Goal: Information Seeking & Learning: Learn about a topic

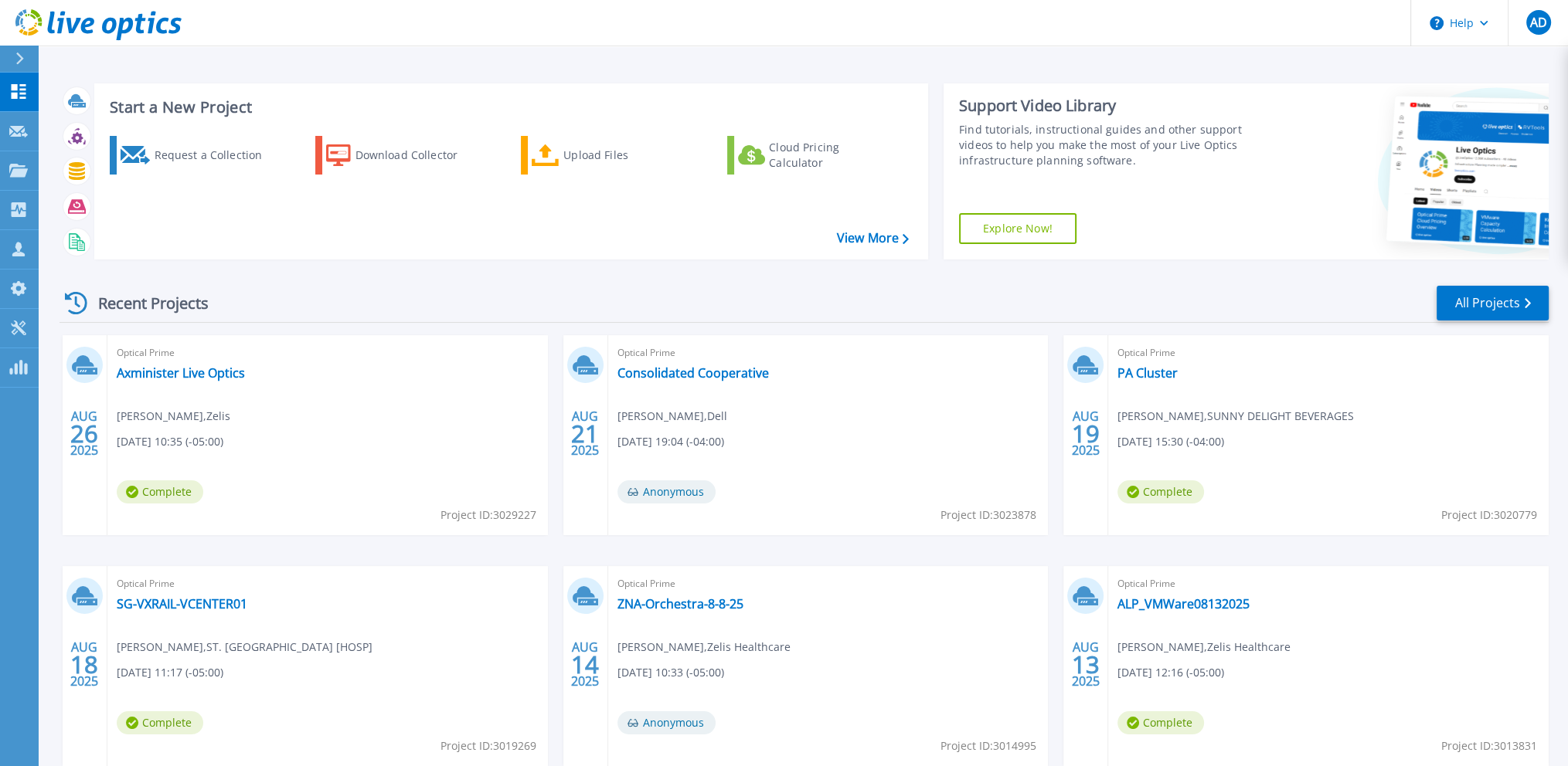
click at [386, 298] on div "Recent Projects All Projects" at bounding box center [803, 303] width 1489 height 39
click at [1526, 307] on icon at bounding box center [1527, 303] width 6 height 10
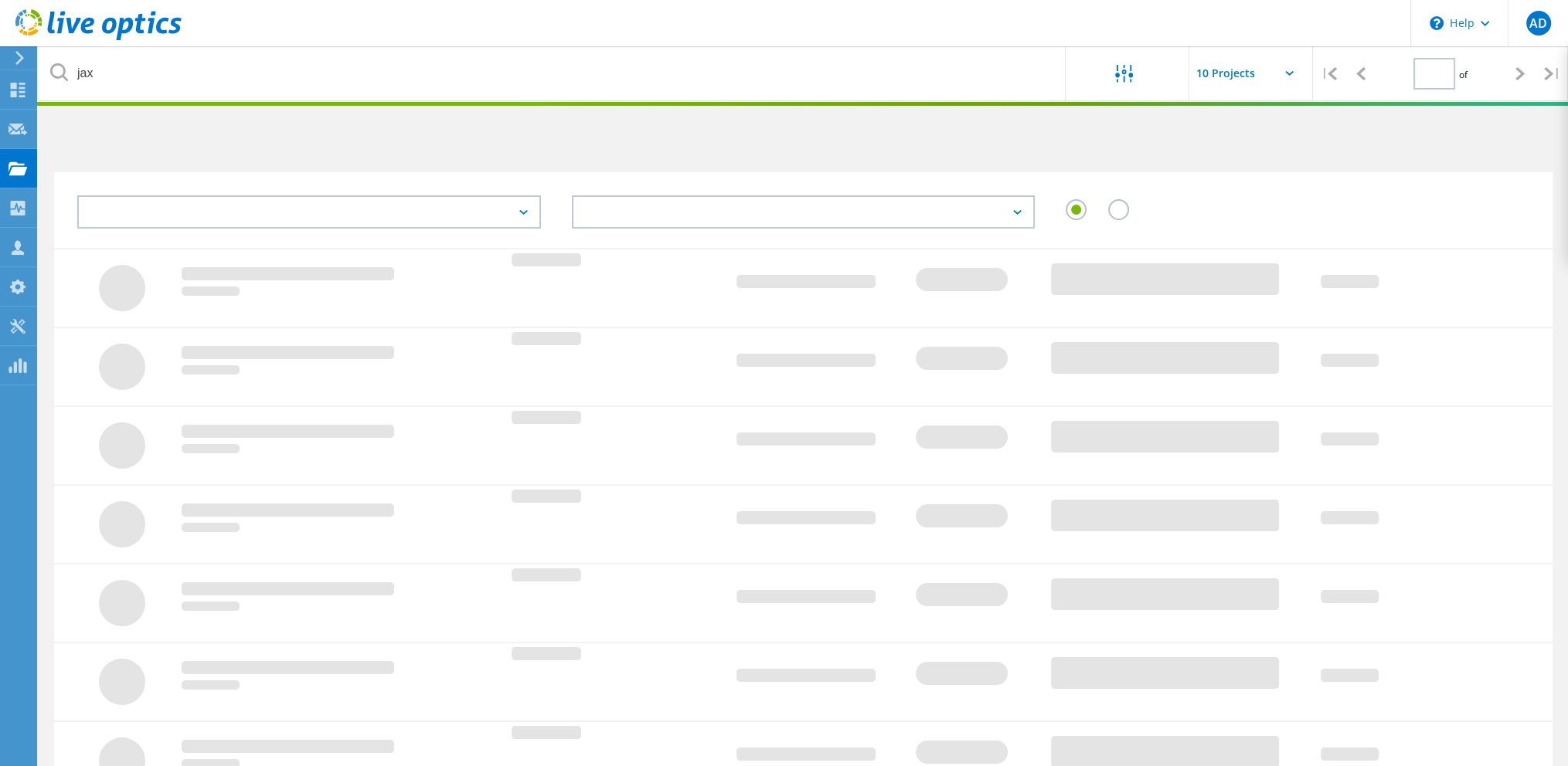
type input "1"
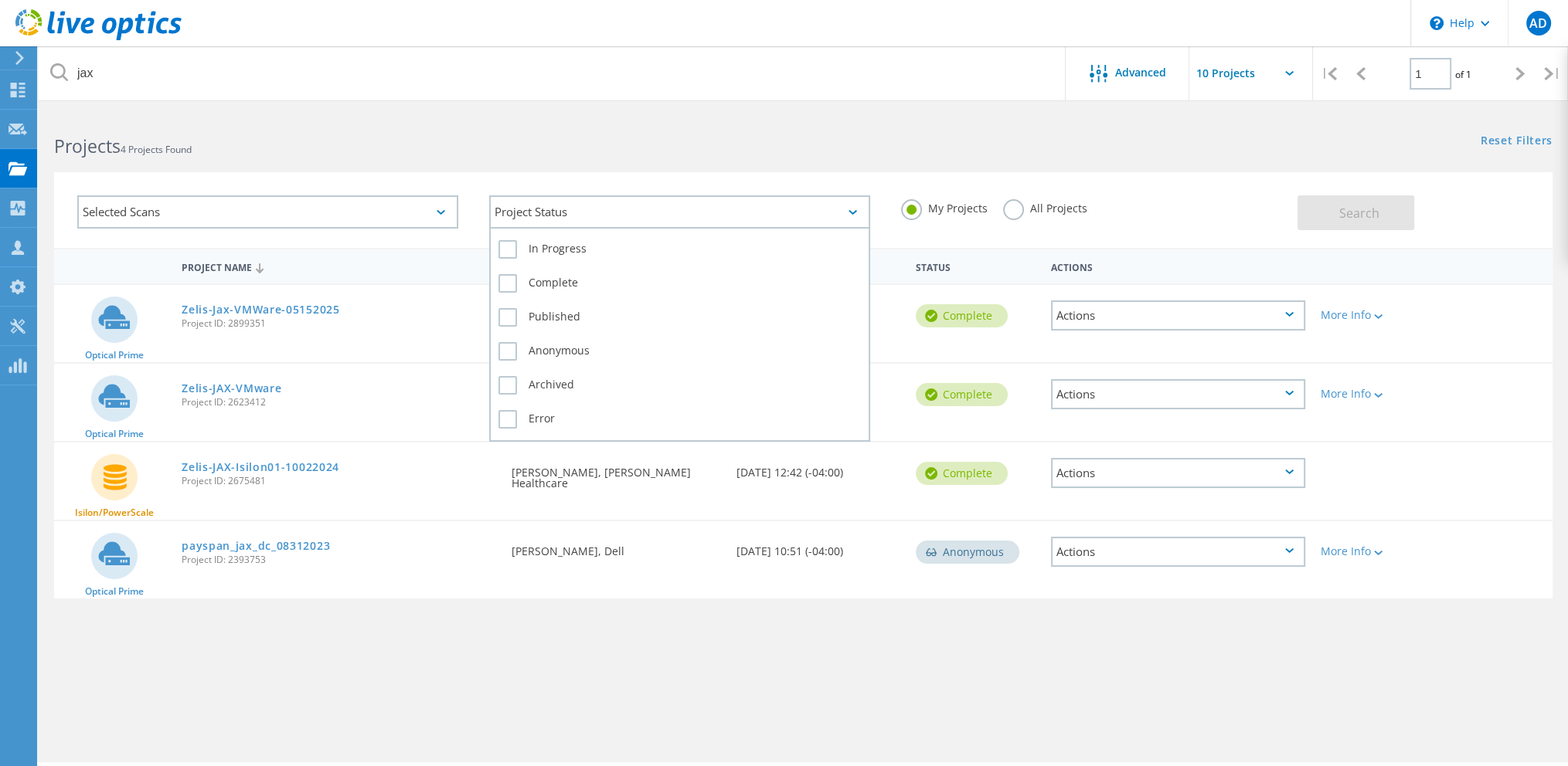
click at [623, 213] on div "Project Status" at bounding box center [679, 212] width 381 height 33
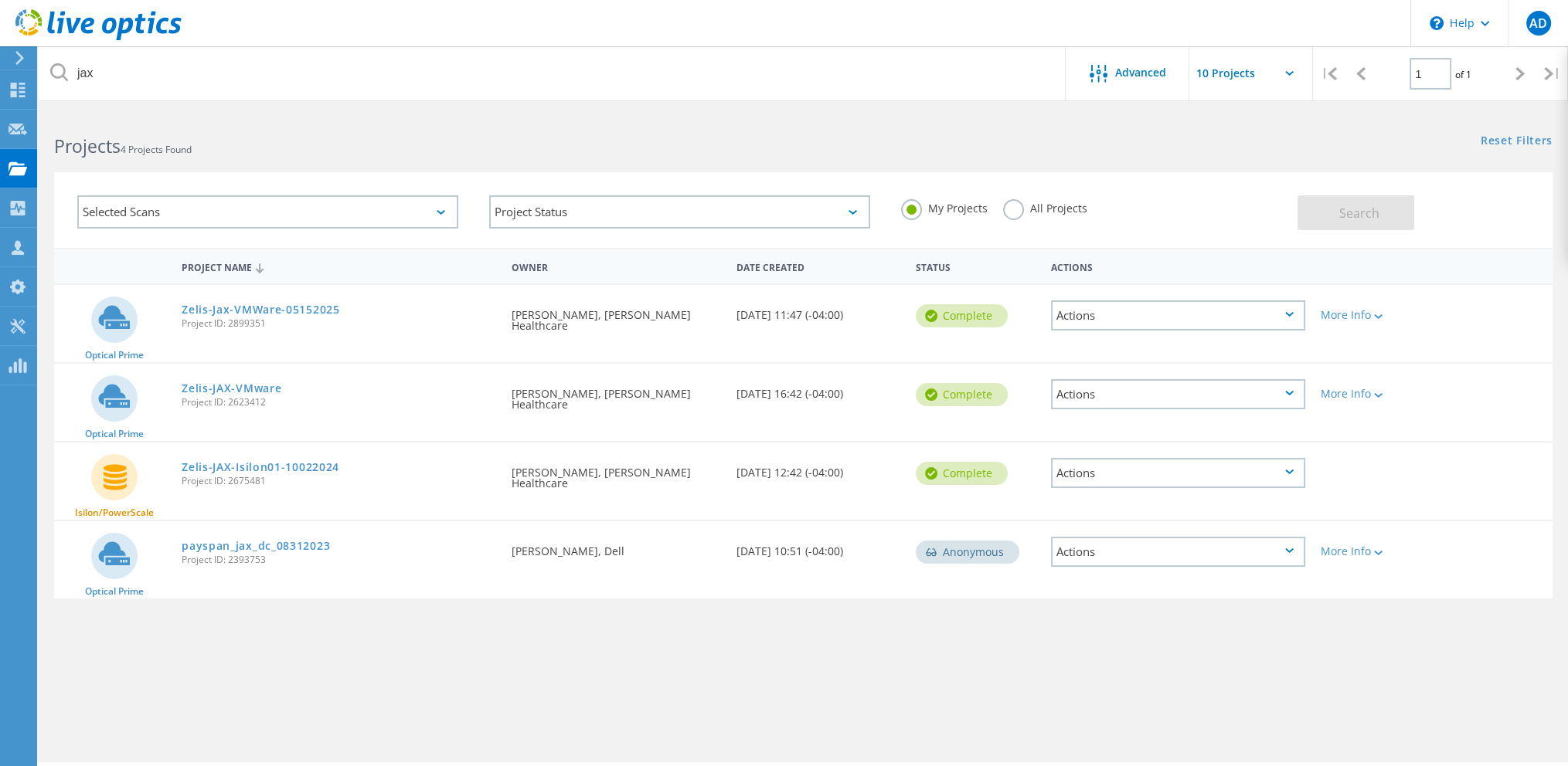
click at [1054, 209] on label "All Projects" at bounding box center [1045, 206] width 85 height 15
click at [0, 0] on input "All Projects" at bounding box center [0, 0] width 0 height 0
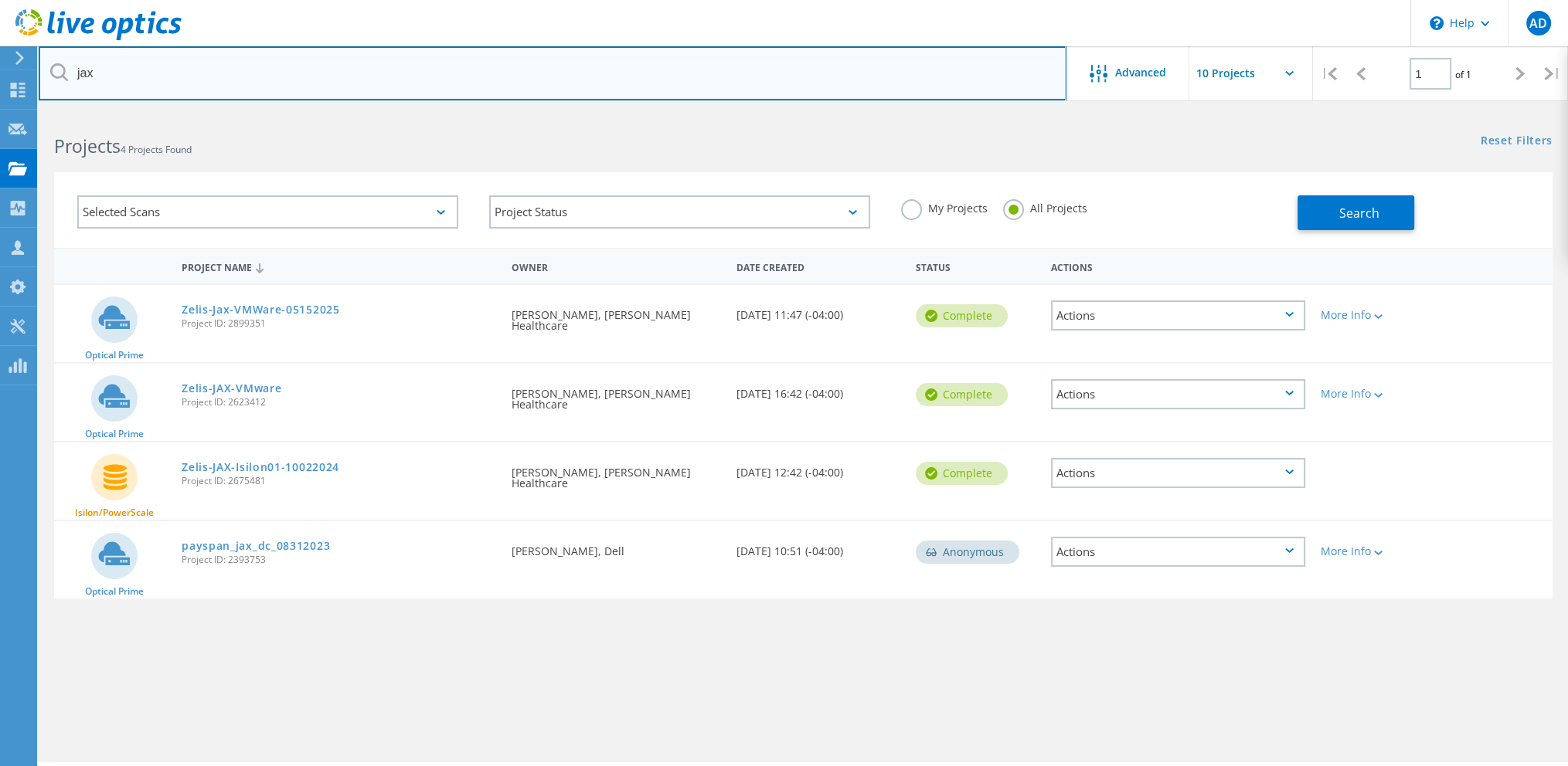
click at [362, 68] on input "jax" at bounding box center [552, 73] width 1028 height 54
click at [365, 81] on input "jax" at bounding box center [552, 73] width 1028 height 54
type input "visium"
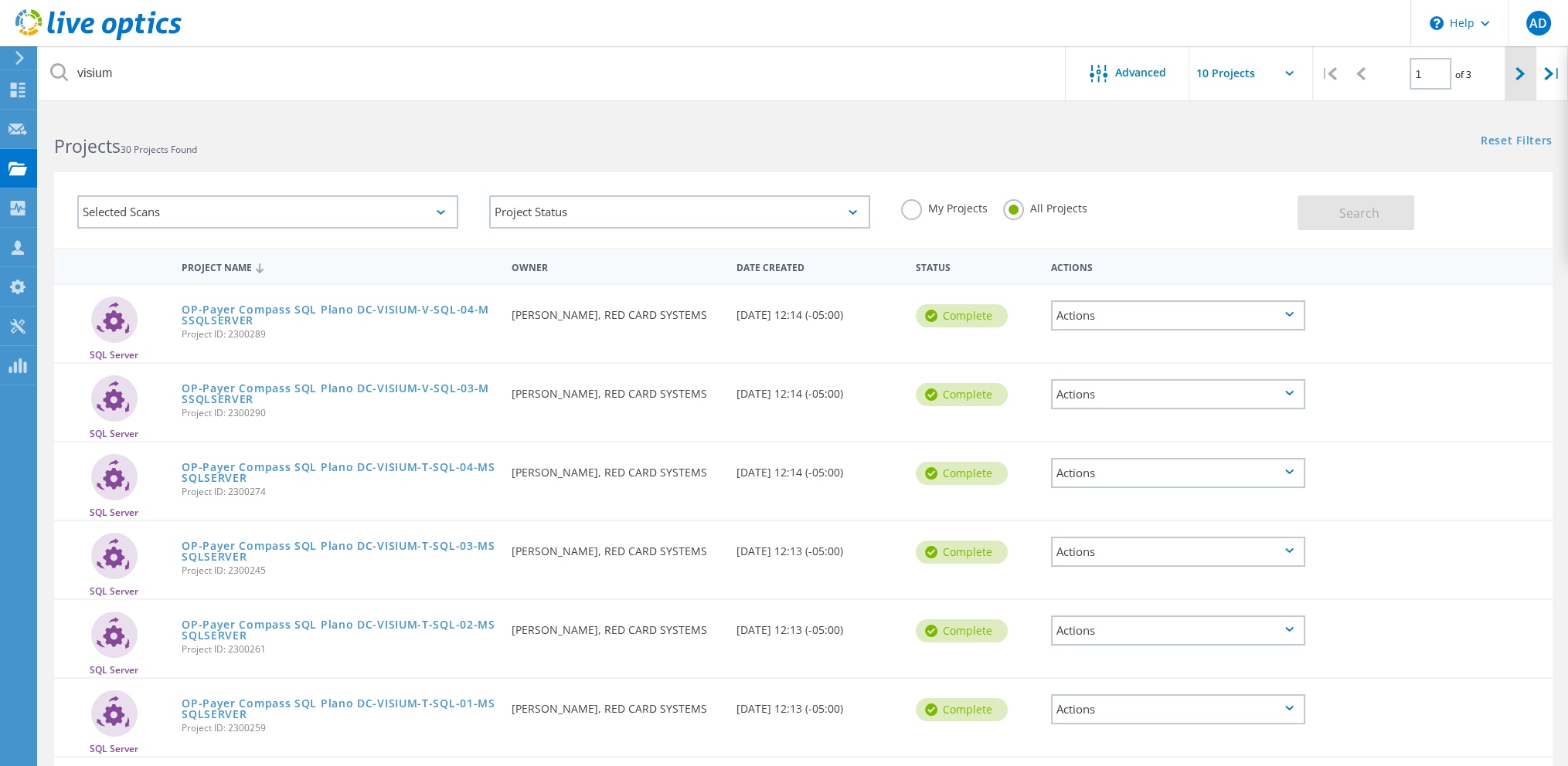
click at [1529, 62] on div at bounding box center [1521, 73] width 32 height 54
click at [1516, 81] on icon at bounding box center [1520, 73] width 9 height 13
type input "3"
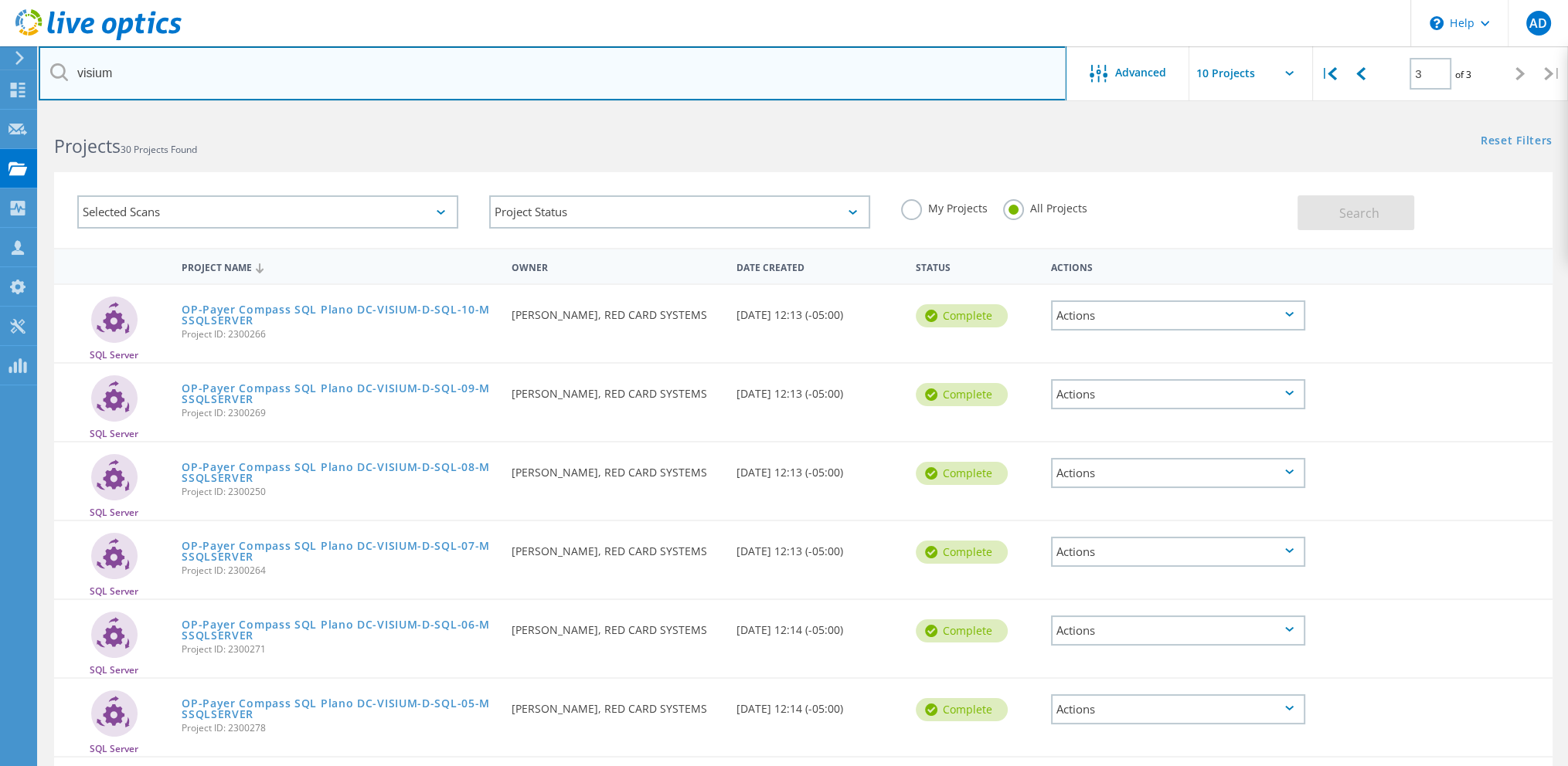
drag, startPoint x: 158, startPoint y: 85, endPoint x: -13, endPoint y: 86, distance: 171.0
click at [0, 86] on html "\n Help Explore Helpful Articles Contact Support AD Partner Team Member Aaron D…" at bounding box center [784, 566] width 1568 height 1133
type input "plano"
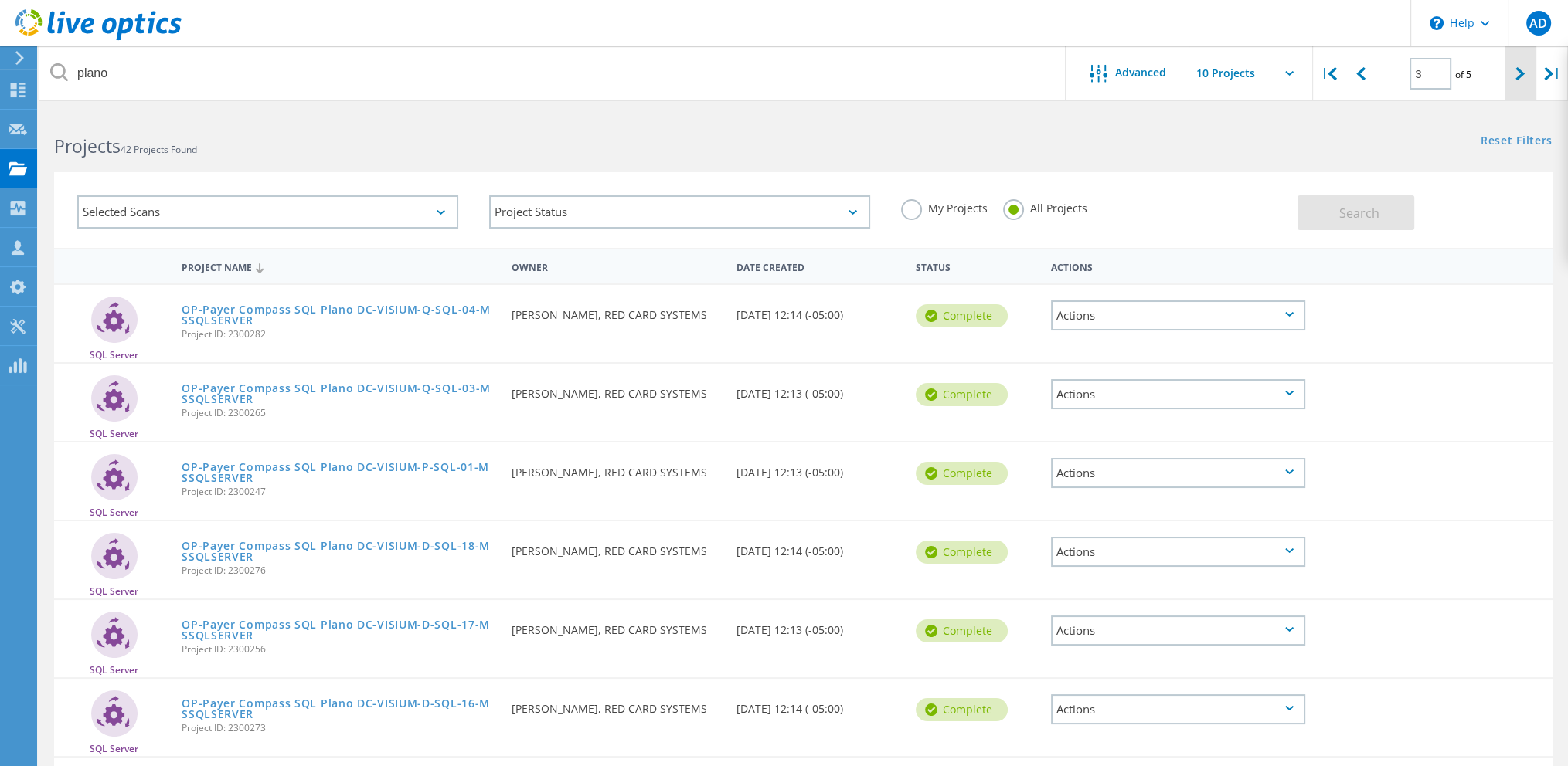
click at [1517, 87] on div at bounding box center [1521, 73] width 32 height 54
click at [1512, 69] on div at bounding box center [1521, 73] width 32 height 54
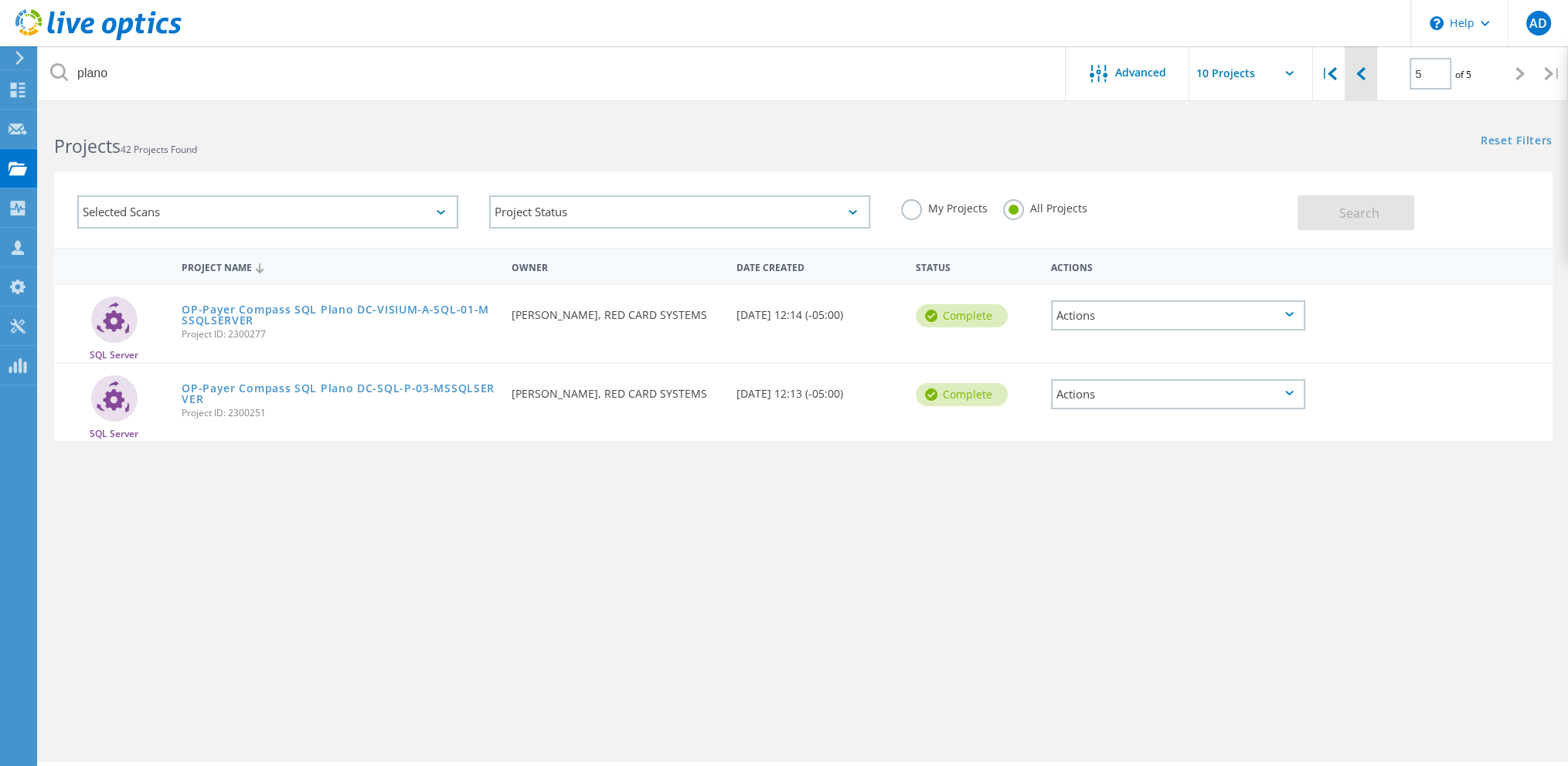
click at [1357, 74] on icon at bounding box center [1361, 73] width 9 height 13
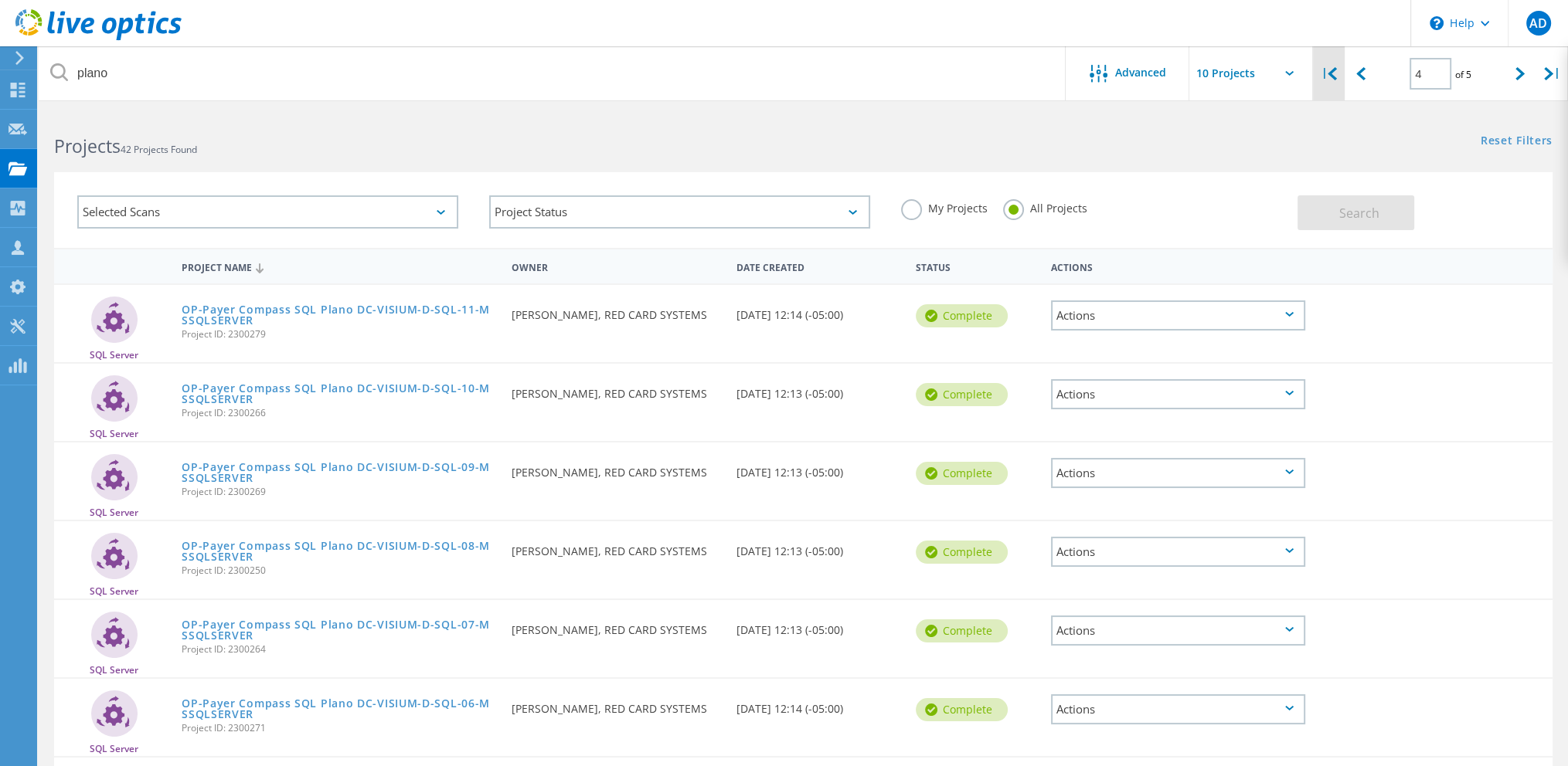
click at [1336, 75] on icon at bounding box center [1333, 73] width 9 height 13
type input "1"
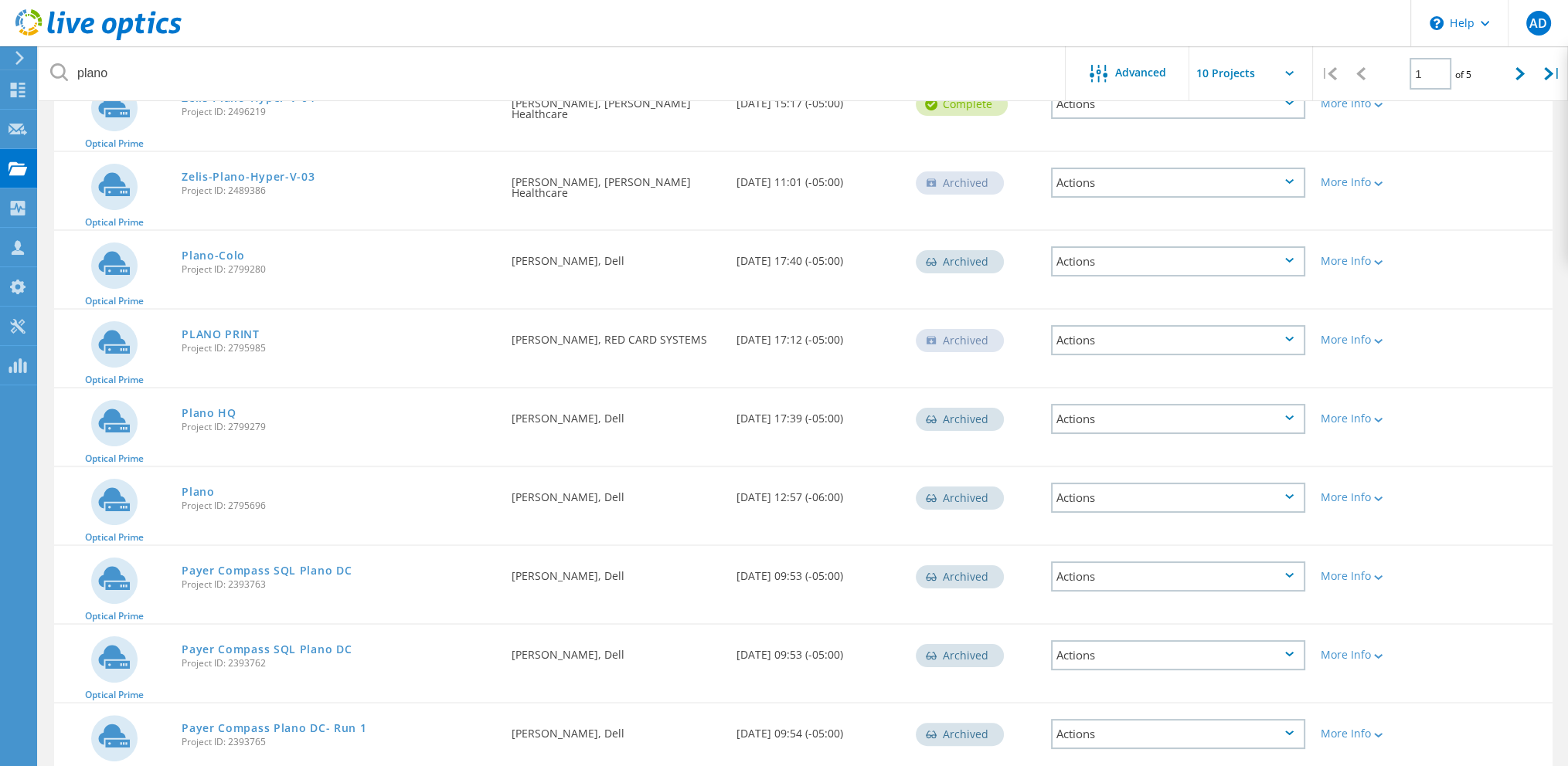
scroll to position [363, 0]
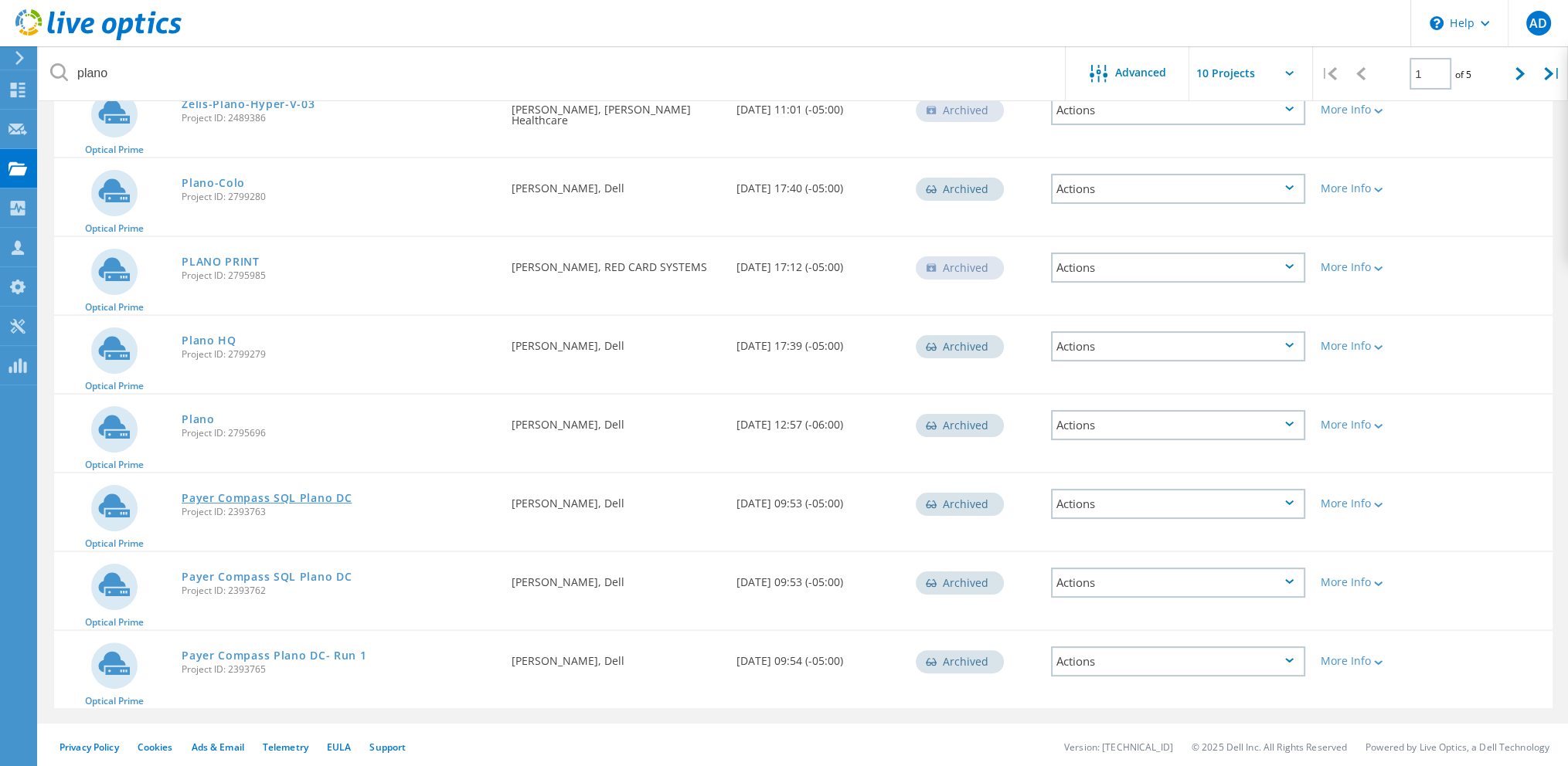
click at [288, 493] on link "Payer Compass SQL Plano DC" at bounding box center [266, 498] width 170 height 11
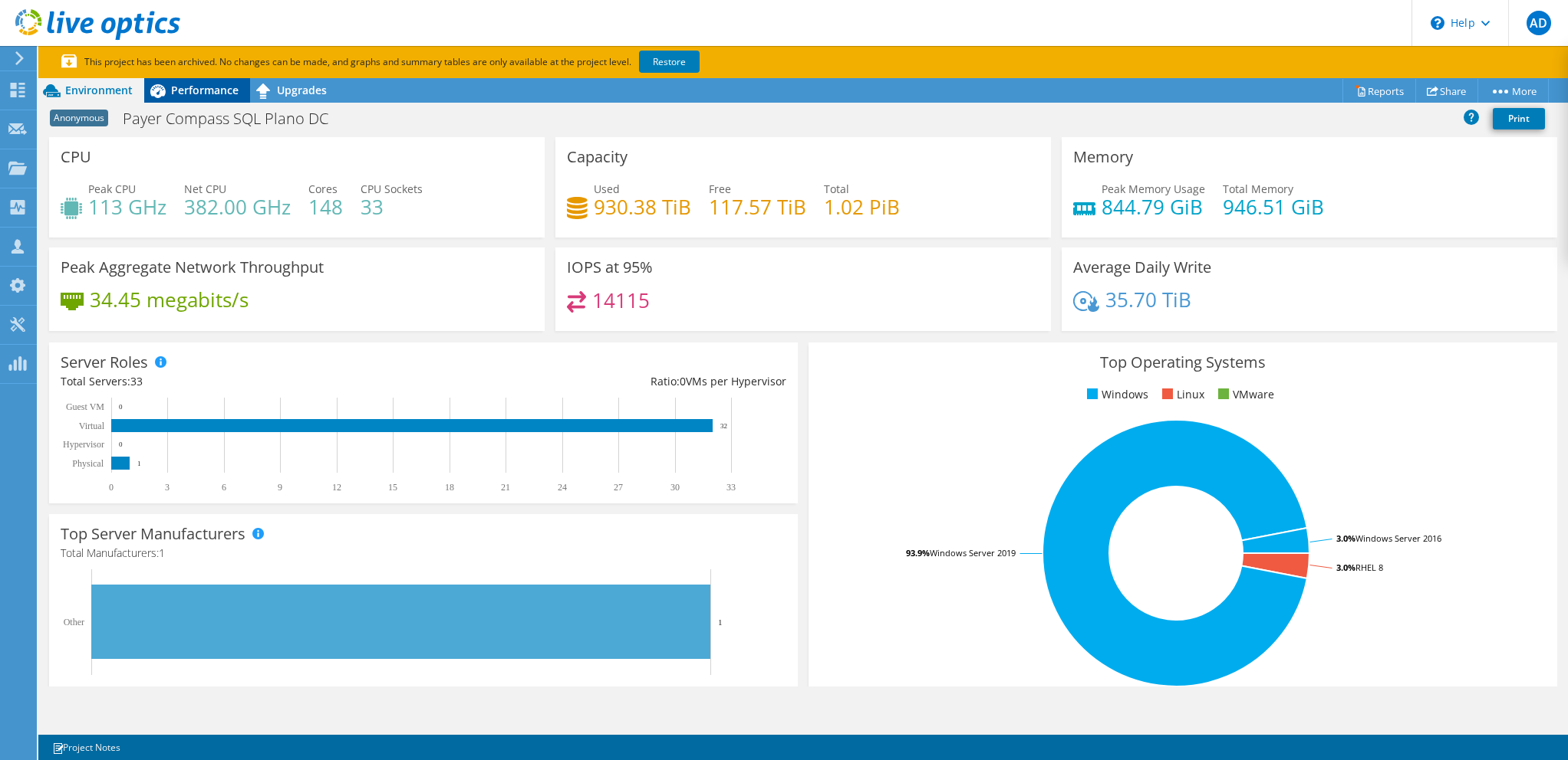
click at [175, 99] on div "Performance" at bounding box center [197, 90] width 106 height 24
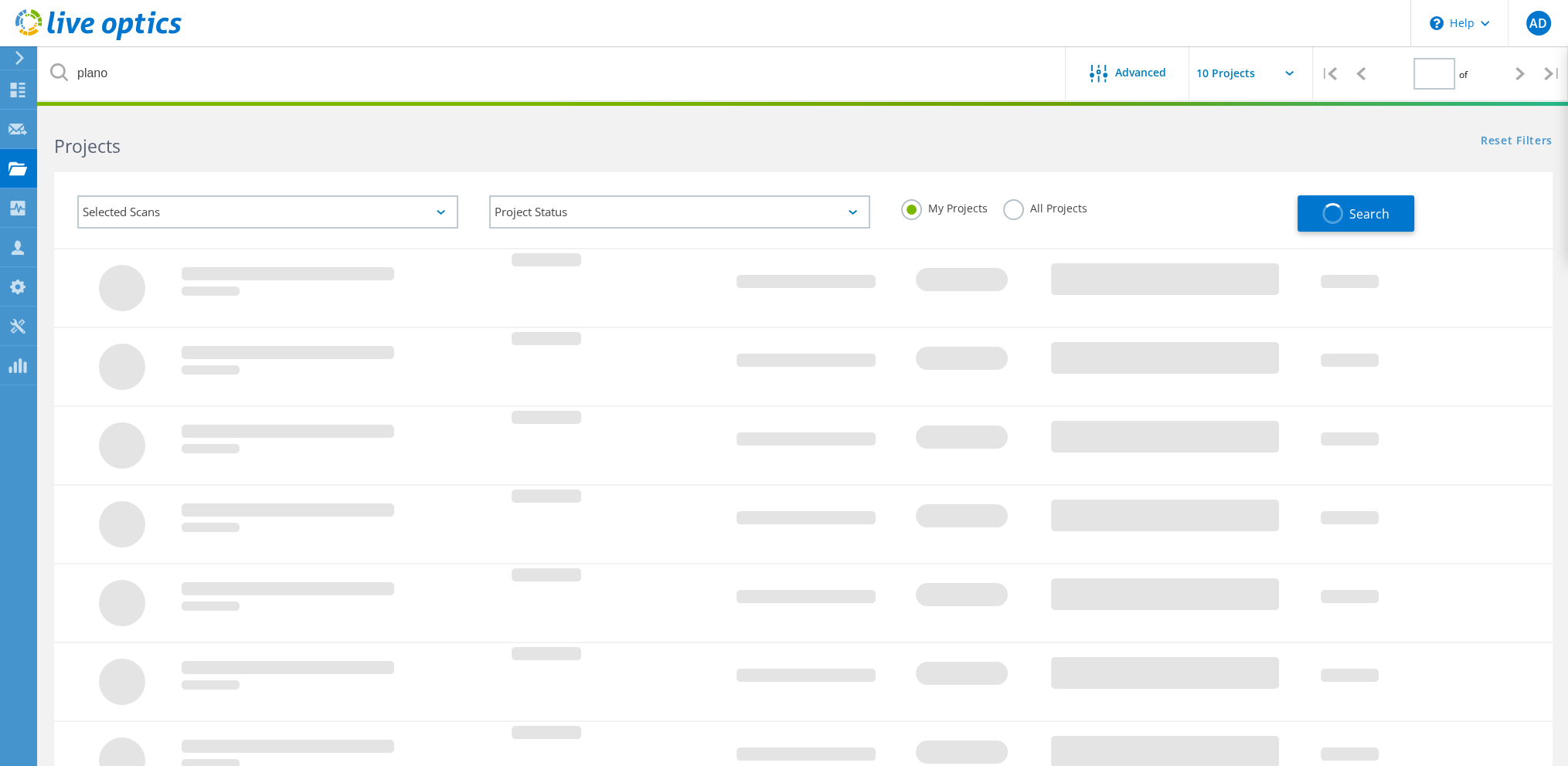
type input "1"
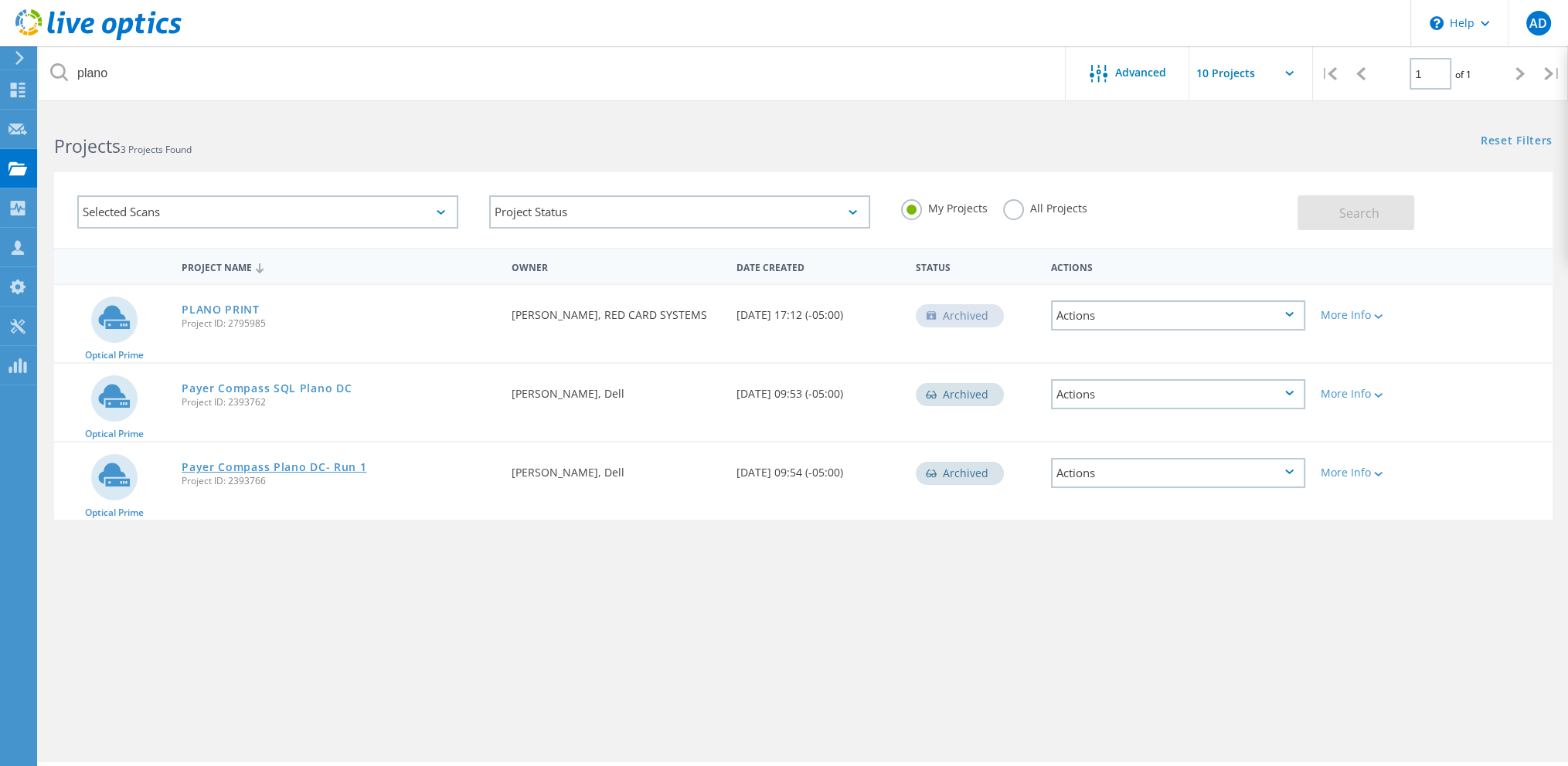
click at [337, 467] on link "Payer Compass Plano DC- Run 1" at bounding box center [274, 467] width 185 height 11
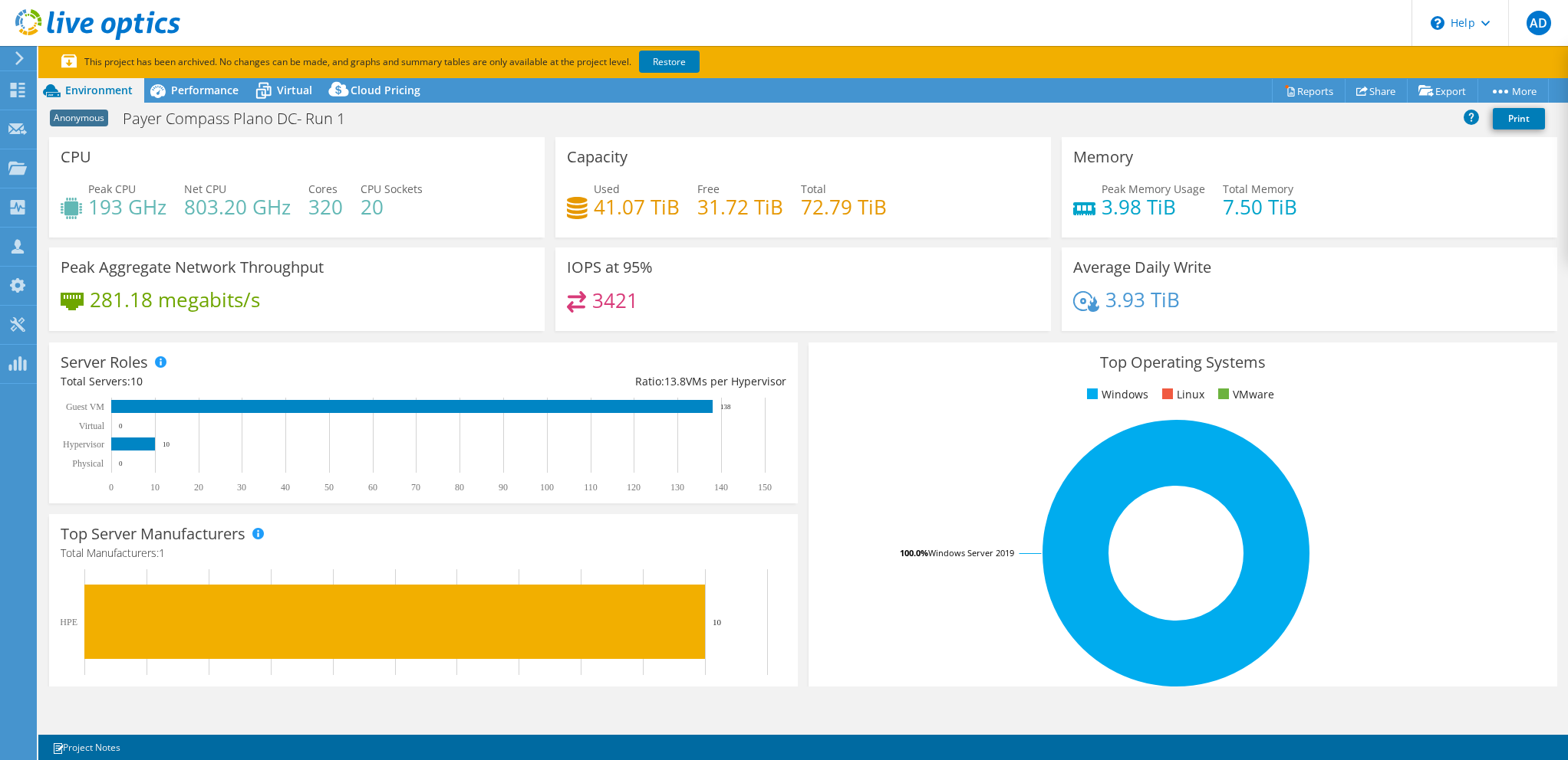
select select "USD"
click at [169, 90] on icon at bounding box center [158, 91] width 27 height 27
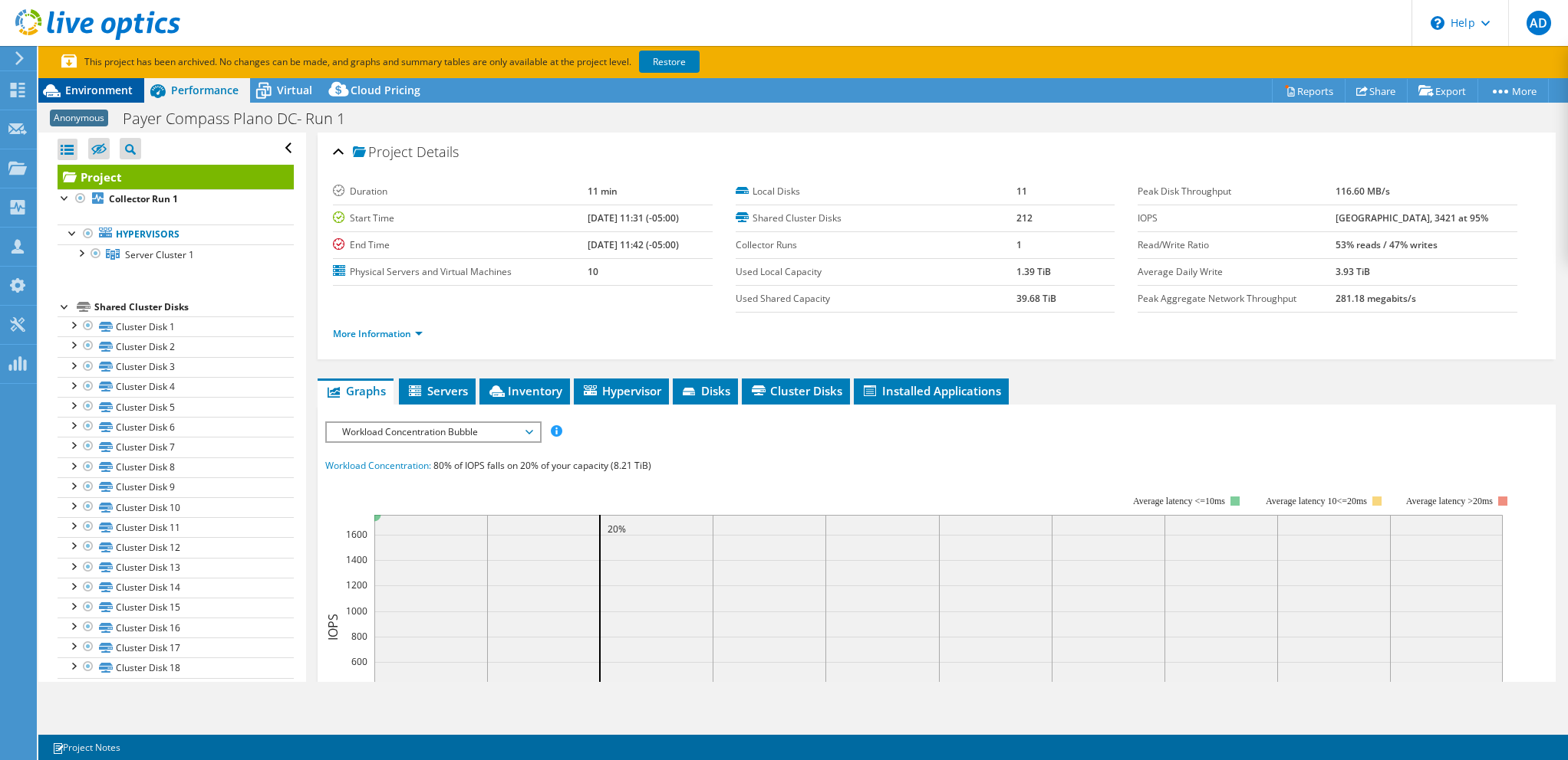
click at [83, 90] on span "Environment" at bounding box center [99, 90] width 67 height 15
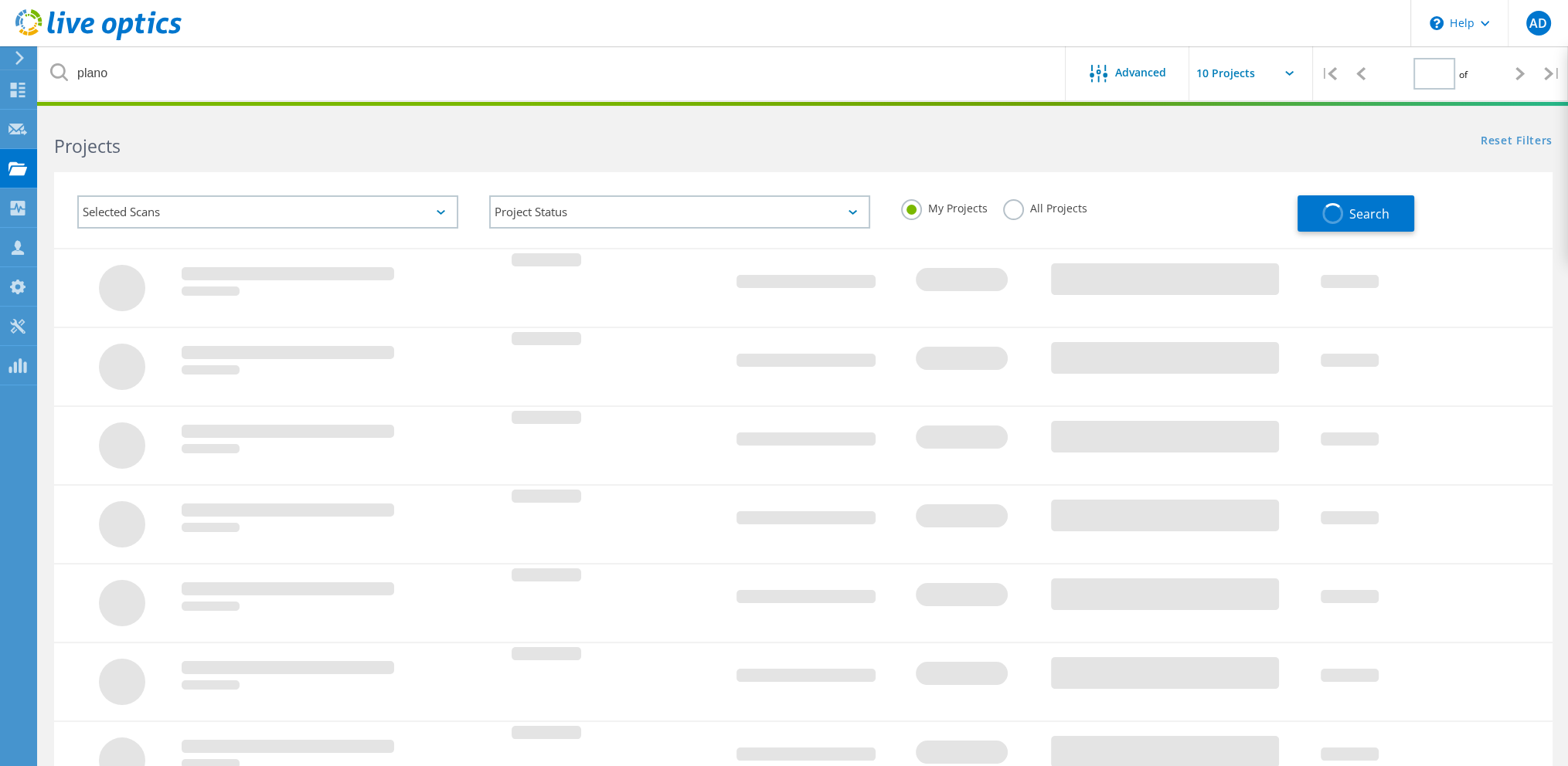
type input "1"
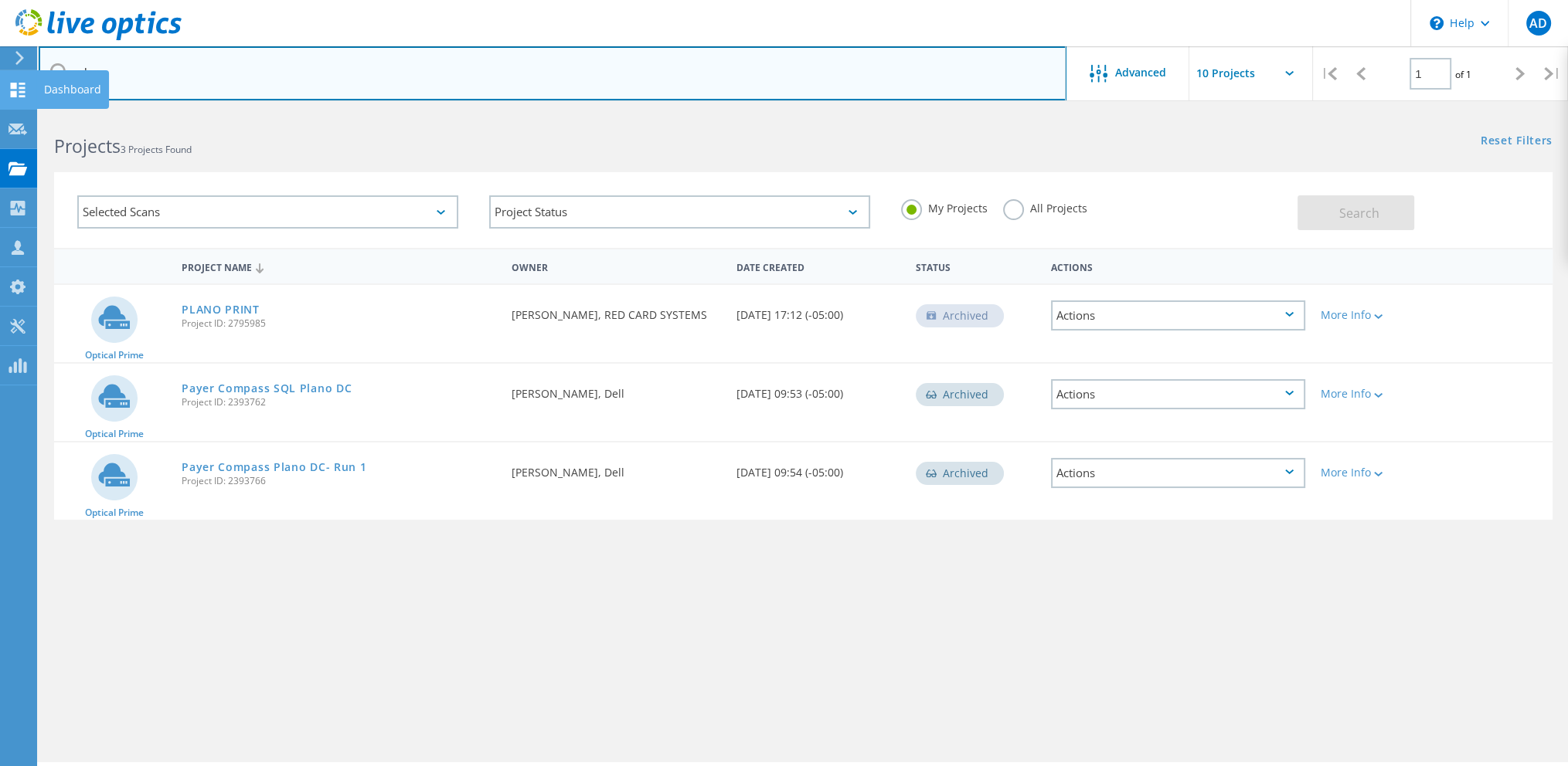
drag, startPoint x: 160, startPoint y: 78, endPoint x: 30, endPoint y: 88, distance: 130.4
click at [30, 112] on div "\n Help Explore Helpful Articles Contact Support AD Partner Team Member Aaron D…" at bounding box center [784, 460] width 1568 height 697
type input "p"
type input "zelis"
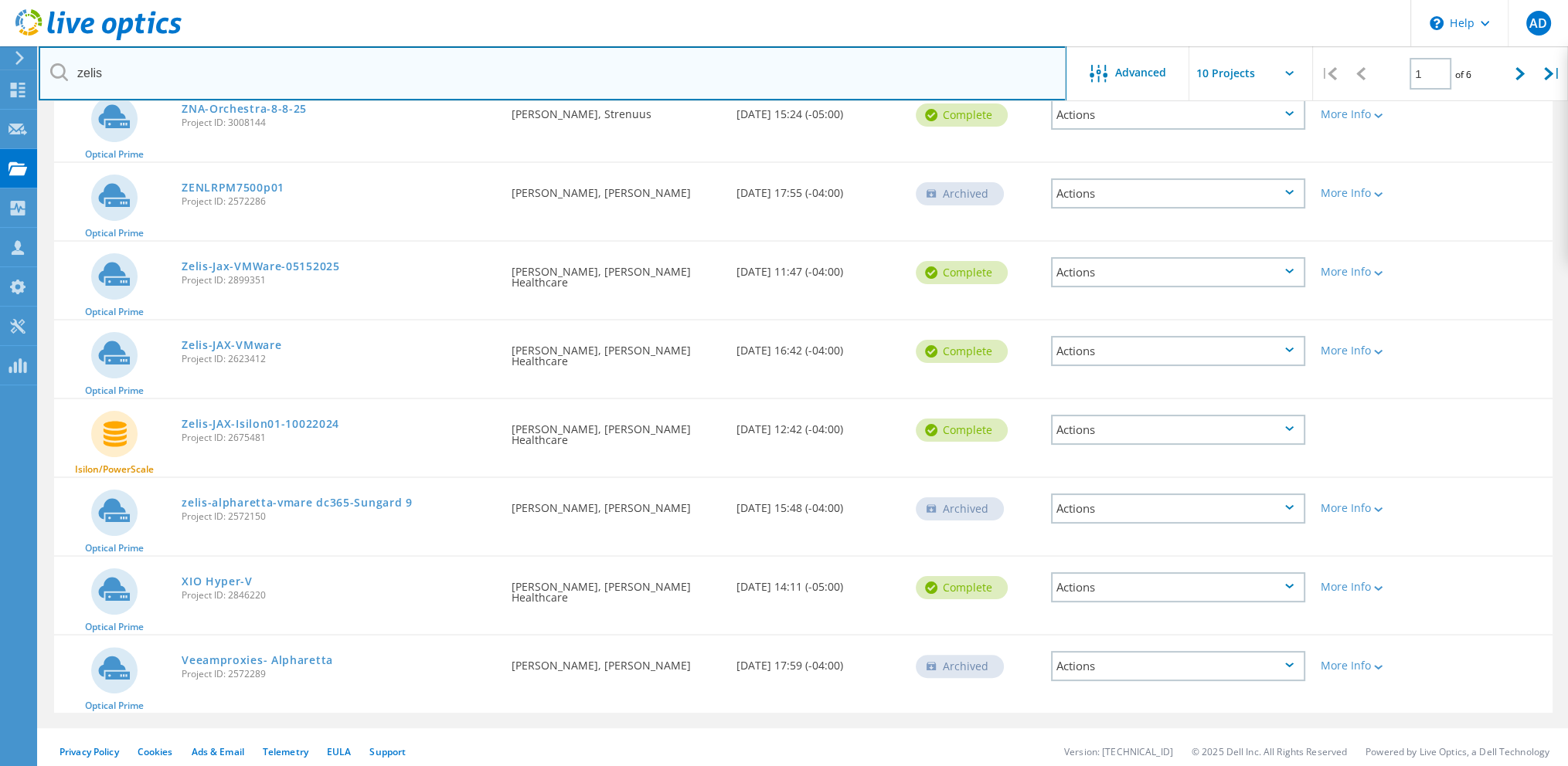
scroll to position [363, 0]
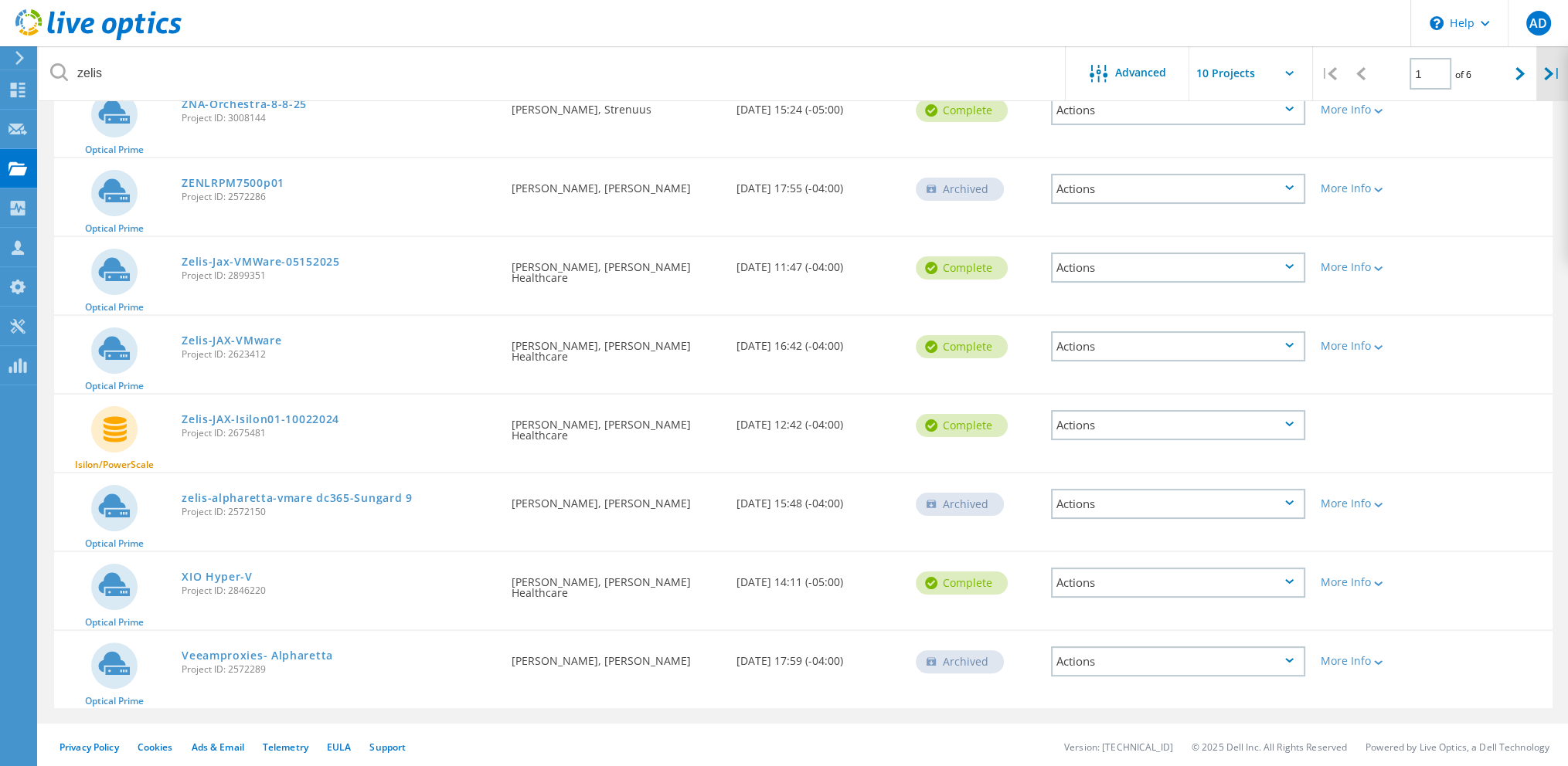
click at [1547, 75] on icon at bounding box center [1549, 73] width 9 height 13
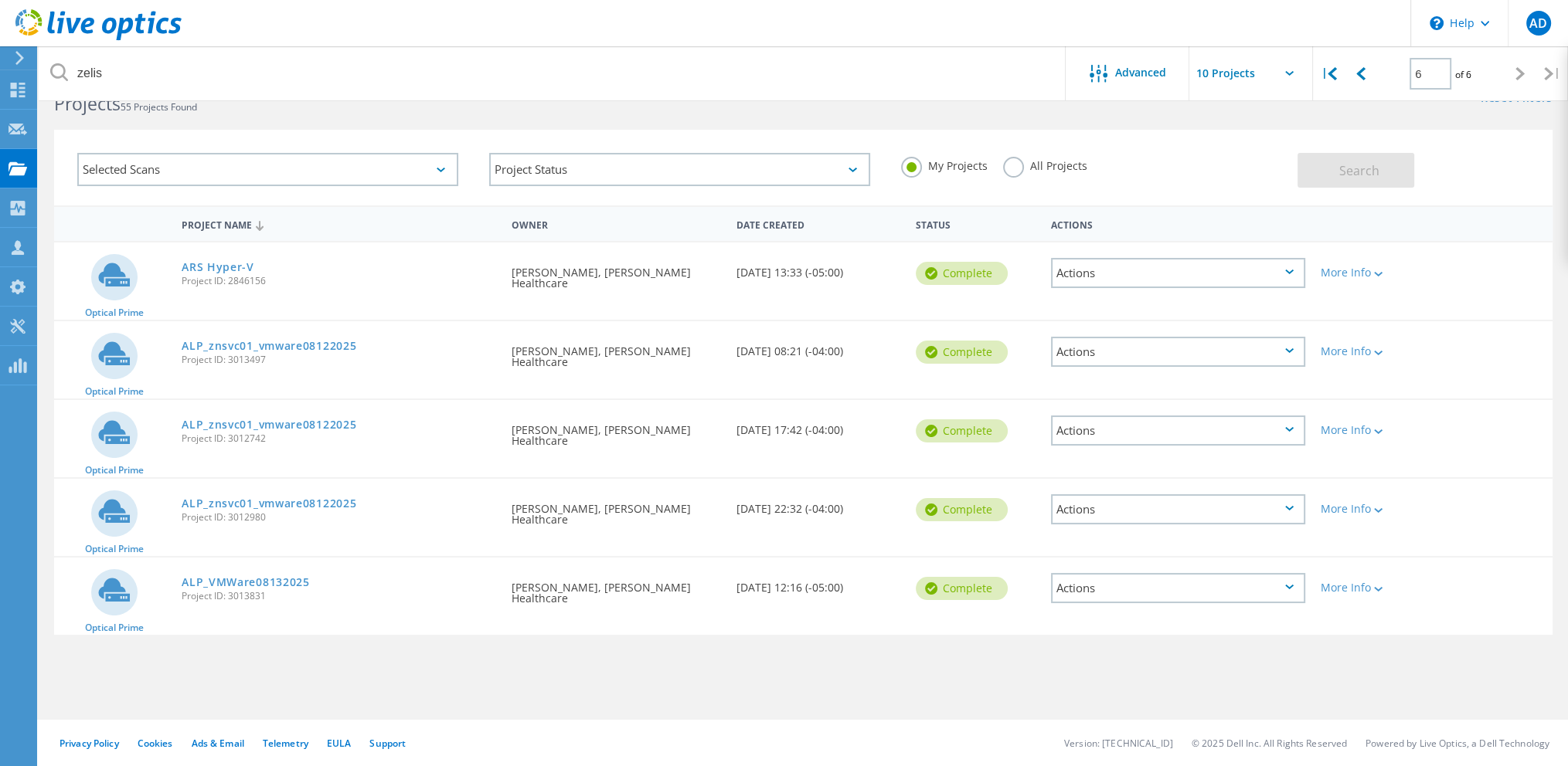
scroll to position [43, 0]
click at [1363, 84] on div at bounding box center [1360, 73] width 32 height 54
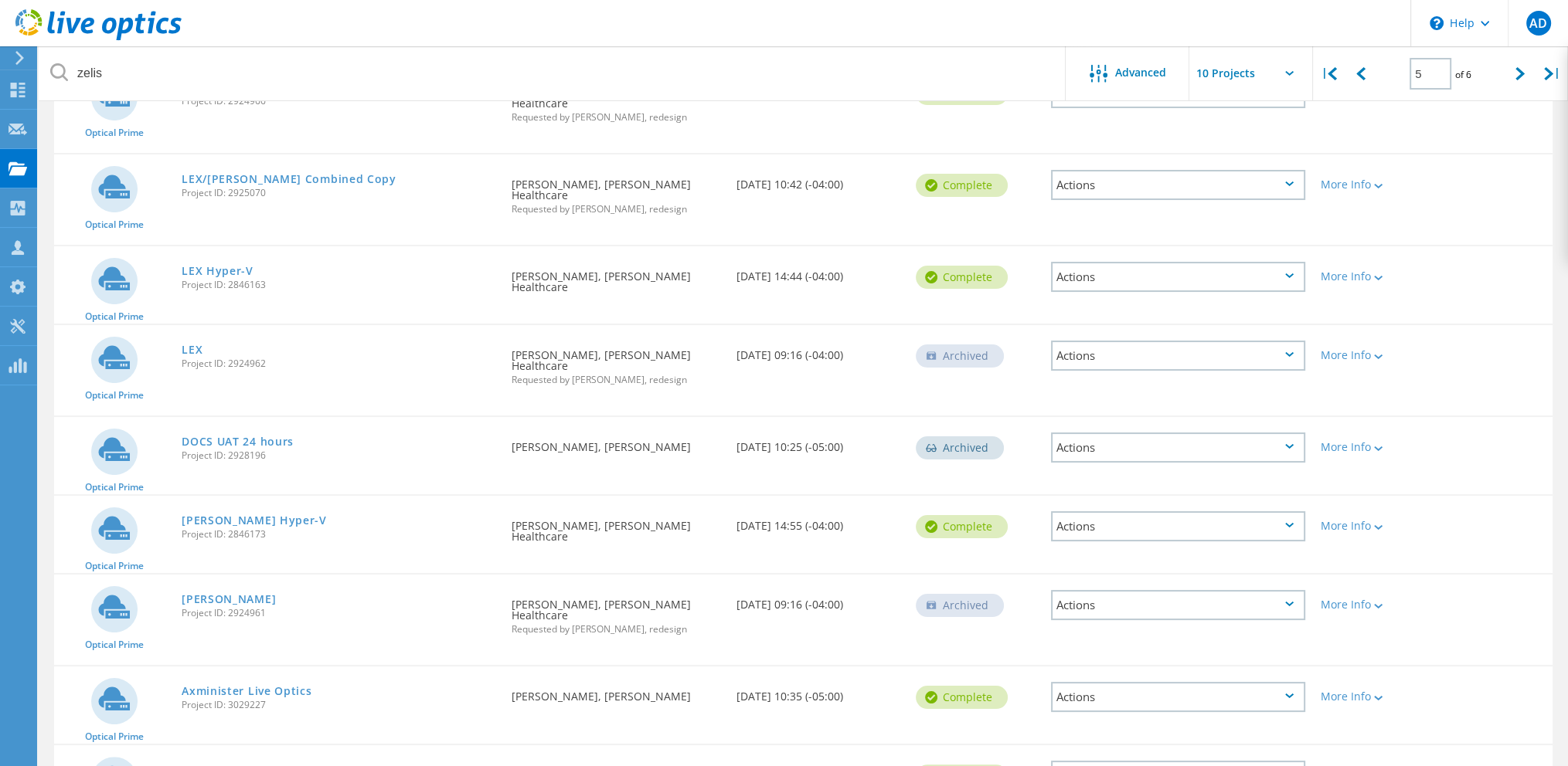
scroll to position [141, 0]
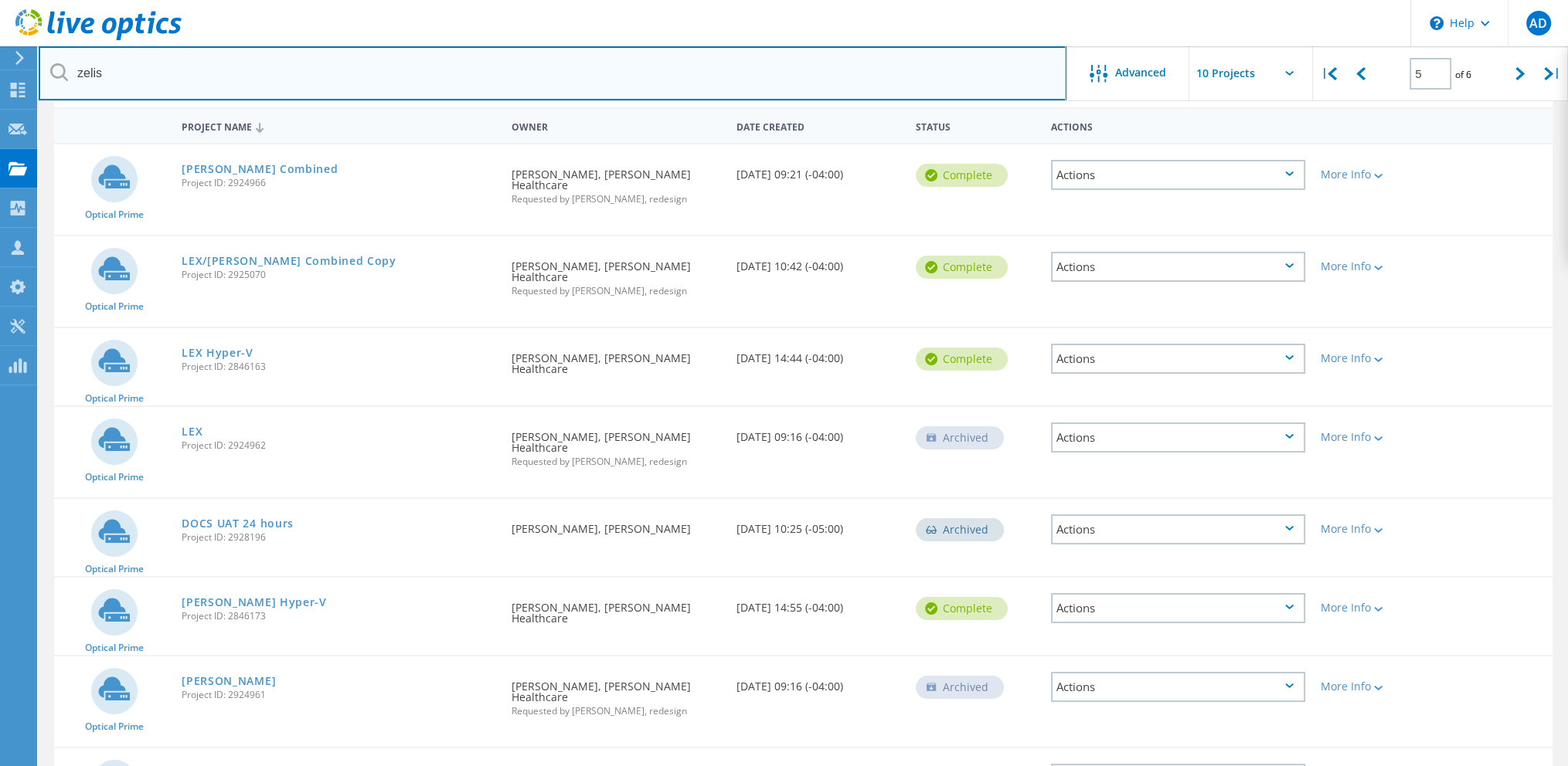
drag, startPoint x: 131, startPoint y: 66, endPoint x: 4, endPoint y: 62, distance: 127.1
click at [4, 62] on div "\n Help Explore Helpful Articles Contact Support AD Partner Team Member Aaron D…" at bounding box center [784, 509] width 1568 height 1074
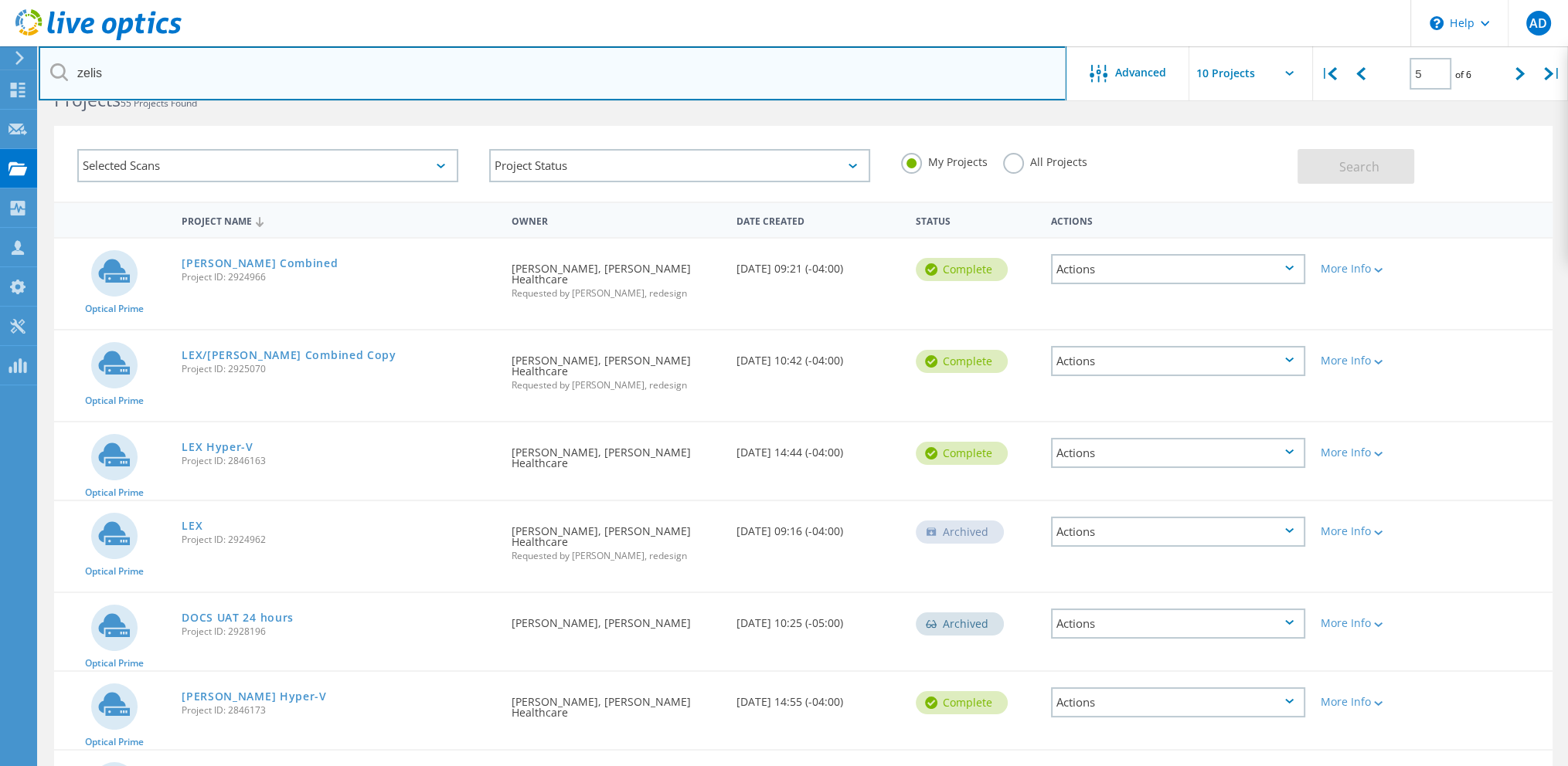
scroll to position [0, 0]
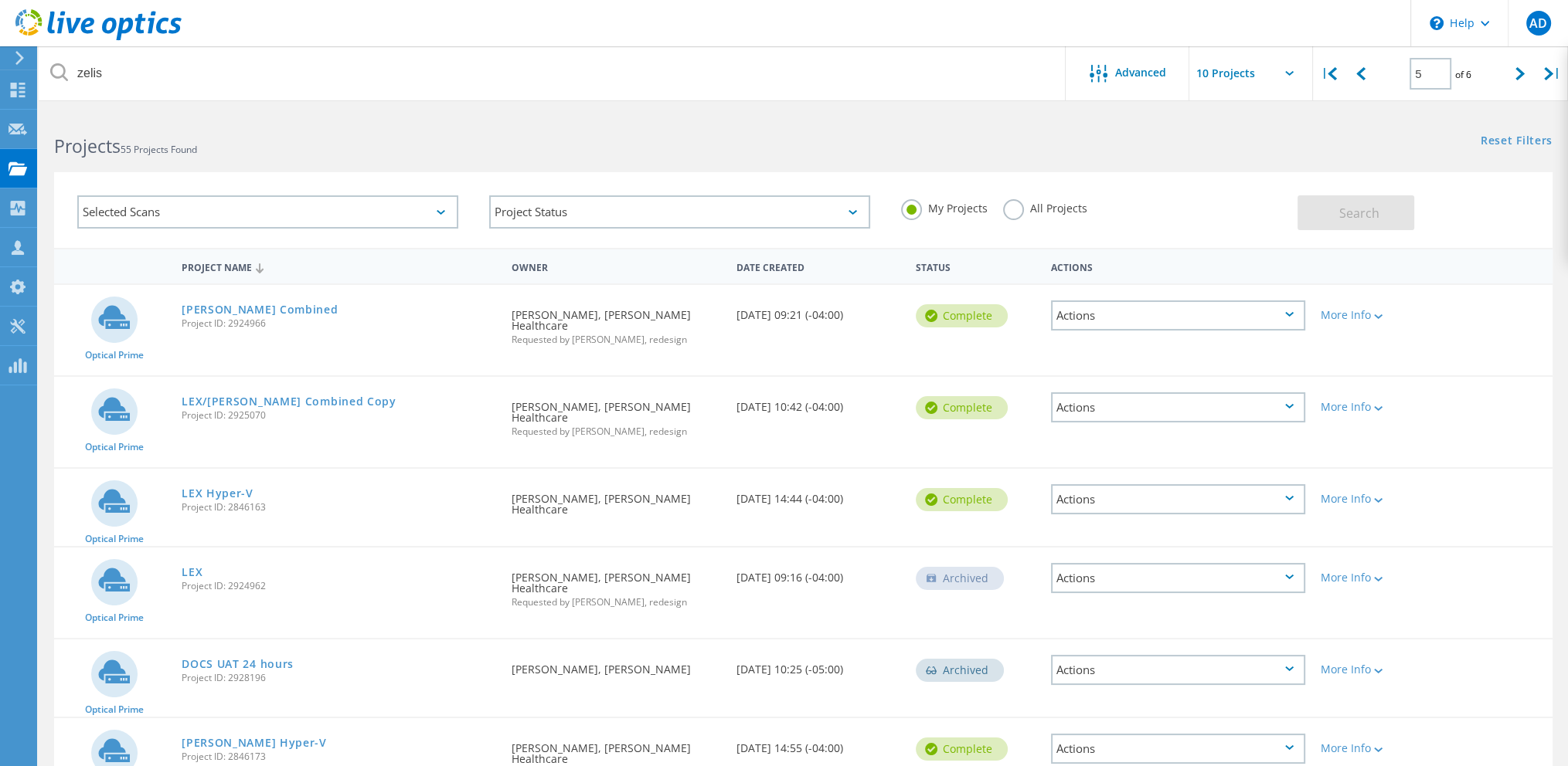
click at [1026, 205] on label "All Projects" at bounding box center [1045, 206] width 85 height 15
click at [0, 0] on input "All Projects" at bounding box center [0, 0] width 0 height 0
click at [1341, 210] on span "Search" at bounding box center [1359, 213] width 40 height 17
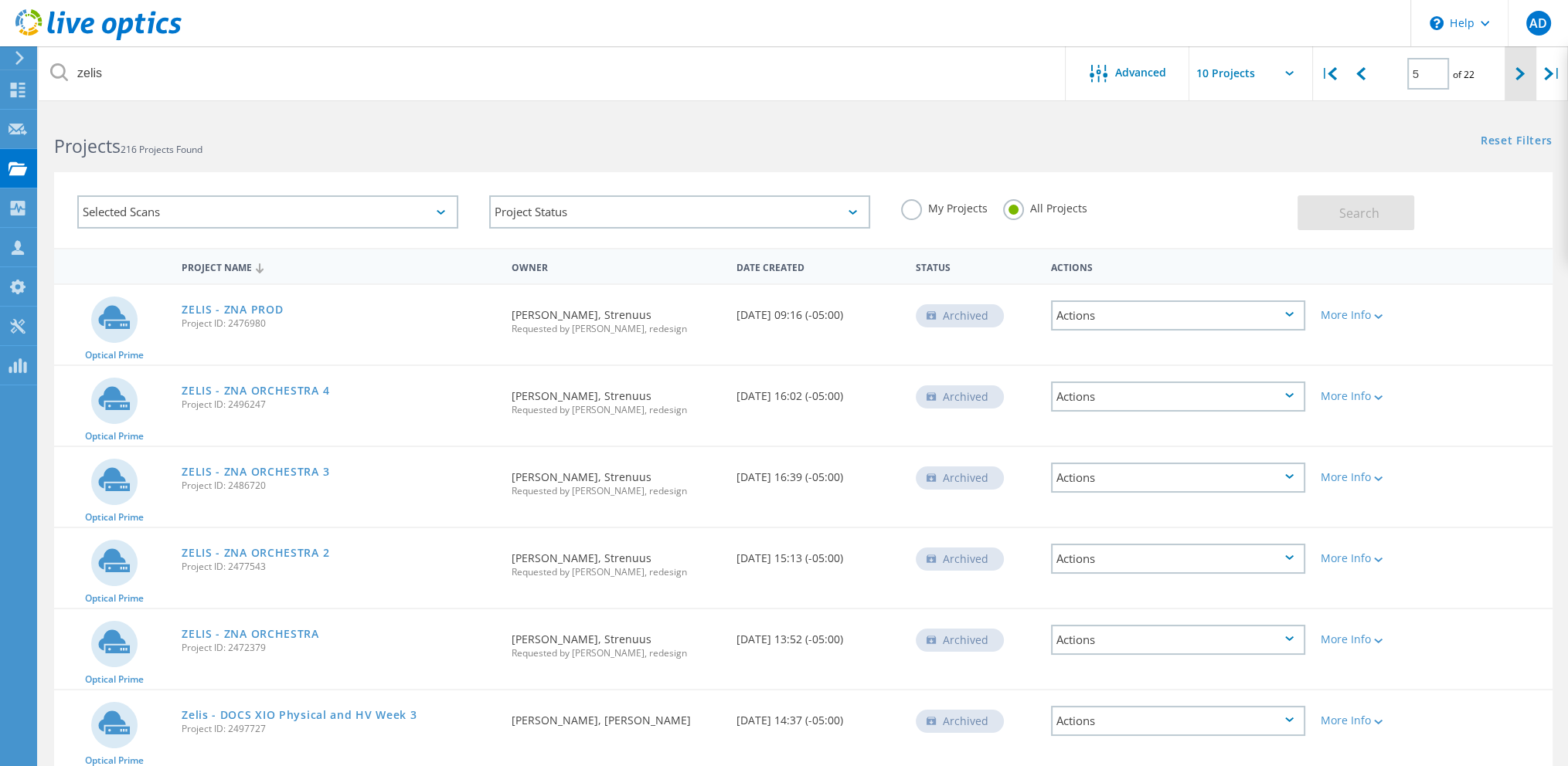
click at [1521, 79] on icon at bounding box center [1520, 73] width 9 height 13
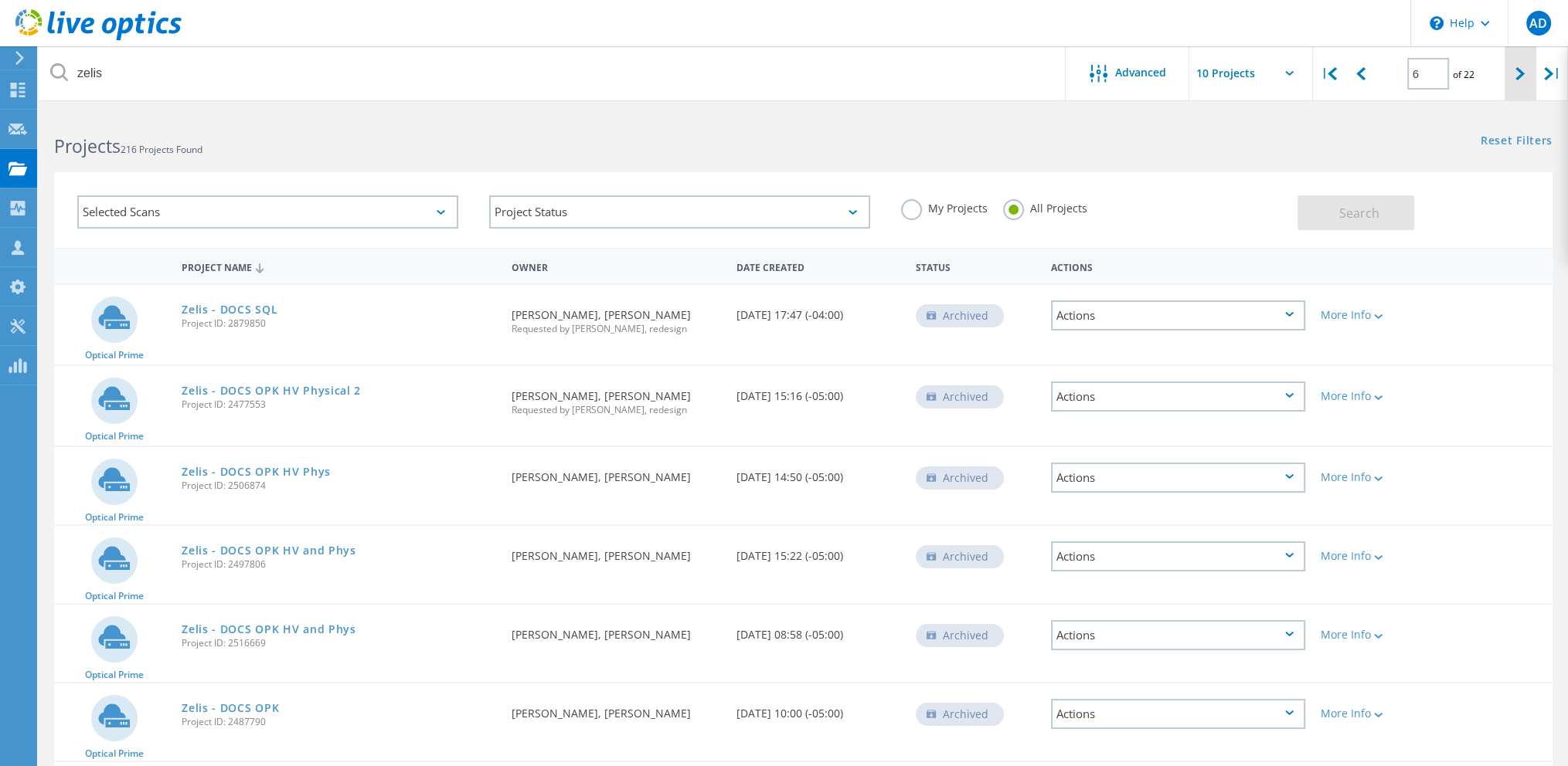
click at [1521, 79] on icon at bounding box center [1520, 73] width 9 height 13
type input "7"
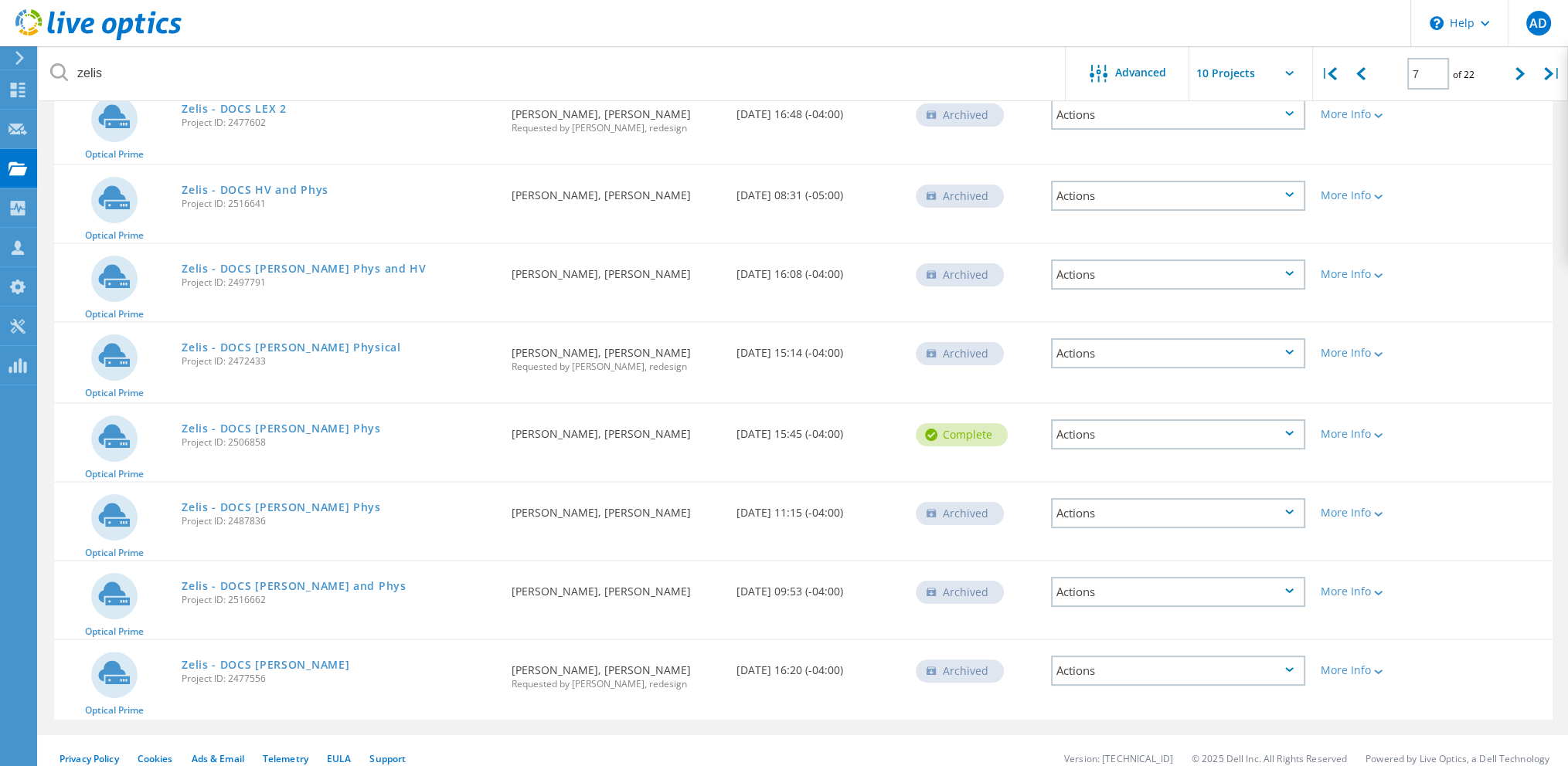
scroll to position [370, 0]
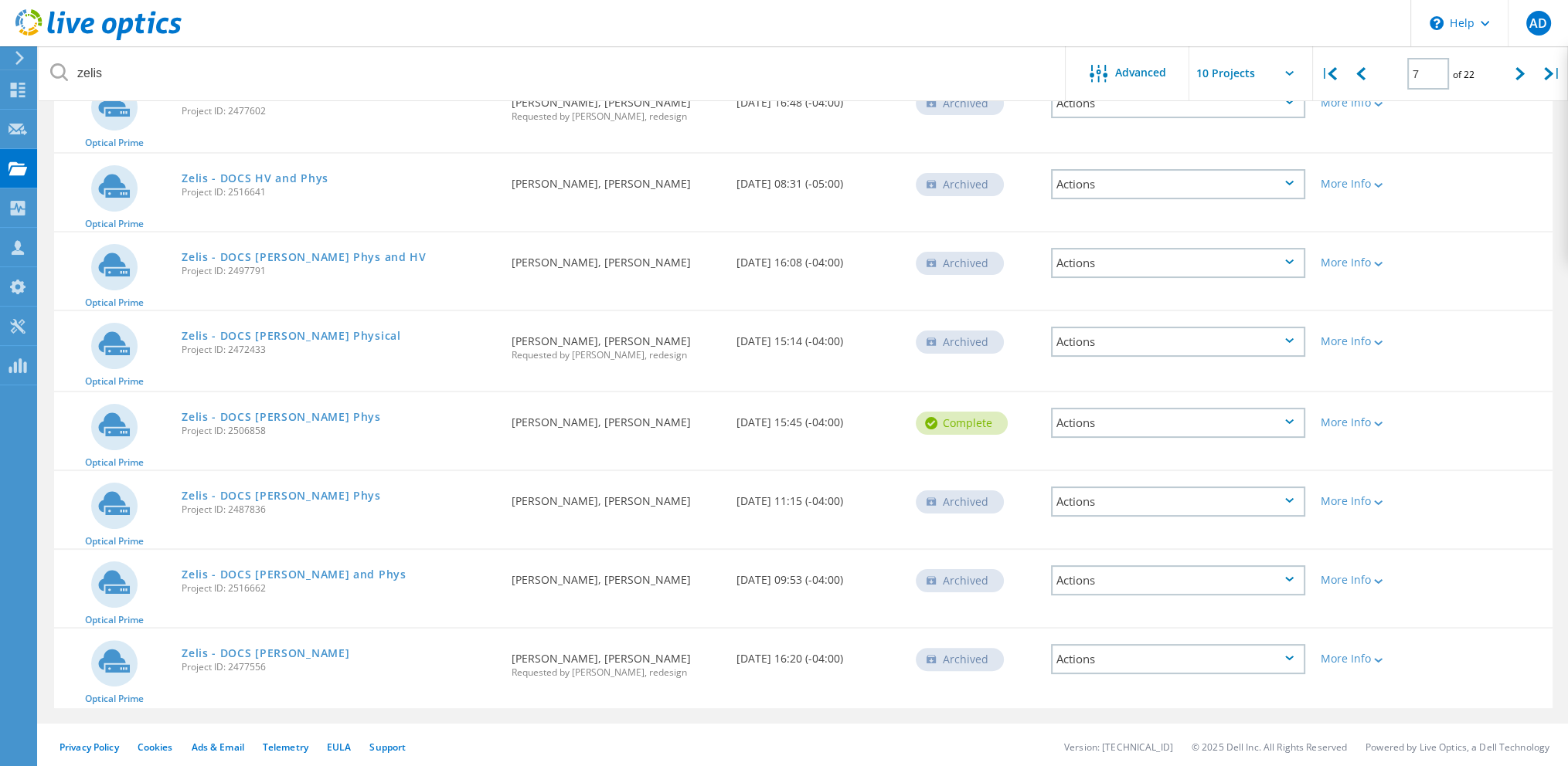
click at [1286, 79] on input "text" at bounding box center [1267, 73] width 155 height 54
click at [1252, 188] on div "Show 40 Projects" at bounding box center [1267, 190] width 153 height 25
type input "Show 40 Projects"
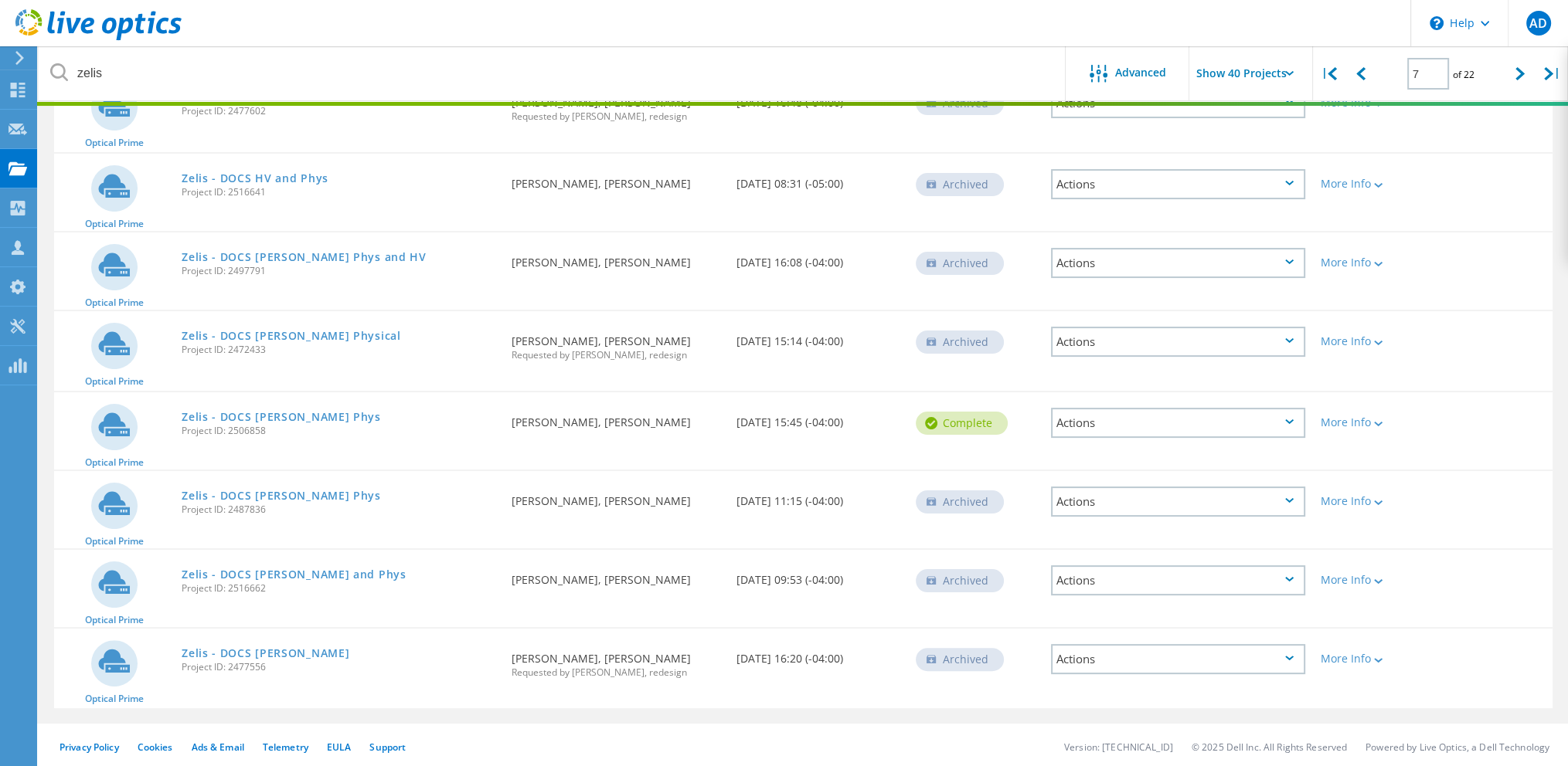
type input "1"
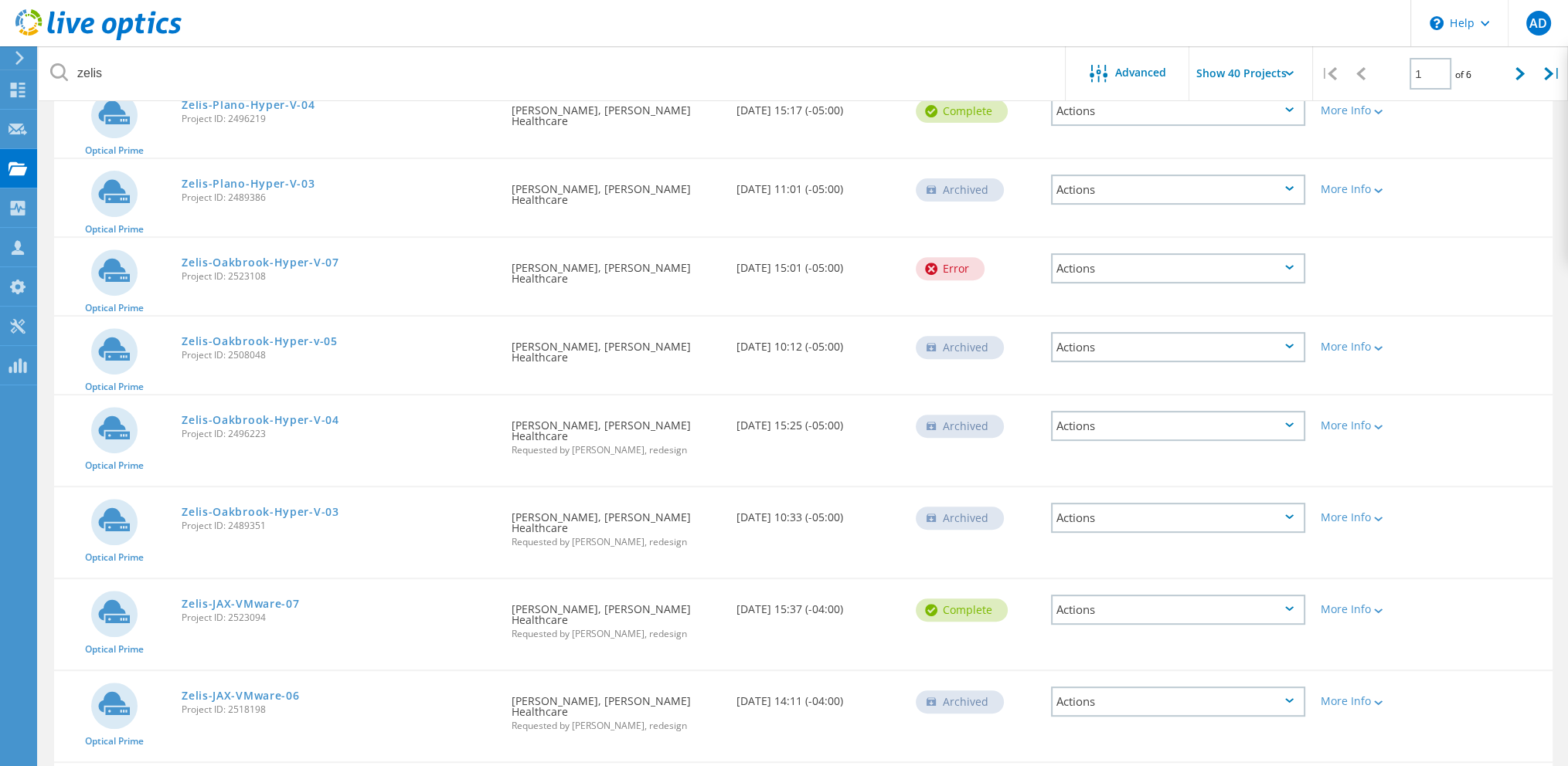
scroll to position [679, 0]
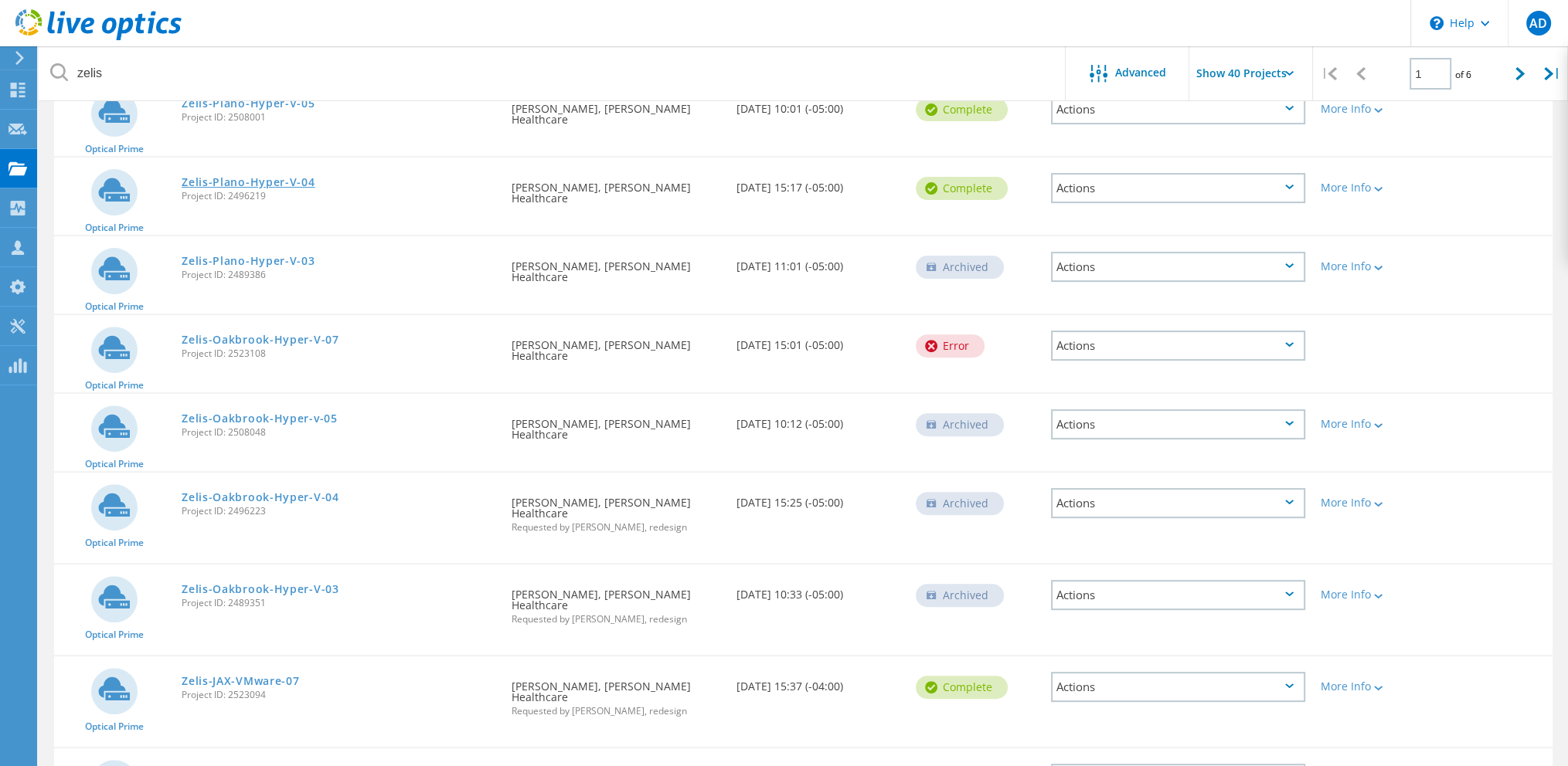
click at [272, 181] on link "Zelis-Plano-Hyper-V-04" at bounding box center [248, 182] width 133 height 11
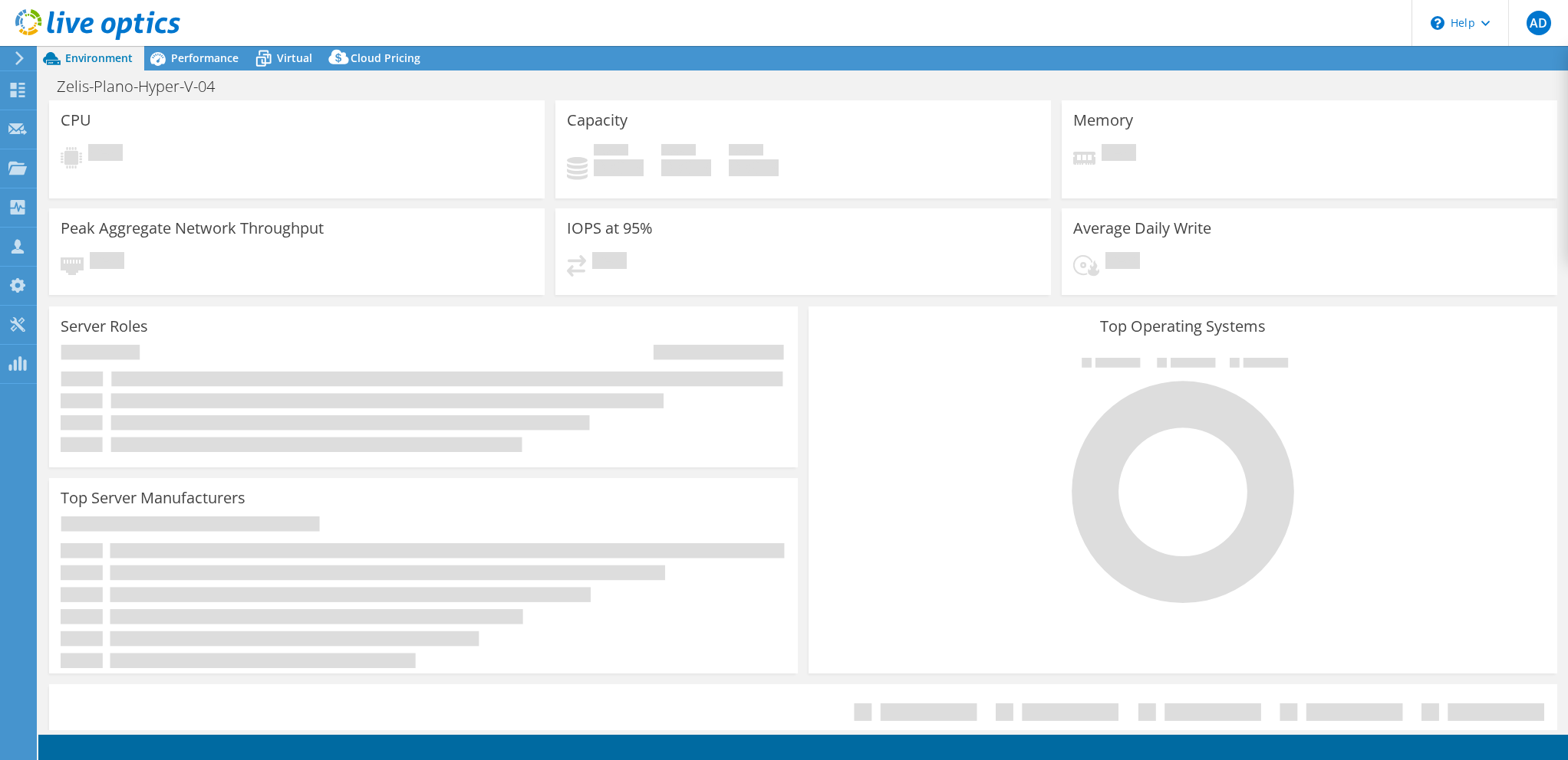
select select "USD"
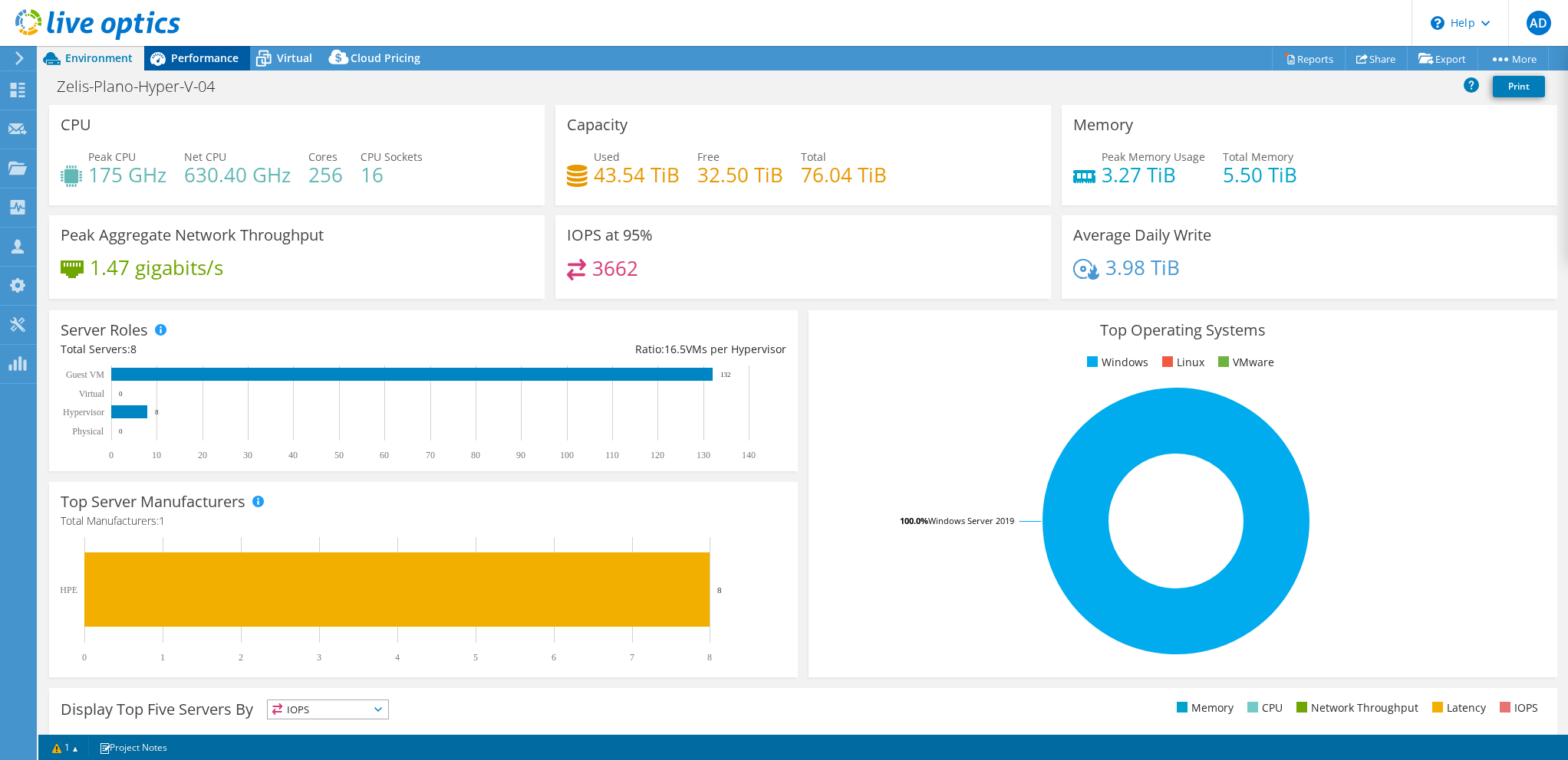
click at [216, 59] on span "Performance" at bounding box center [205, 58] width 67 height 15
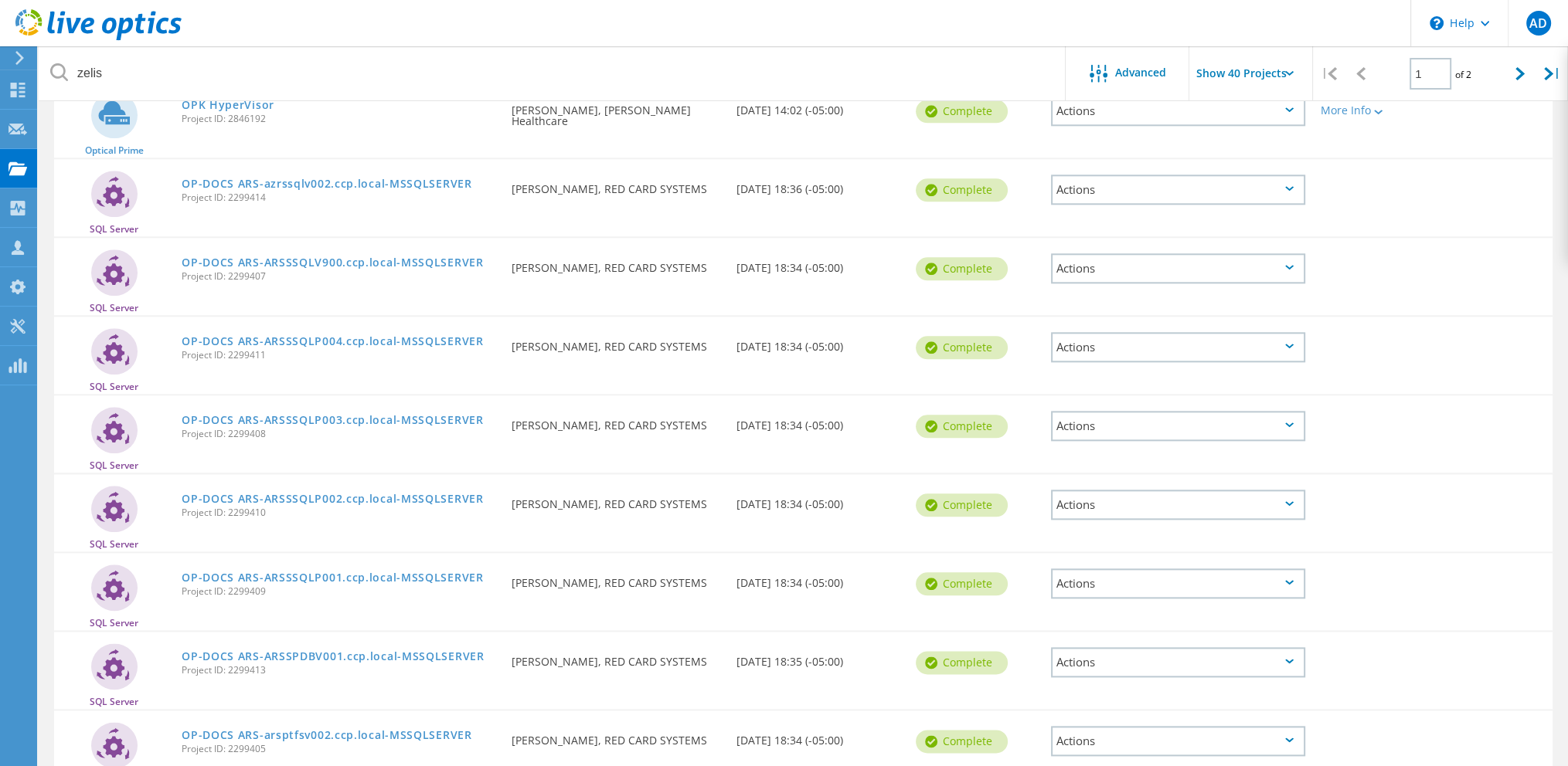
scroll to position [2718, 0]
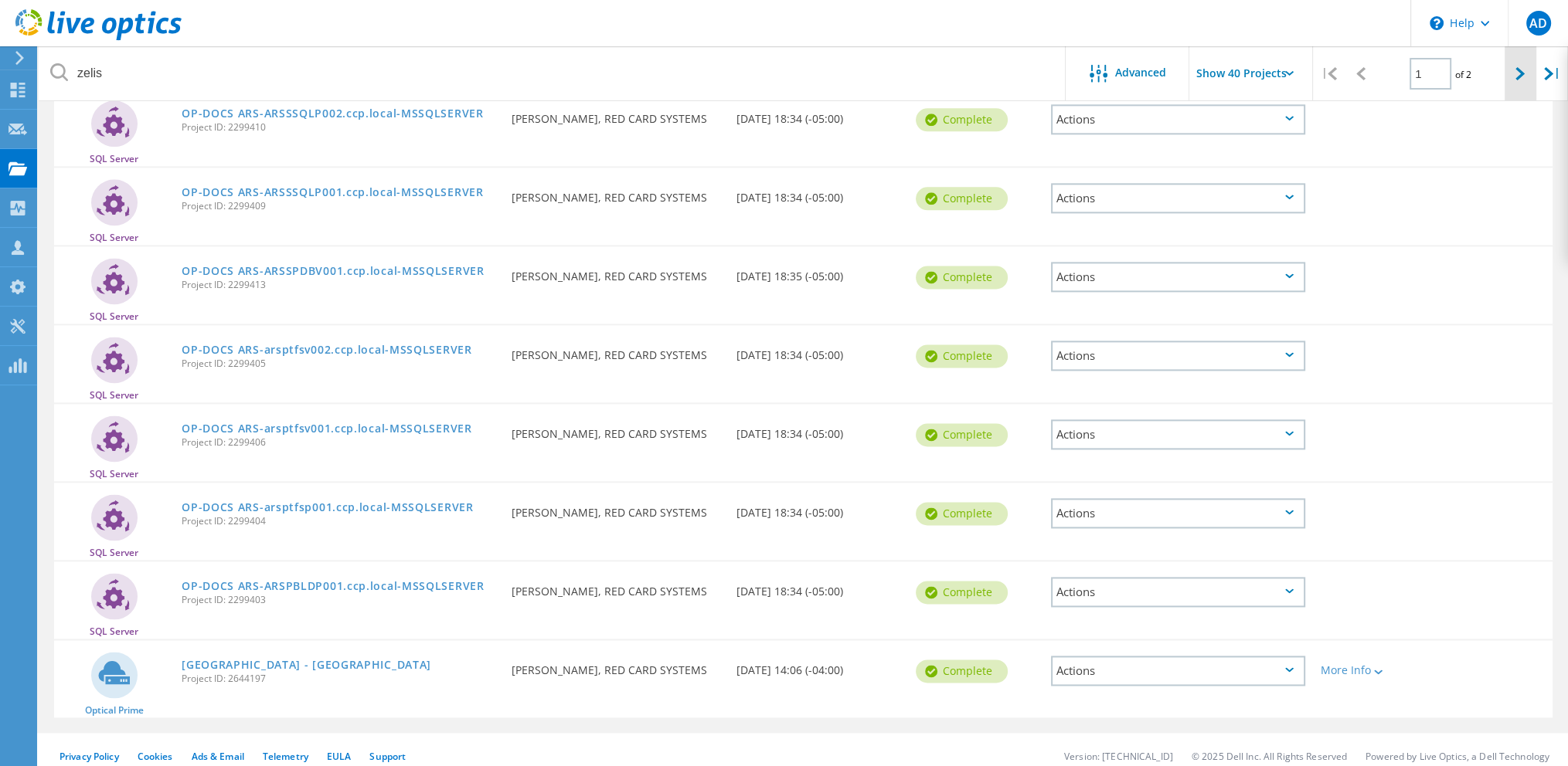
click at [1517, 76] on icon at bounding box center [1520, 73] width 9 height 13
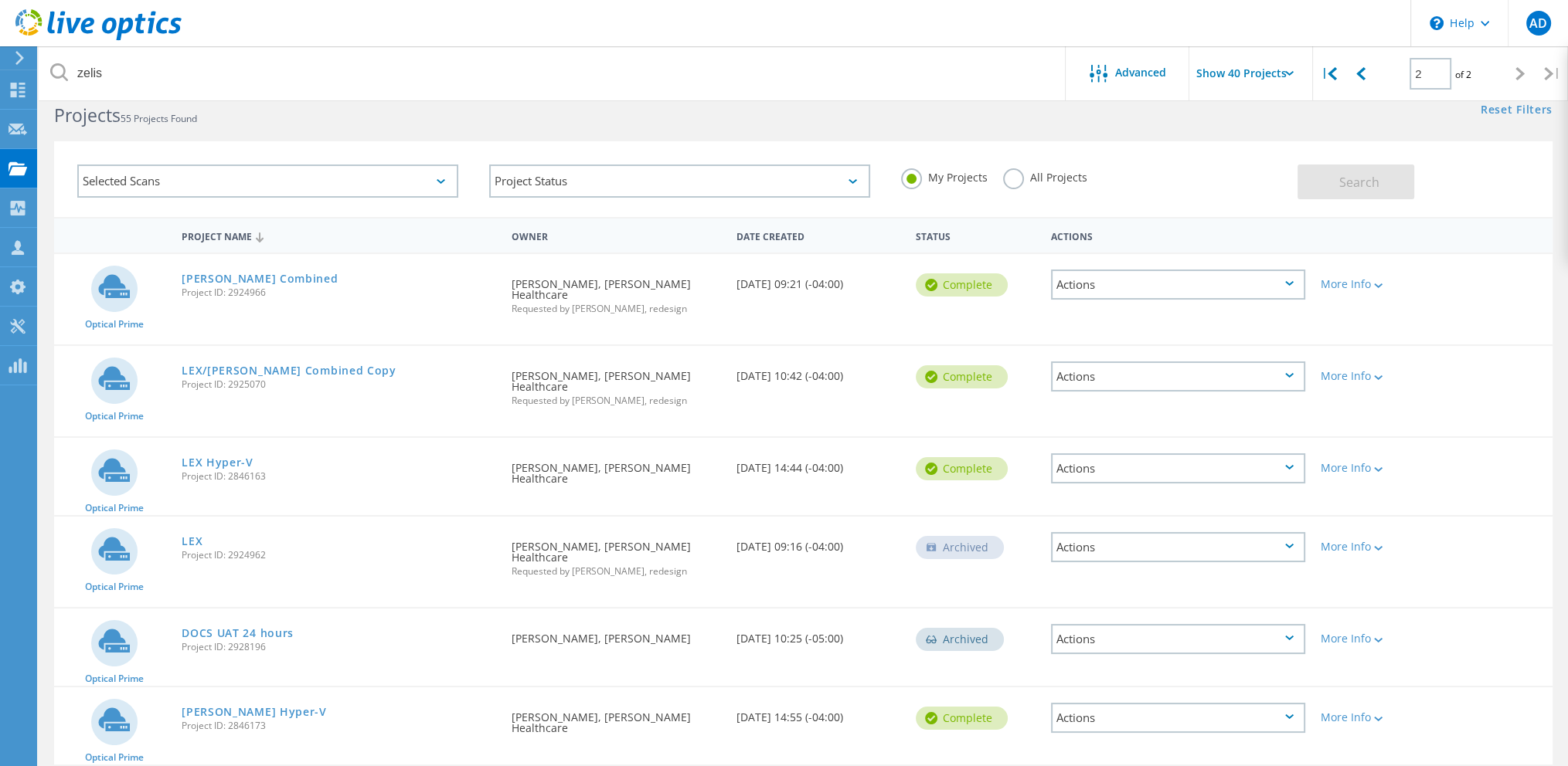
scroll to position [0, 0]
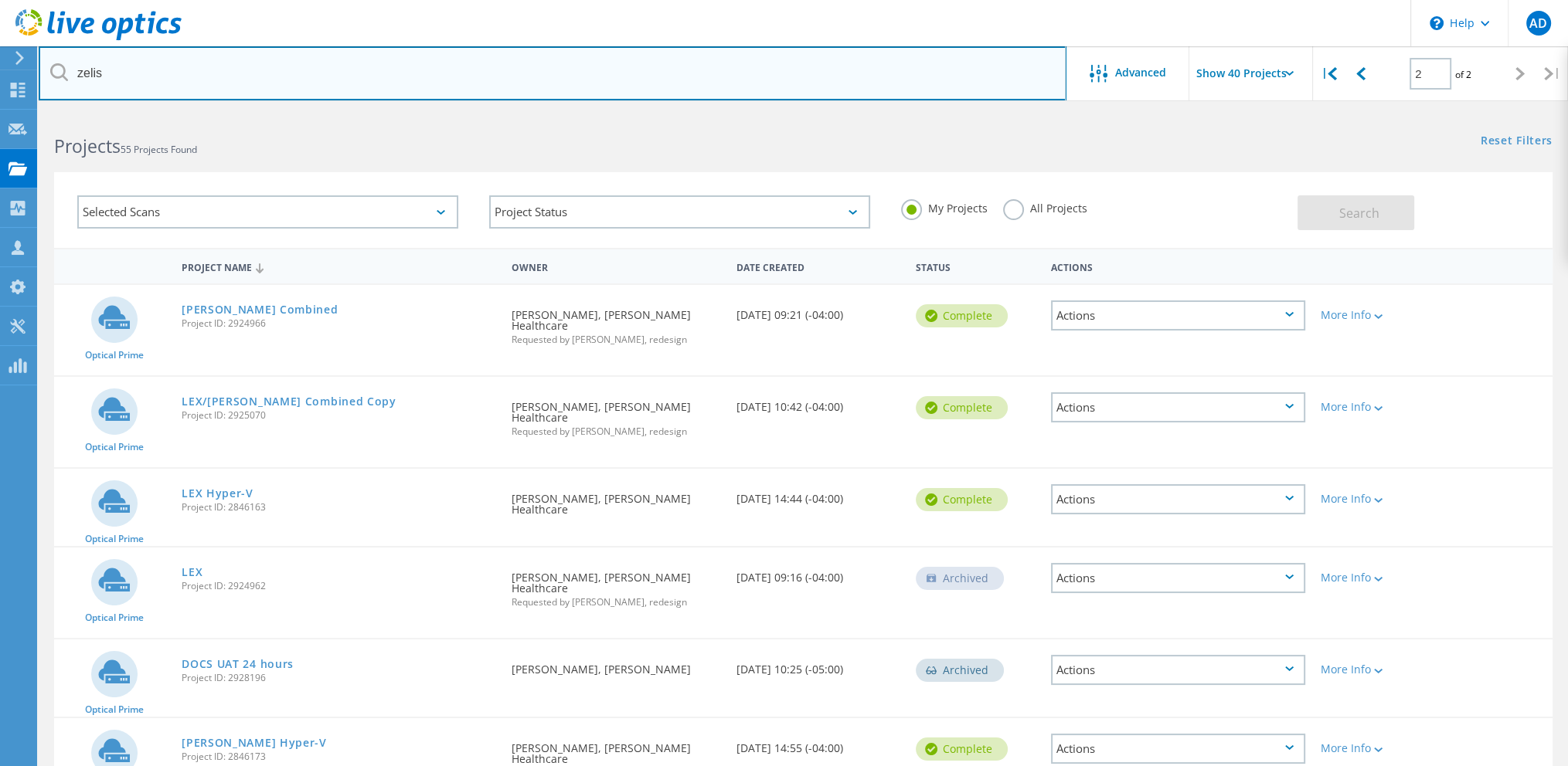
drag, startPoint x: 183, startPoint y: 77, endPoint x: 47, endPoint y: 69, distance: 136.2
click at [47, 69] on input "zelis" at bounding box center [552, 73] width 1028 height 54
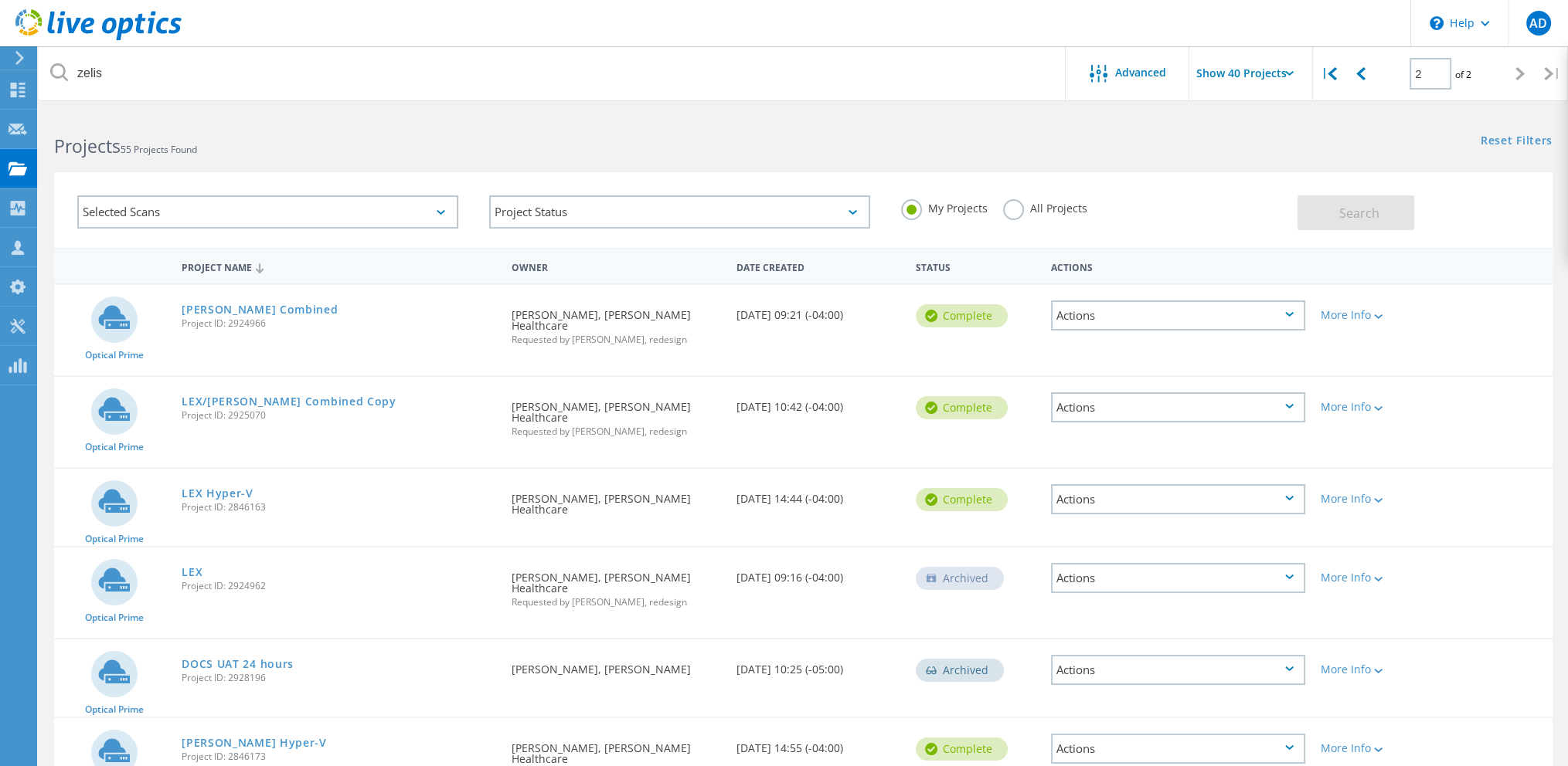
click at [1046, 200] on label "All Projects" at bounding box center [1045, 206] width 85 height 15
click at [0, 0] on input "All Projects" at bounding box center [0, 0] width 0 height 0
click at [1354, 214] on span "Search" at bounding box center [1359, 213] width 40 height 17
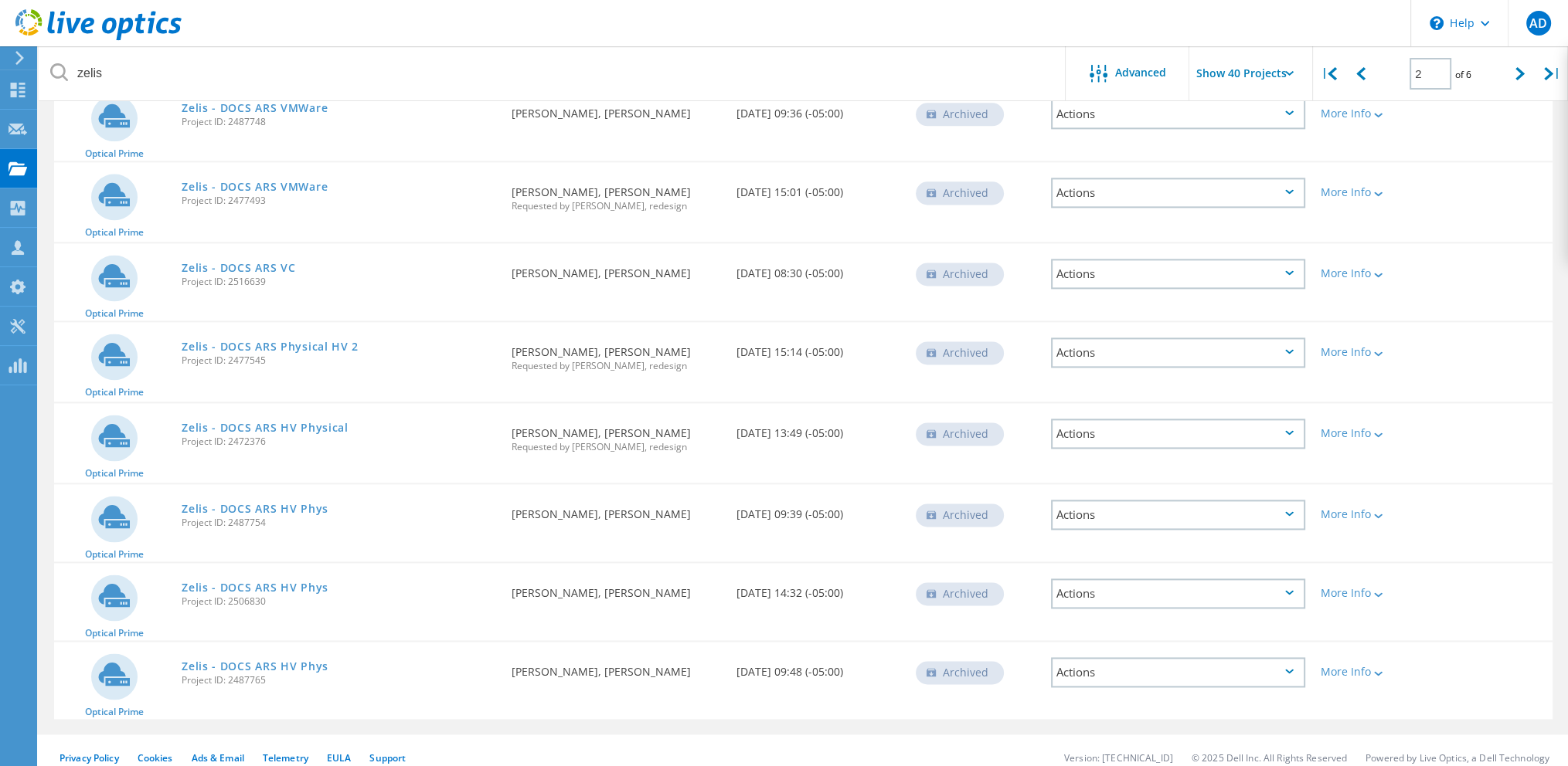
scroll to position [2757, 0]
click at [1514, 72] on div at bounding box center [1521, 73] width 32 height 54
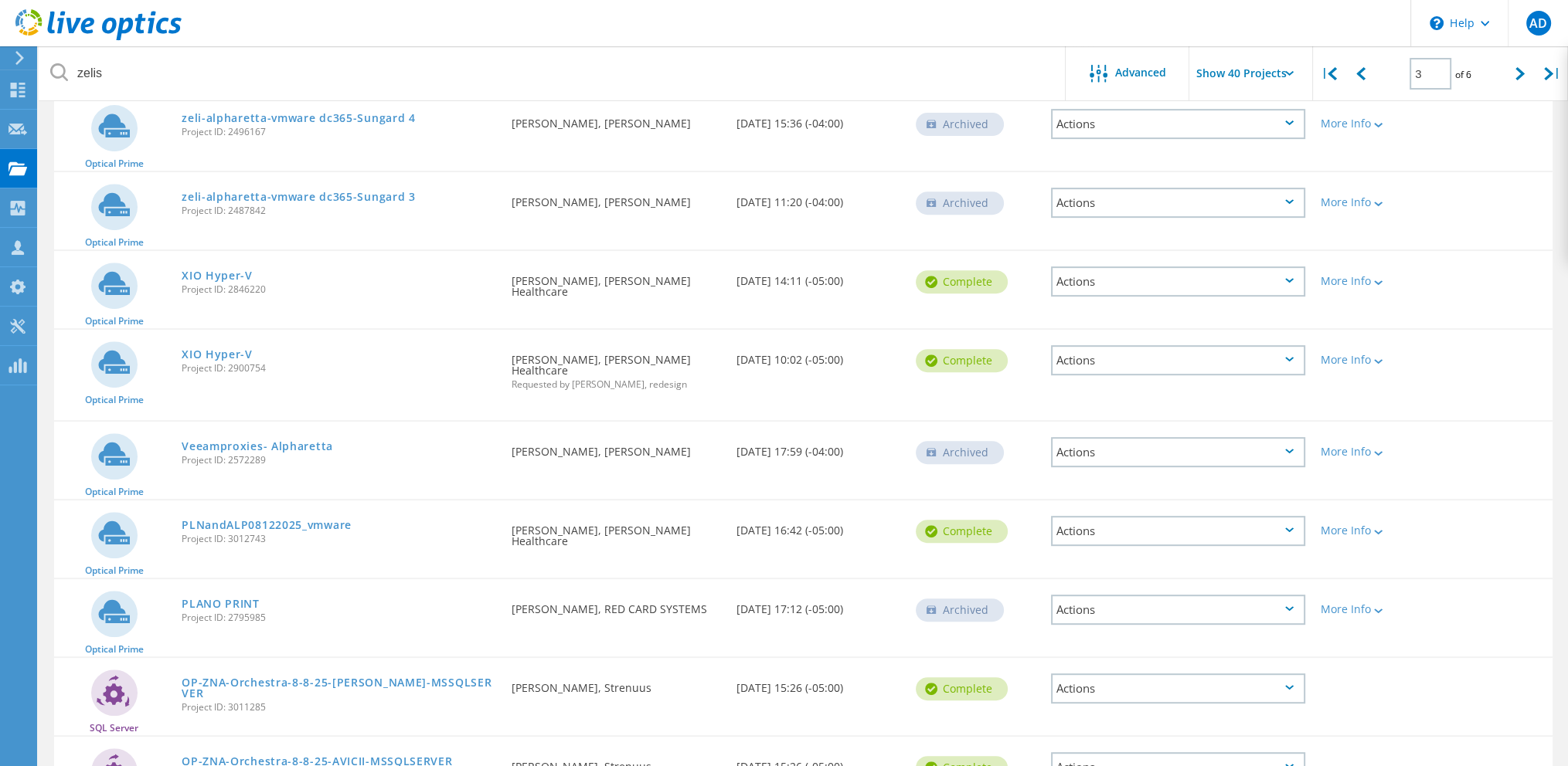
scroll to position [850, 0]
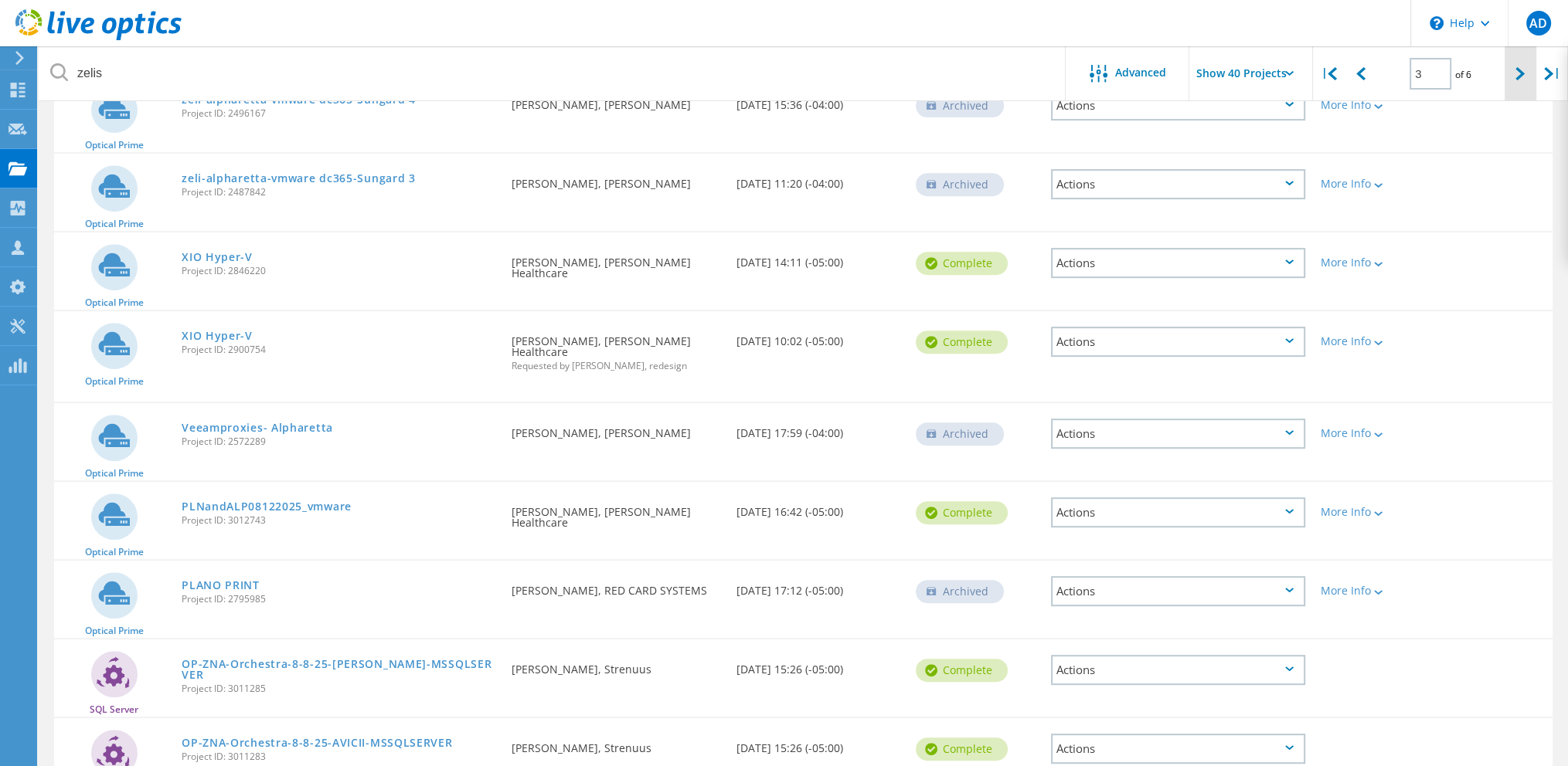
click at [1517, 77] on icon at bounding box center [1520, 73] width 9 height 13
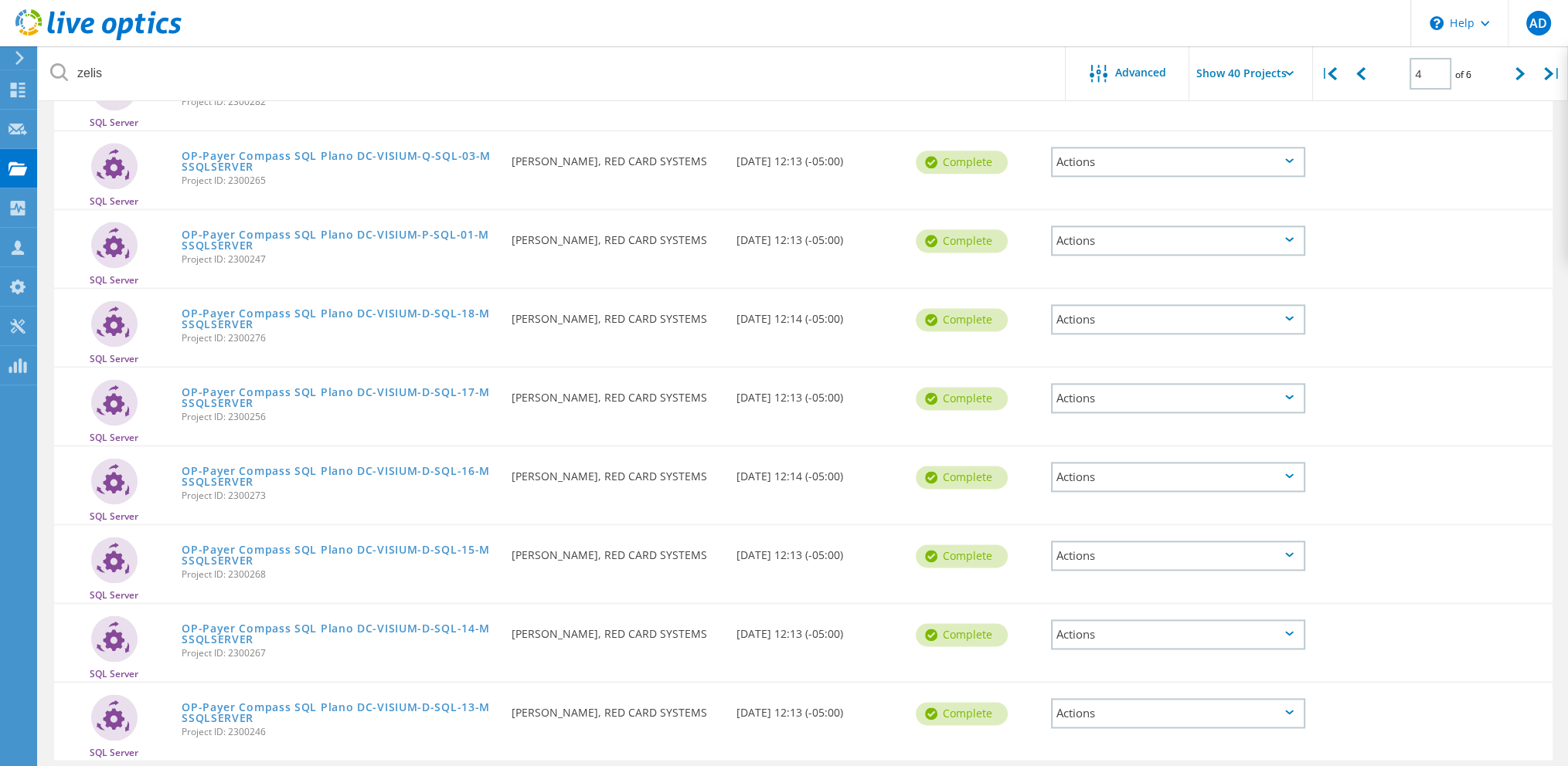
scroll to position [2736, 0]
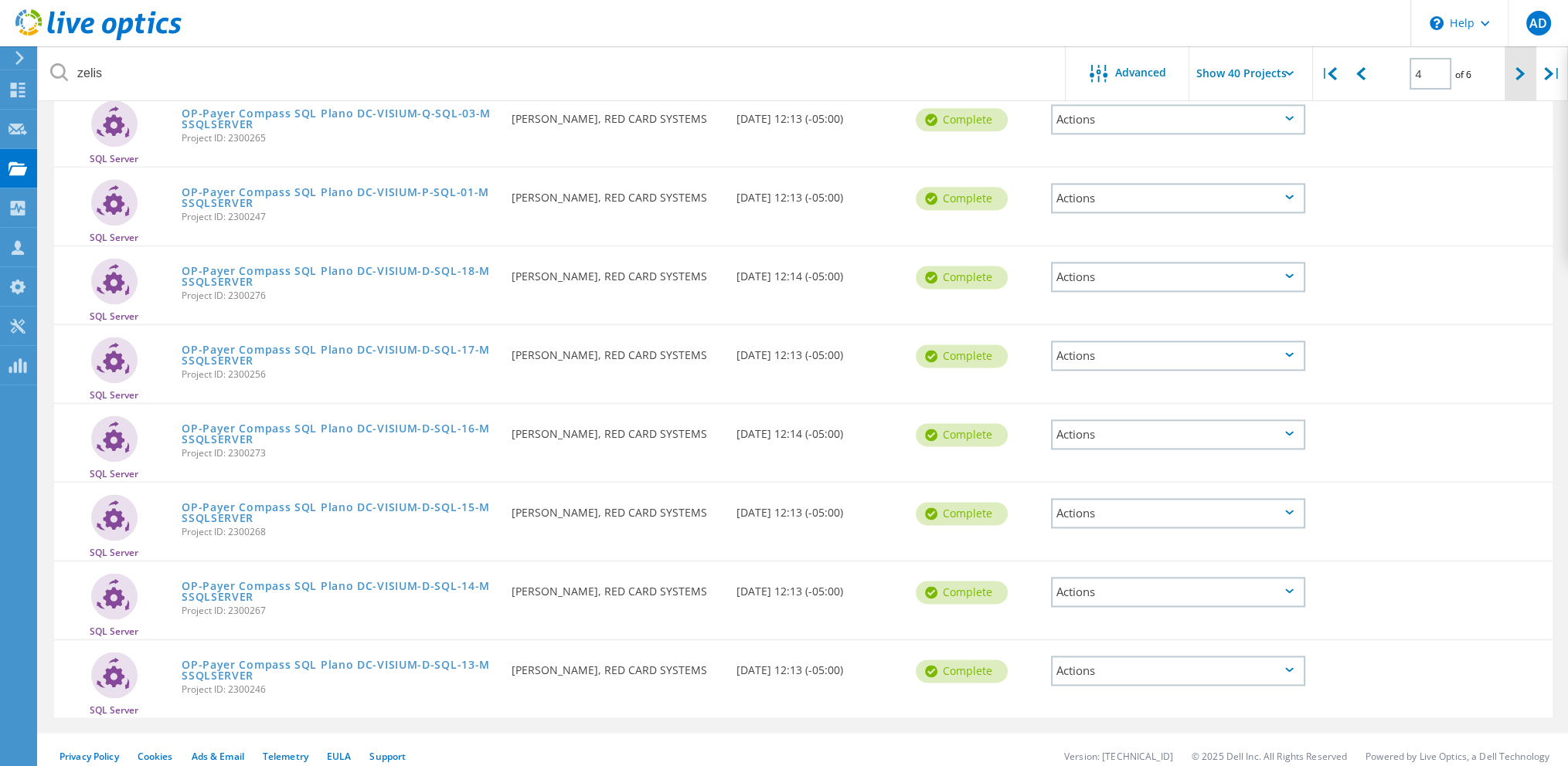
click at [1513, 77] on div at bounding box center [1521, 73] width 32 height 54
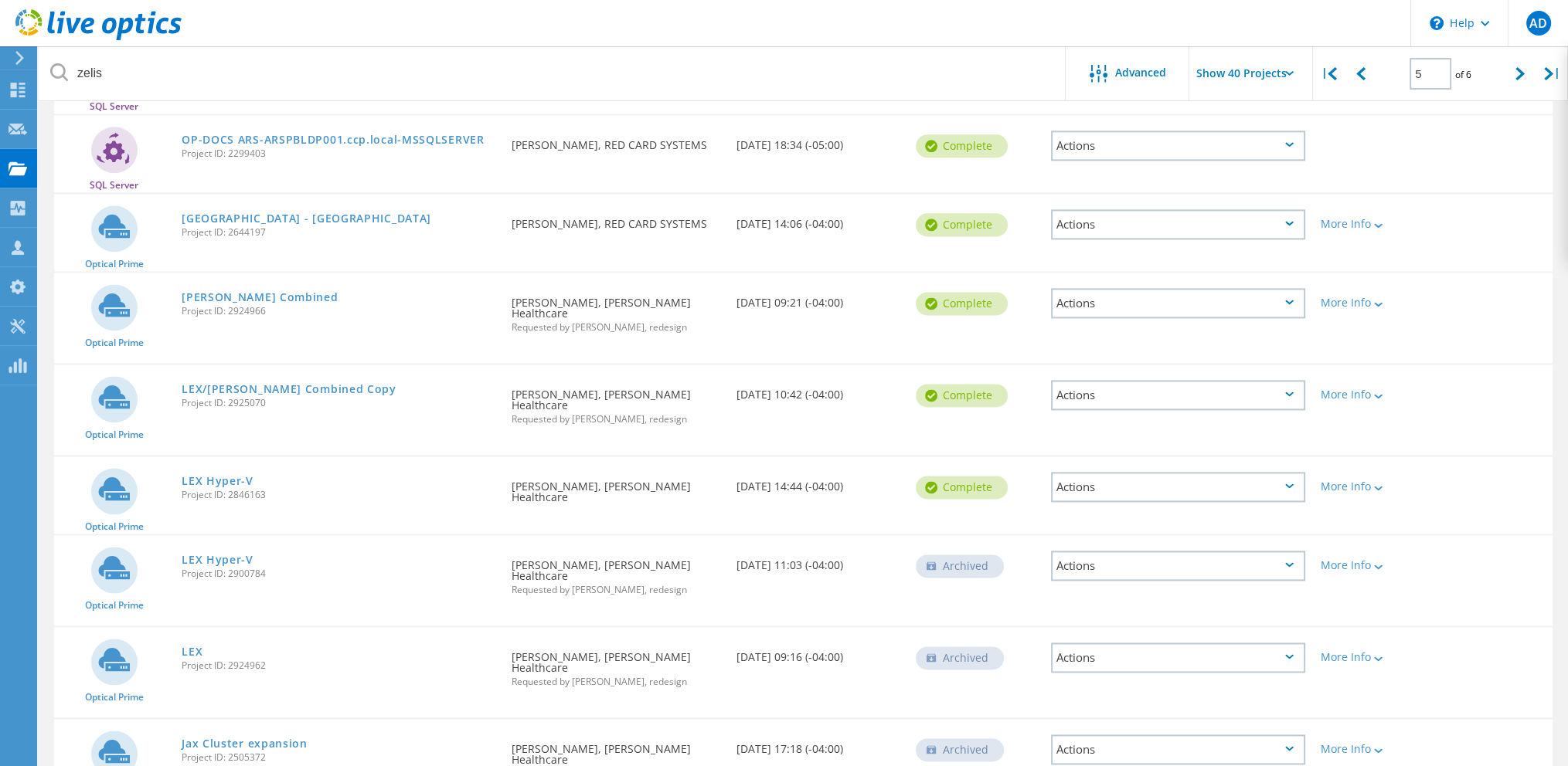
scroll to position [2734, 0]
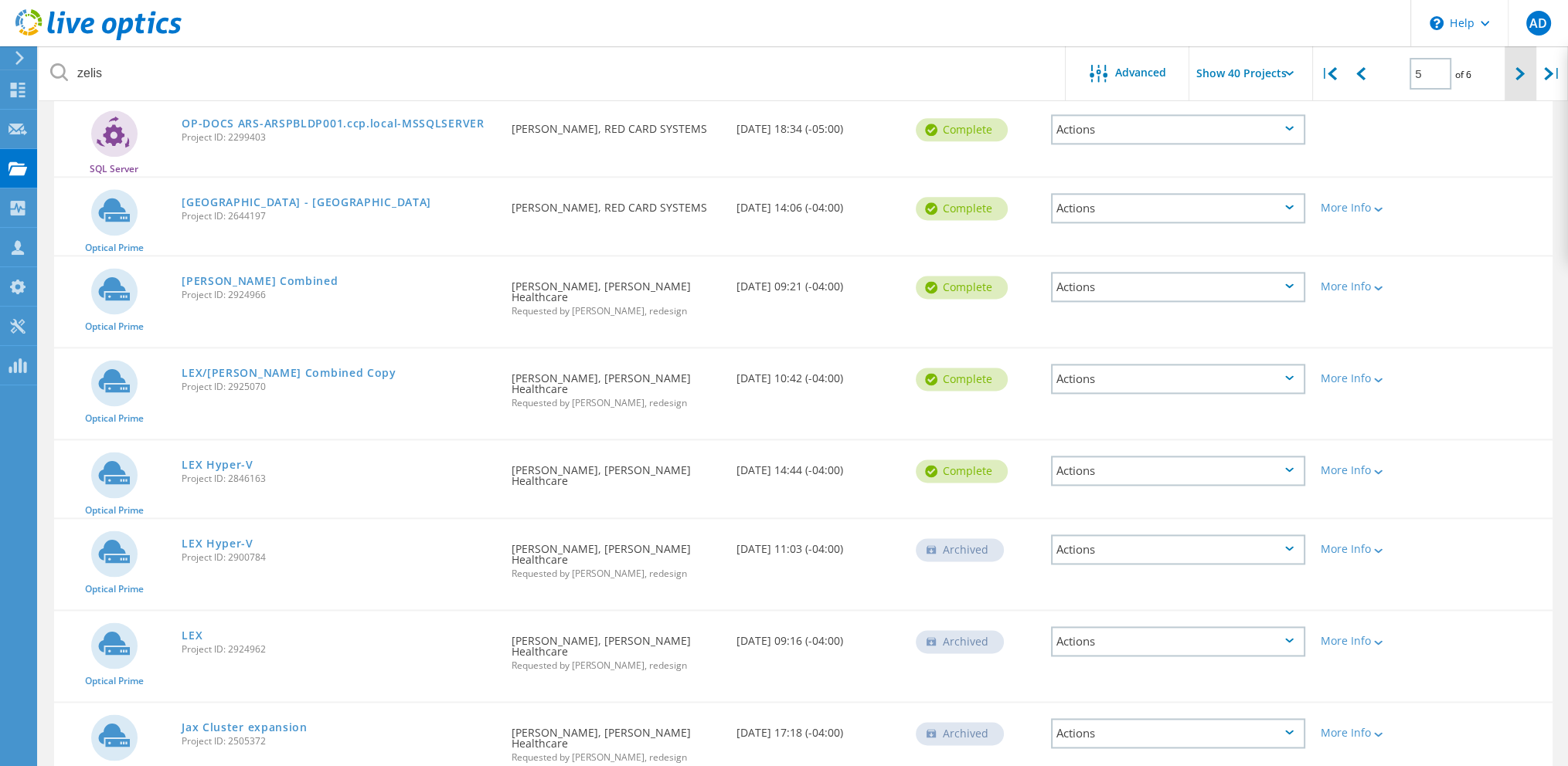
click at [1515, 76] on icon at bounding box center [1520, 73] width 9 height 13
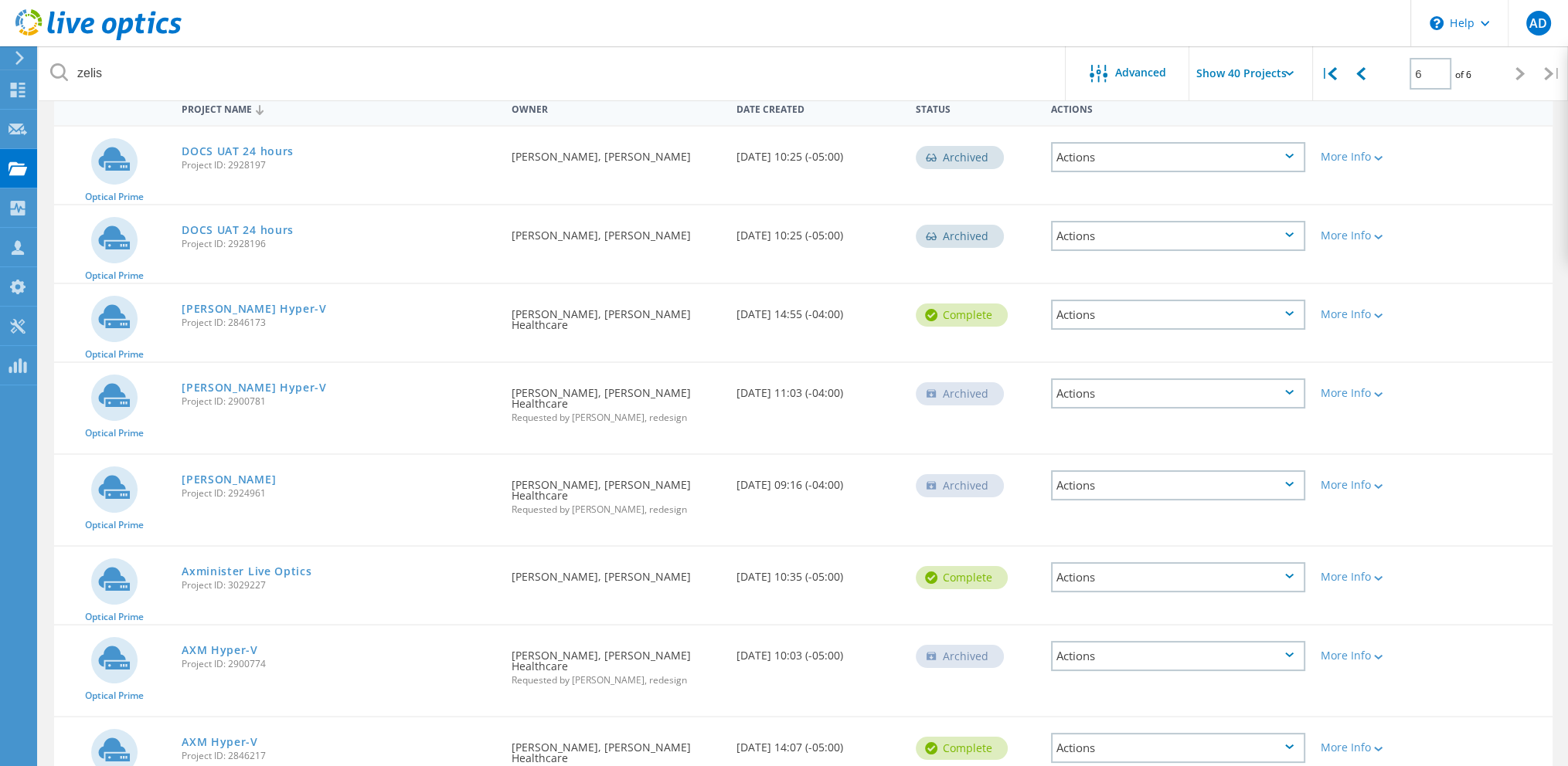
scroll to position [0, 0]
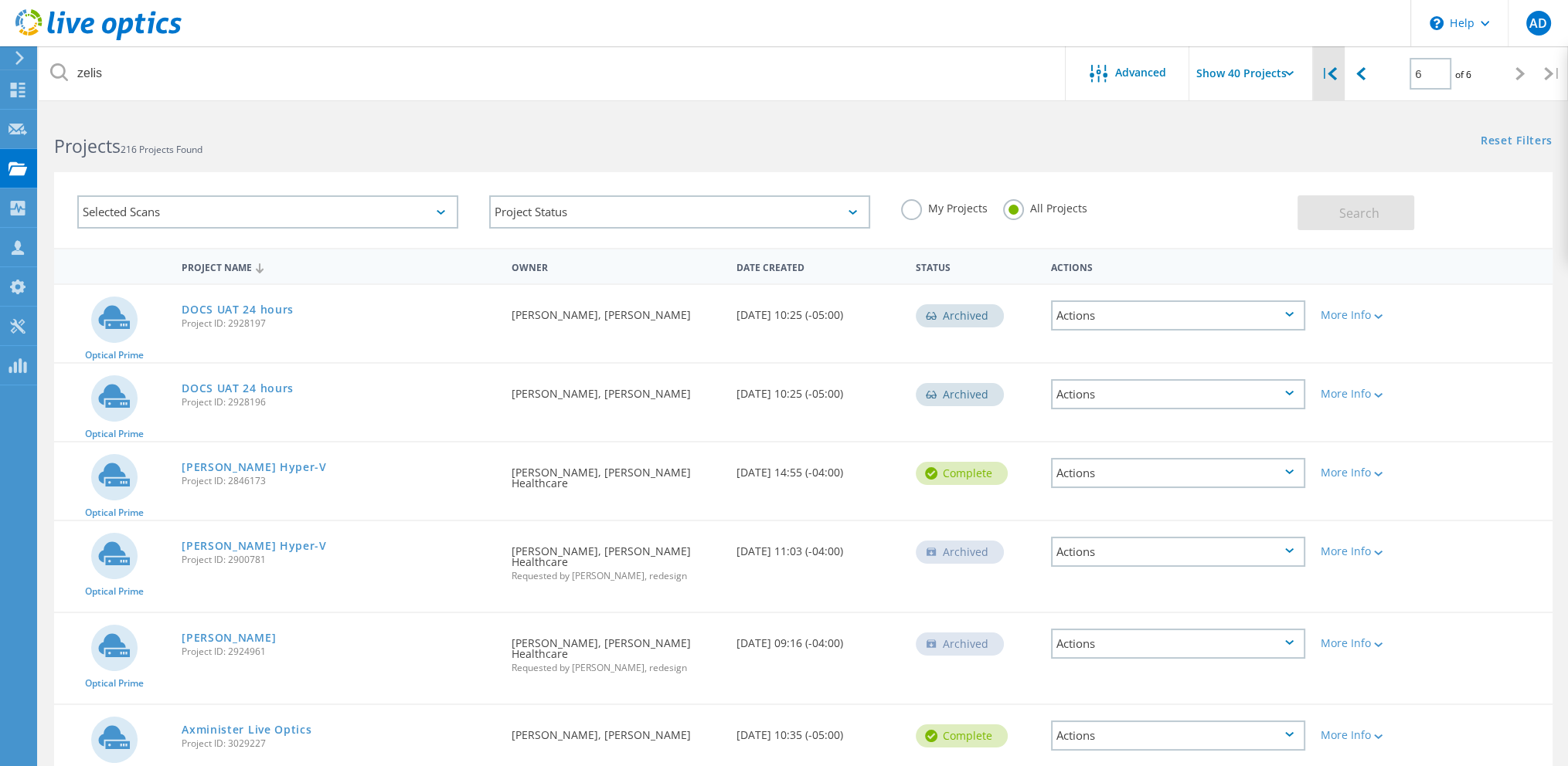
click at [1336, 75] on icon at bounding box center [1333, 73] width 9 height 13
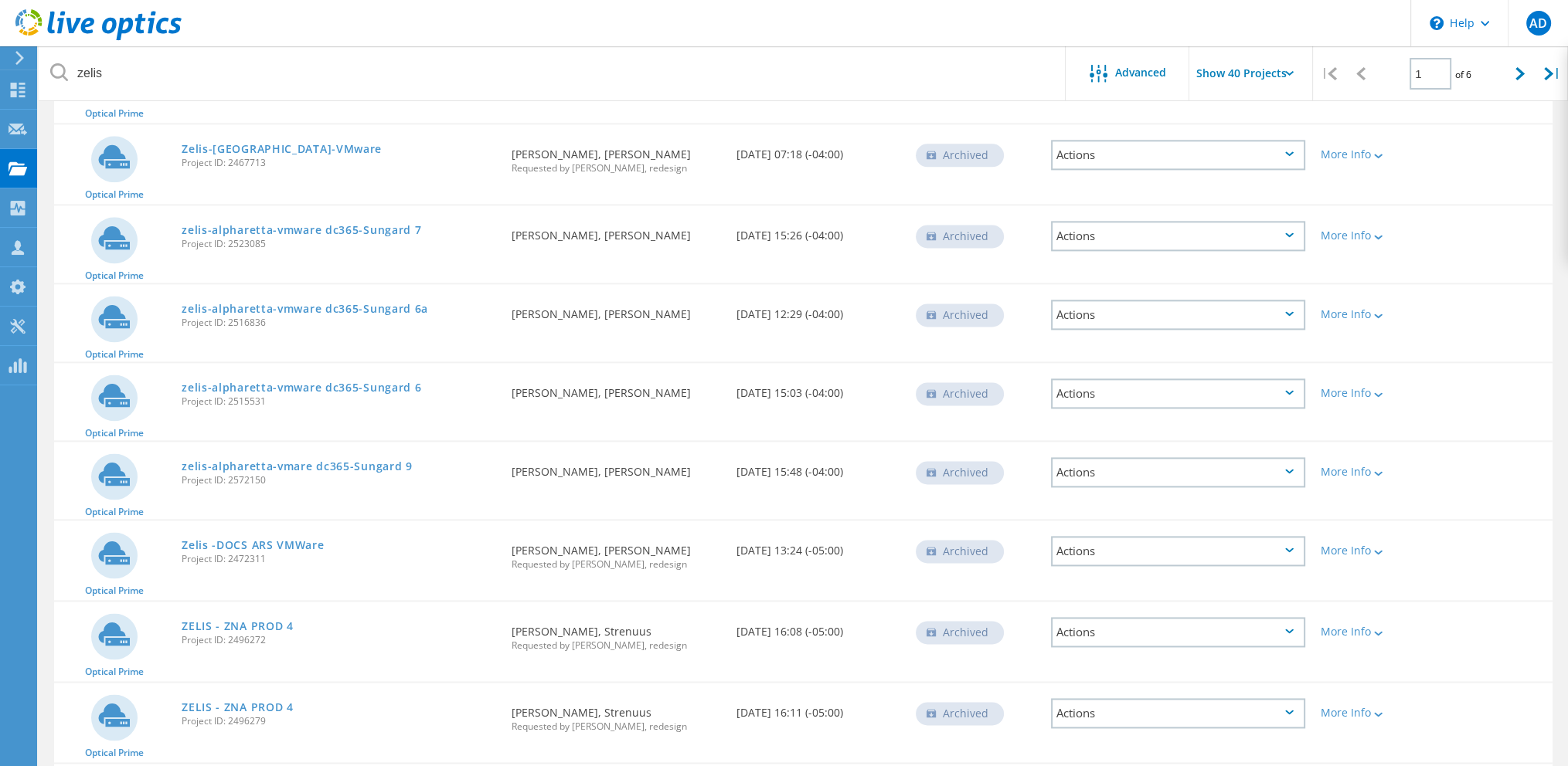
scroll to position [2769, 0]
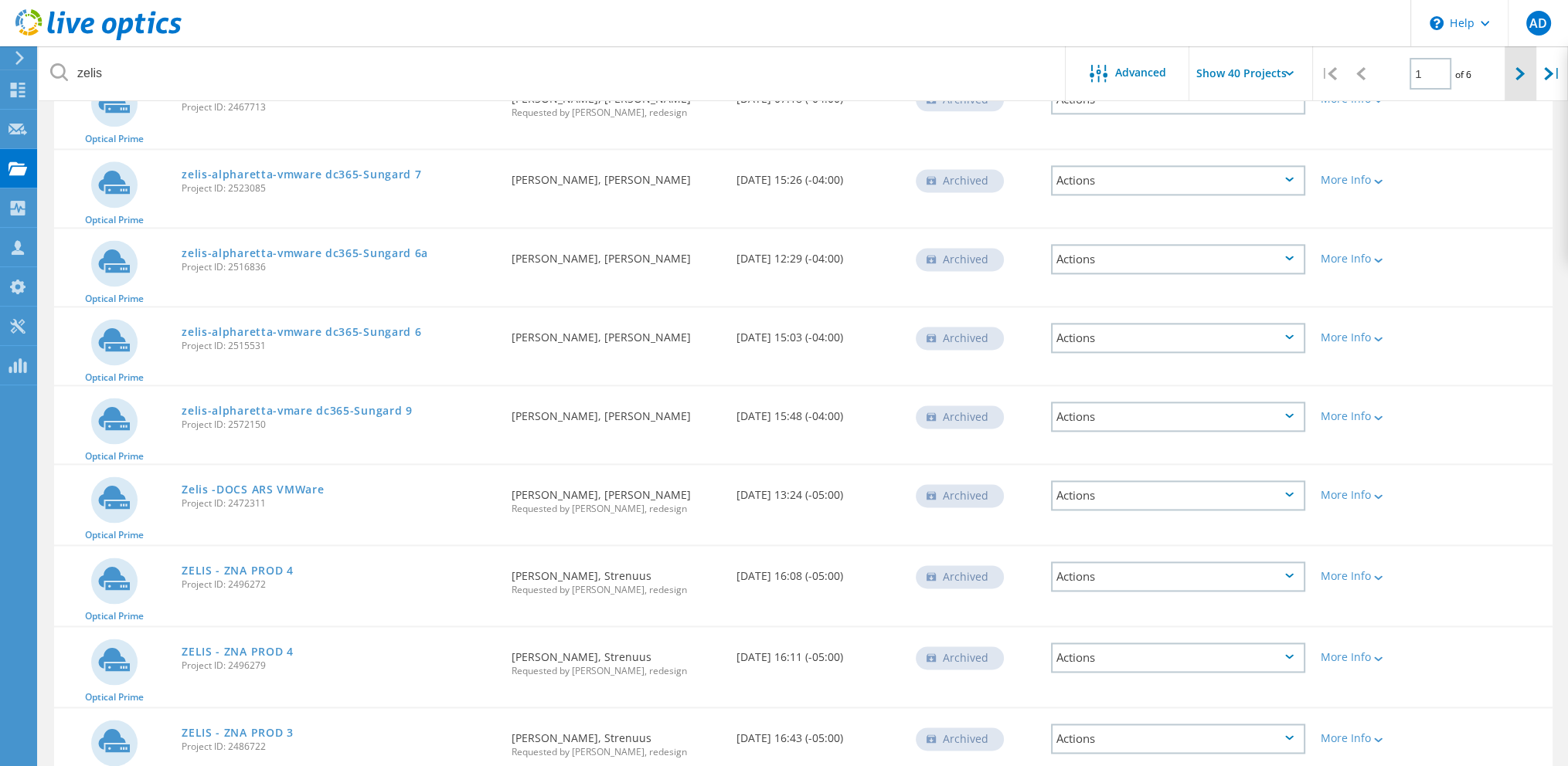
click at [1510, 76] on div at bounding box center [1521, 73] width 32 height 54
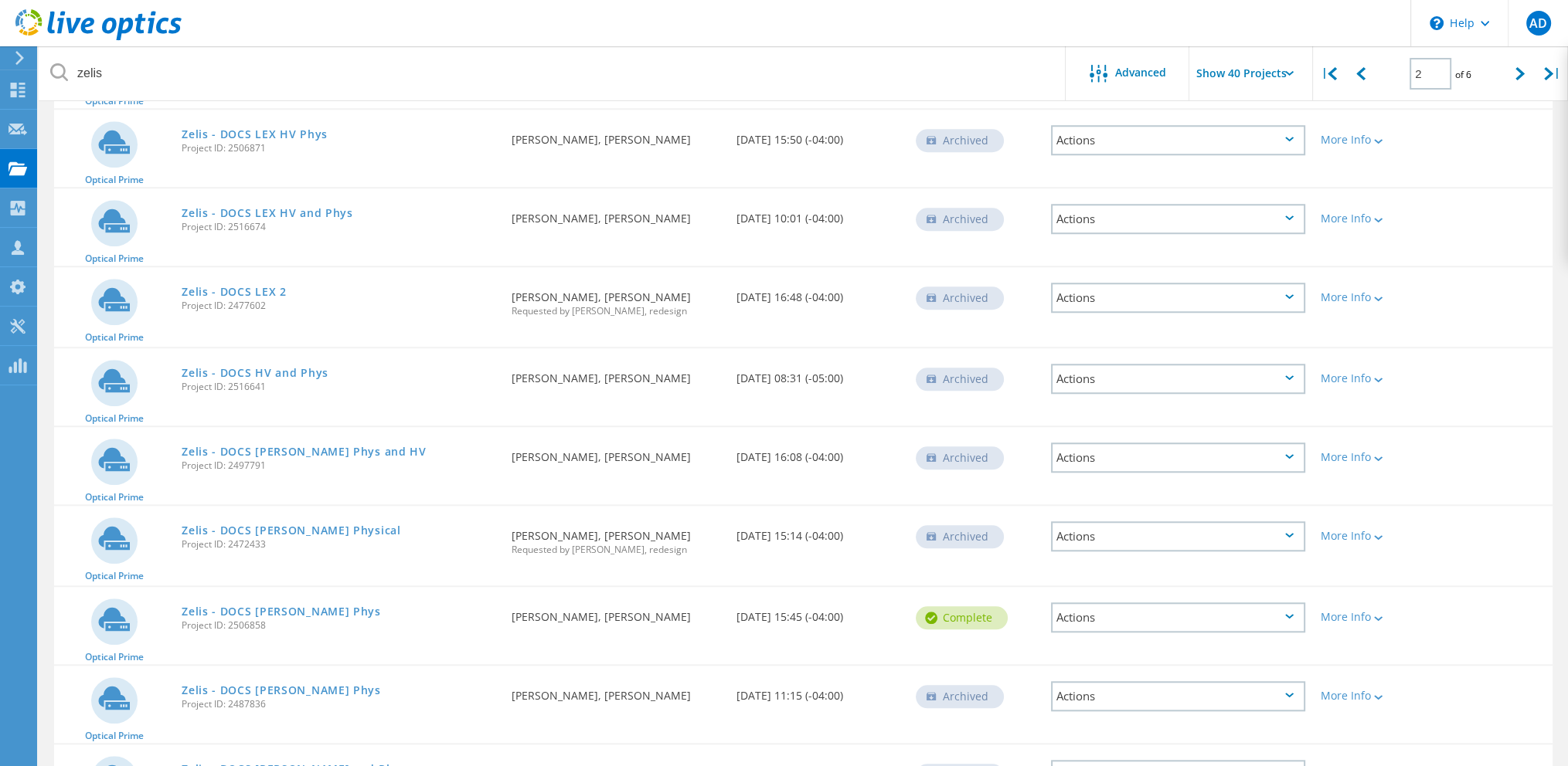
scroll to position [1753, 0]
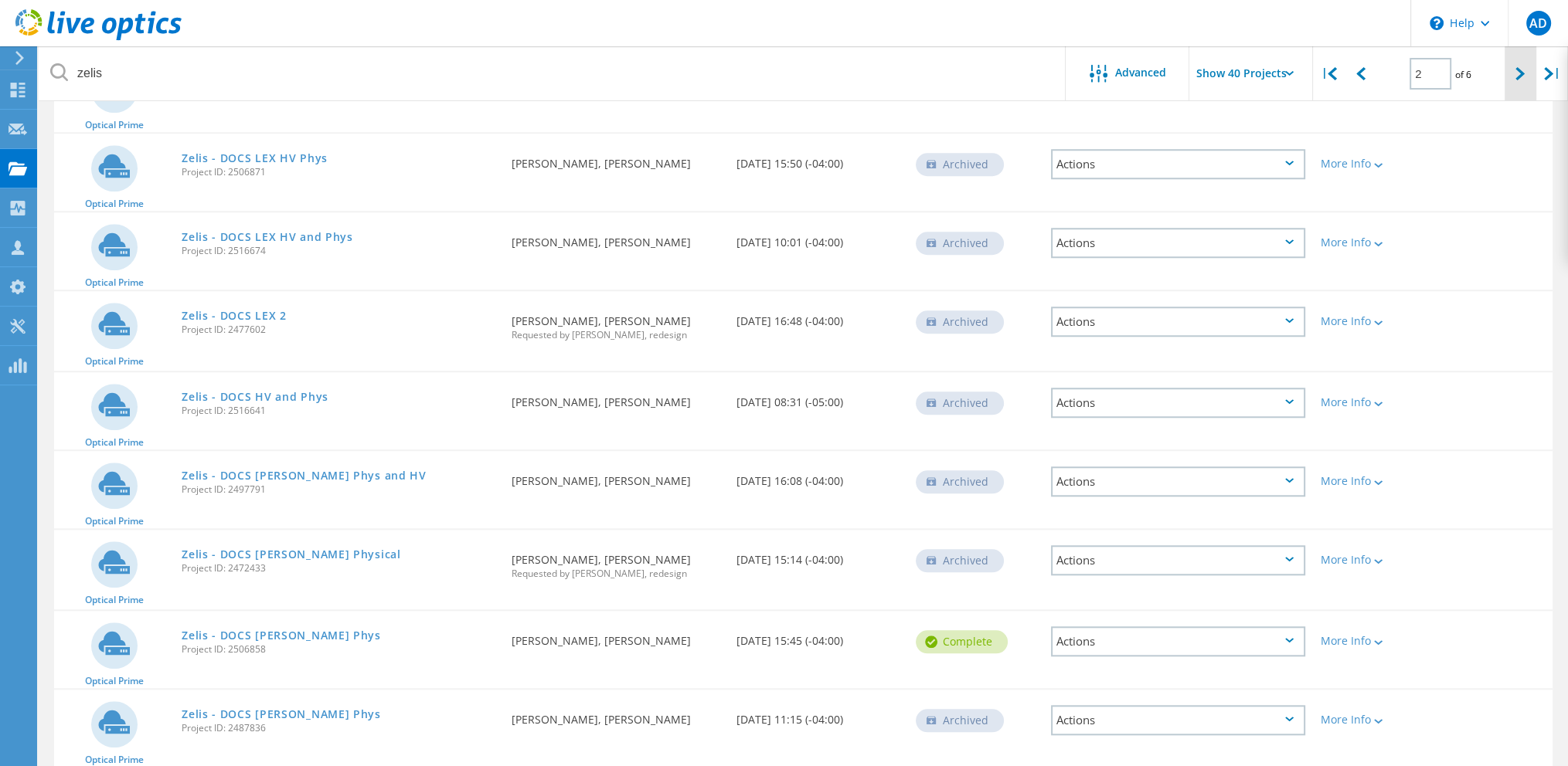
click at [1520, 86] on div at bounding box center [1521, 73] width 32 height 54
type input "3"
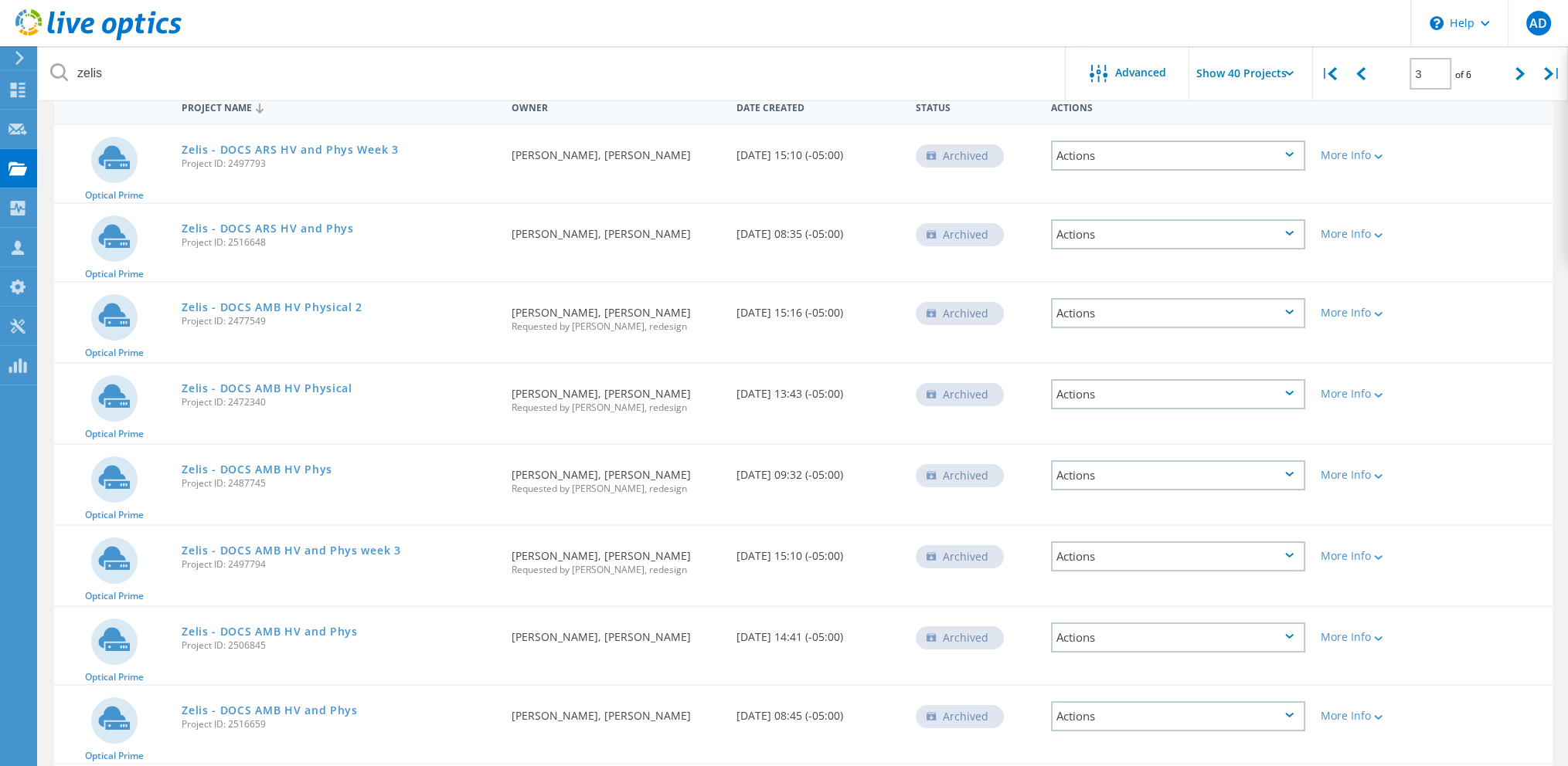
scroll to position [0, 0]
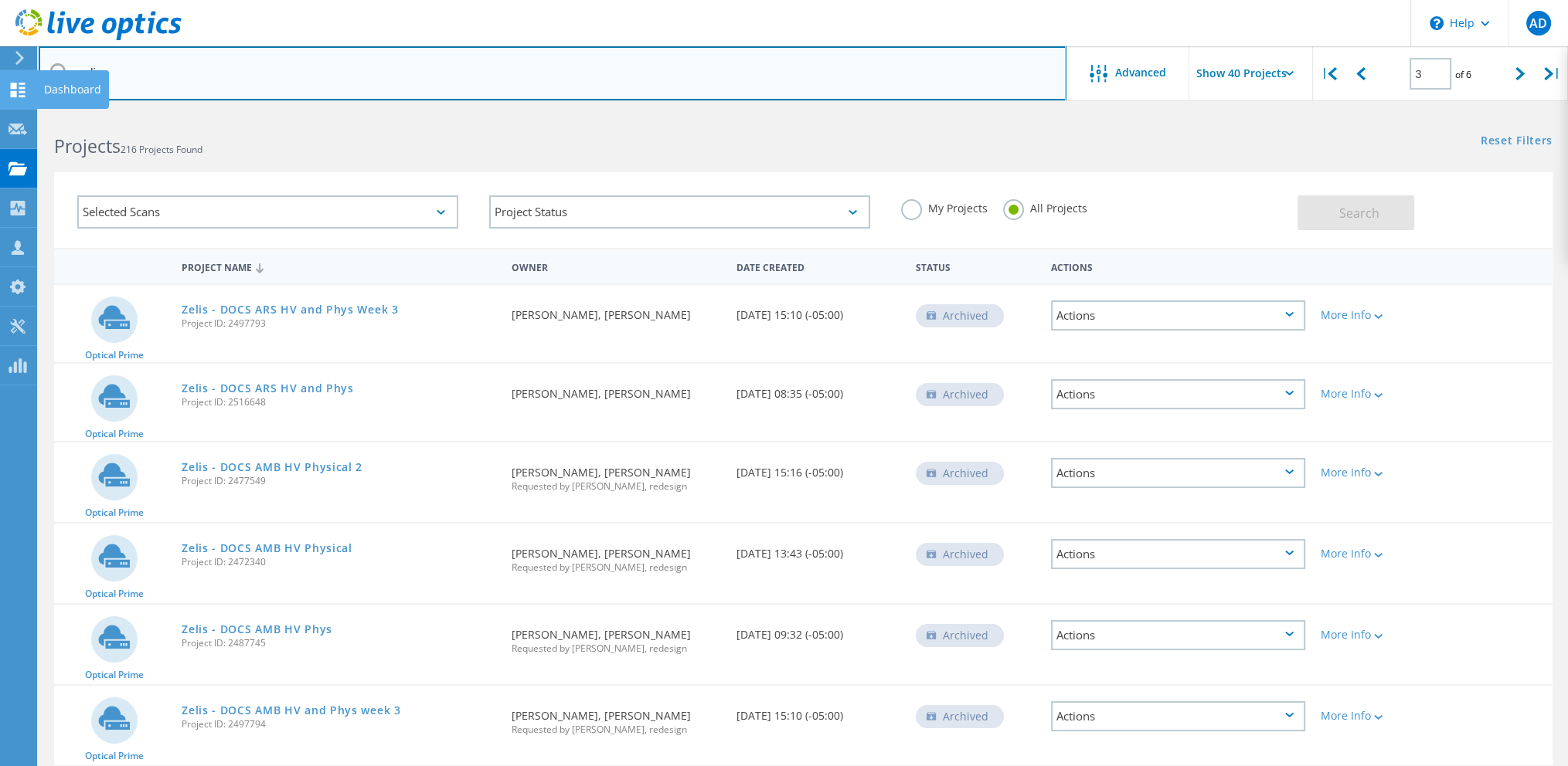
drag, startPoint x: 209, startPoint y: 84, endPoint x: 8, endPoint y: 96, distance: 201.4
type input "zelispln"
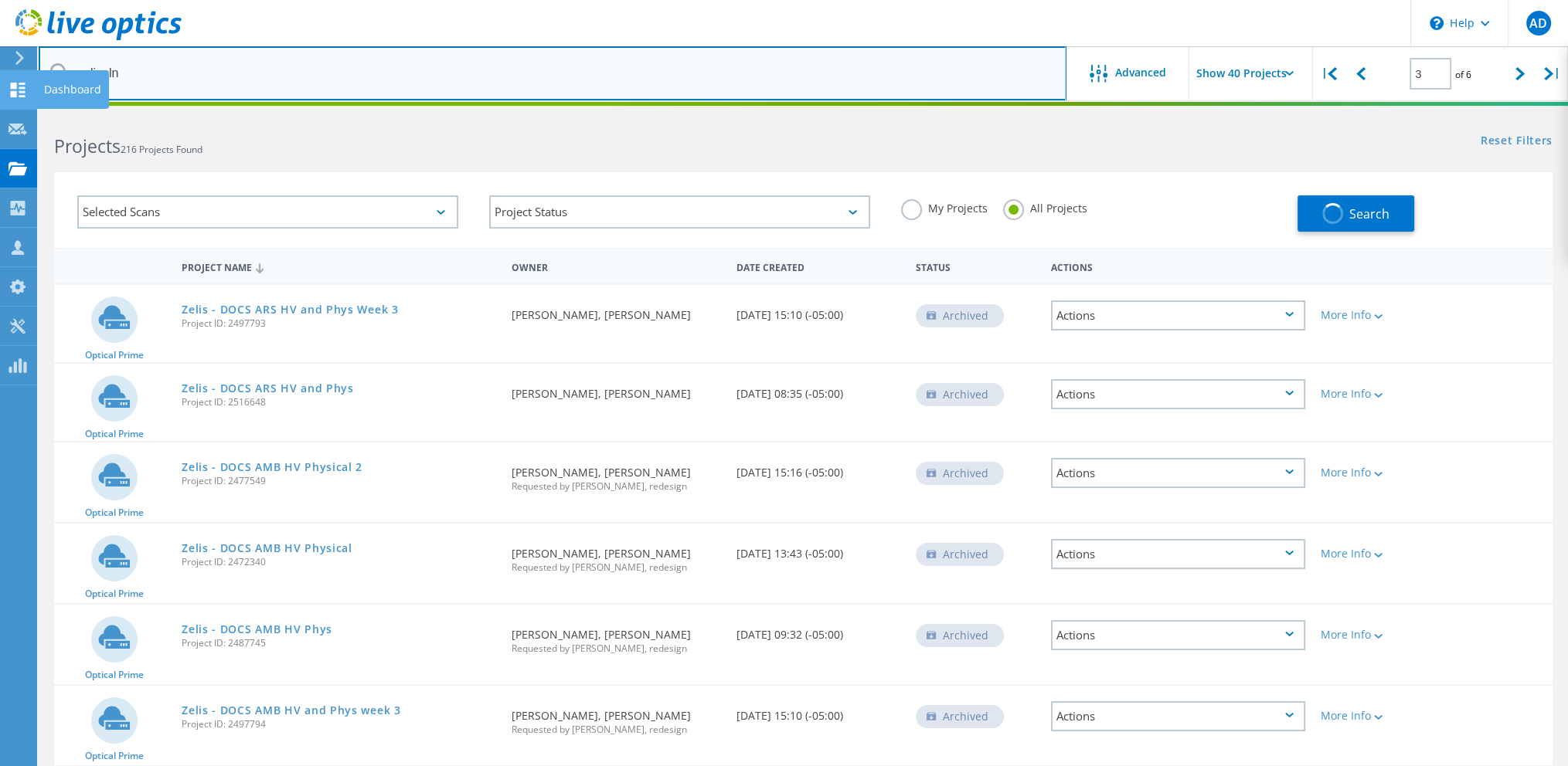
type input "1"
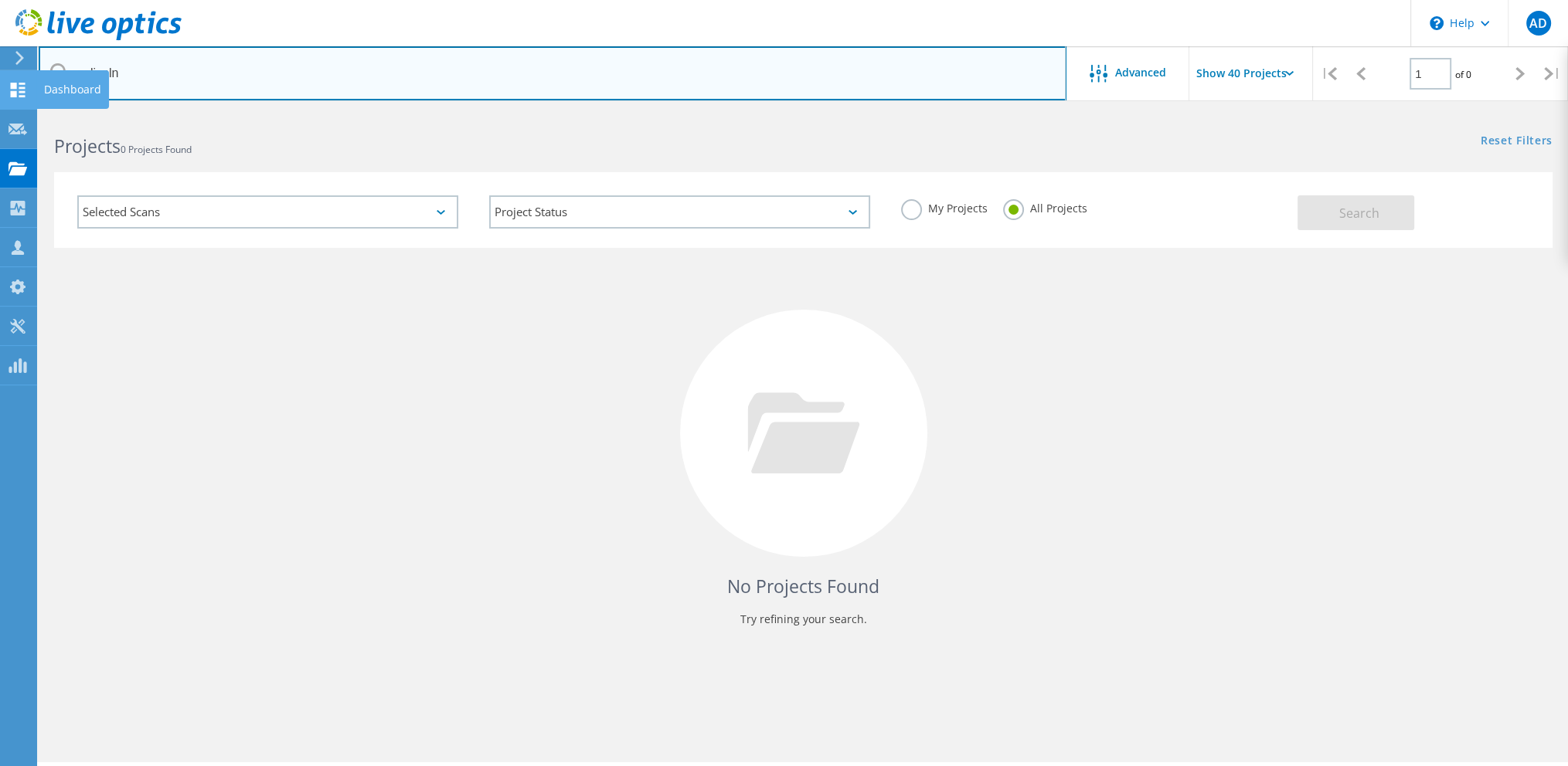
drag, startPoint x: 223, startPoint y: 81, endPoint x: 13, endPoint y: 81, distance: 210.0
click at [15, 112] on div "\n Help Explore Helpful Articles Contact Support AD Partner Team Member Aaron D…" at bounding box center [784, 460] width 1568 height 697
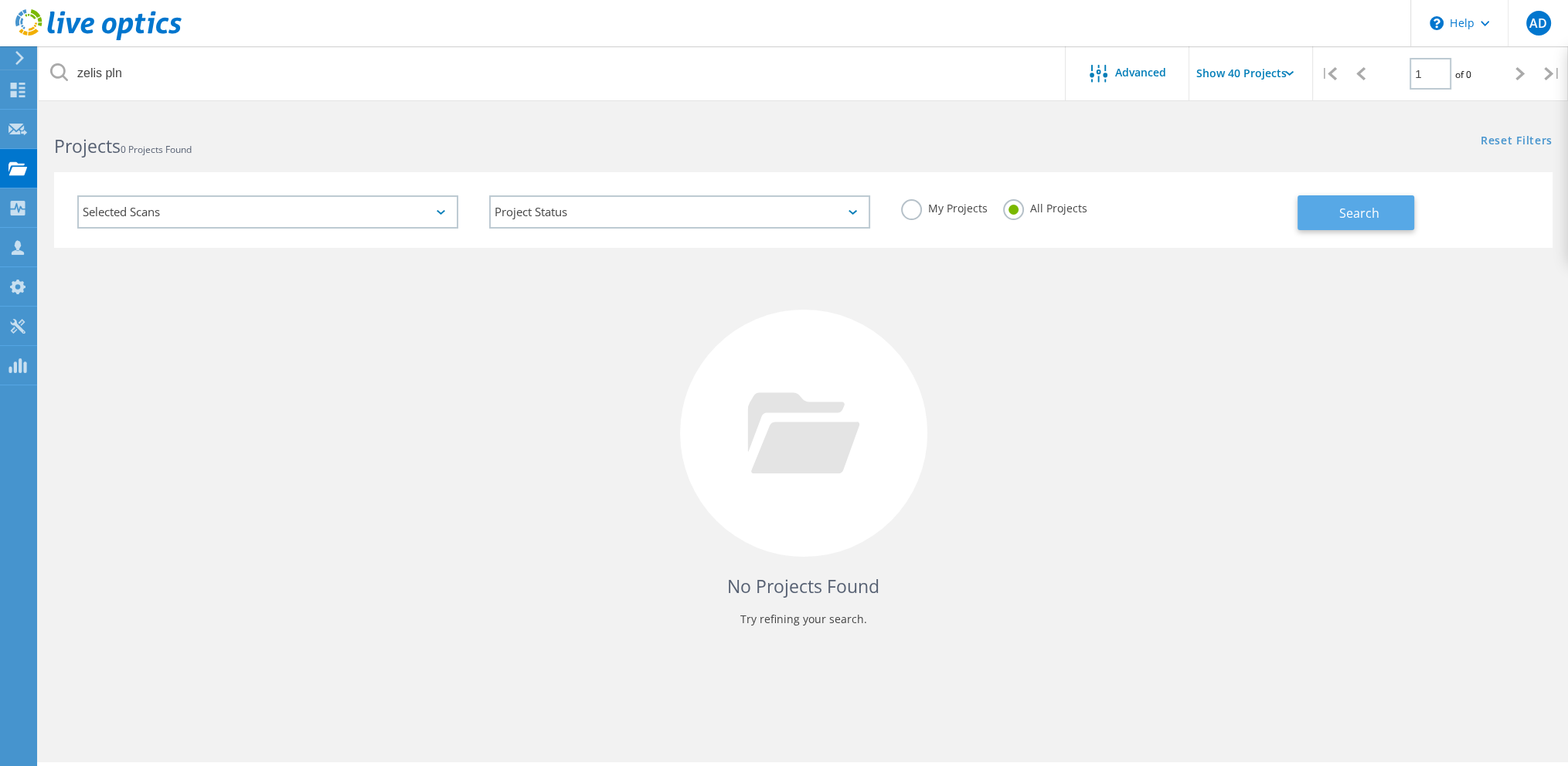
click at [1335, 204] on button "Search" at bounding box center [1356, 213] width 117 height 35
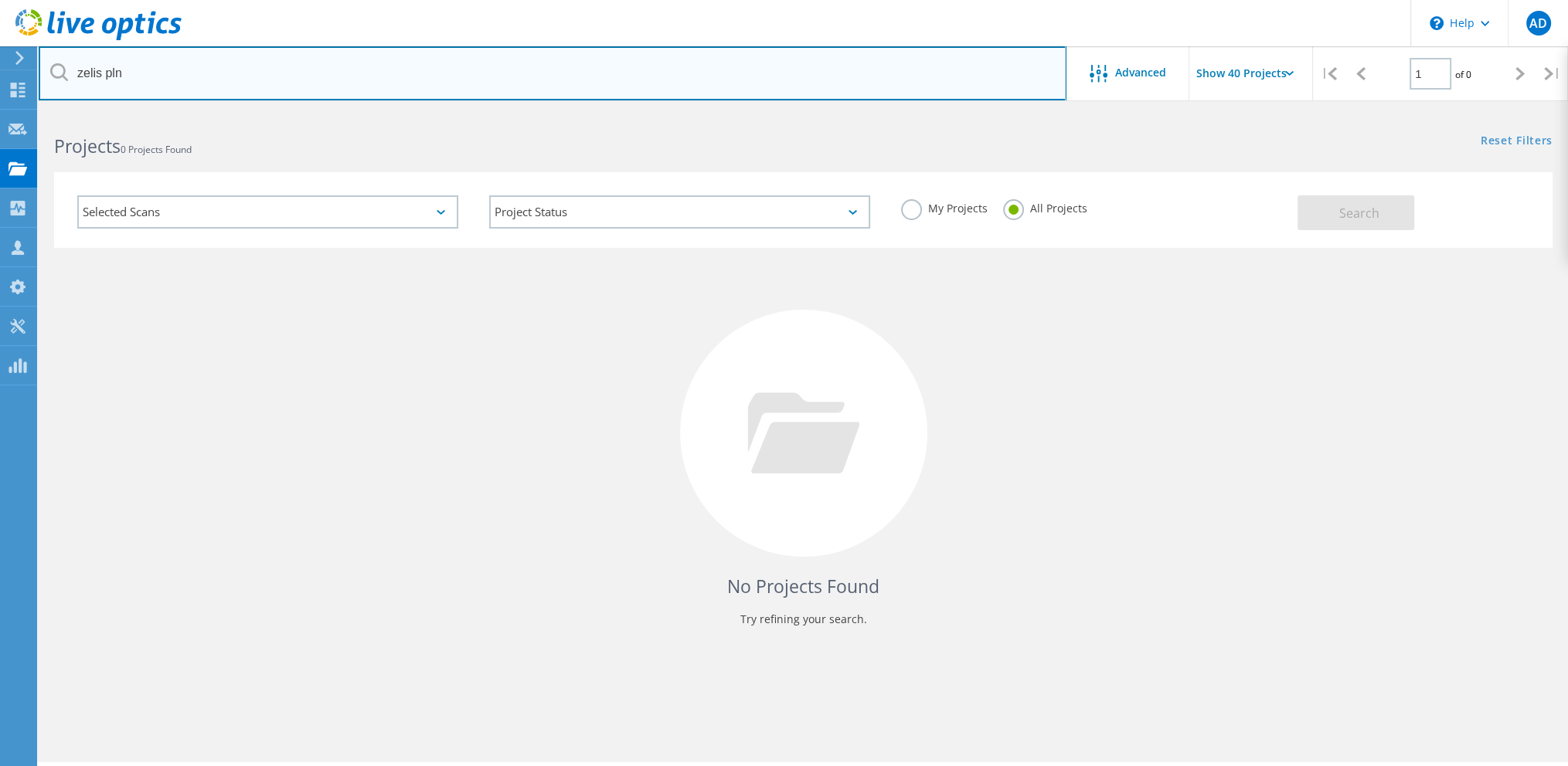
drag, startPoint x: 102, startPoint y: 69, endPoint x: 52, endPoint y: 61, distance: 50.6
click at [52, 61] on input "zelis pln" at bounding box center [552, 73] width 1028 height 54
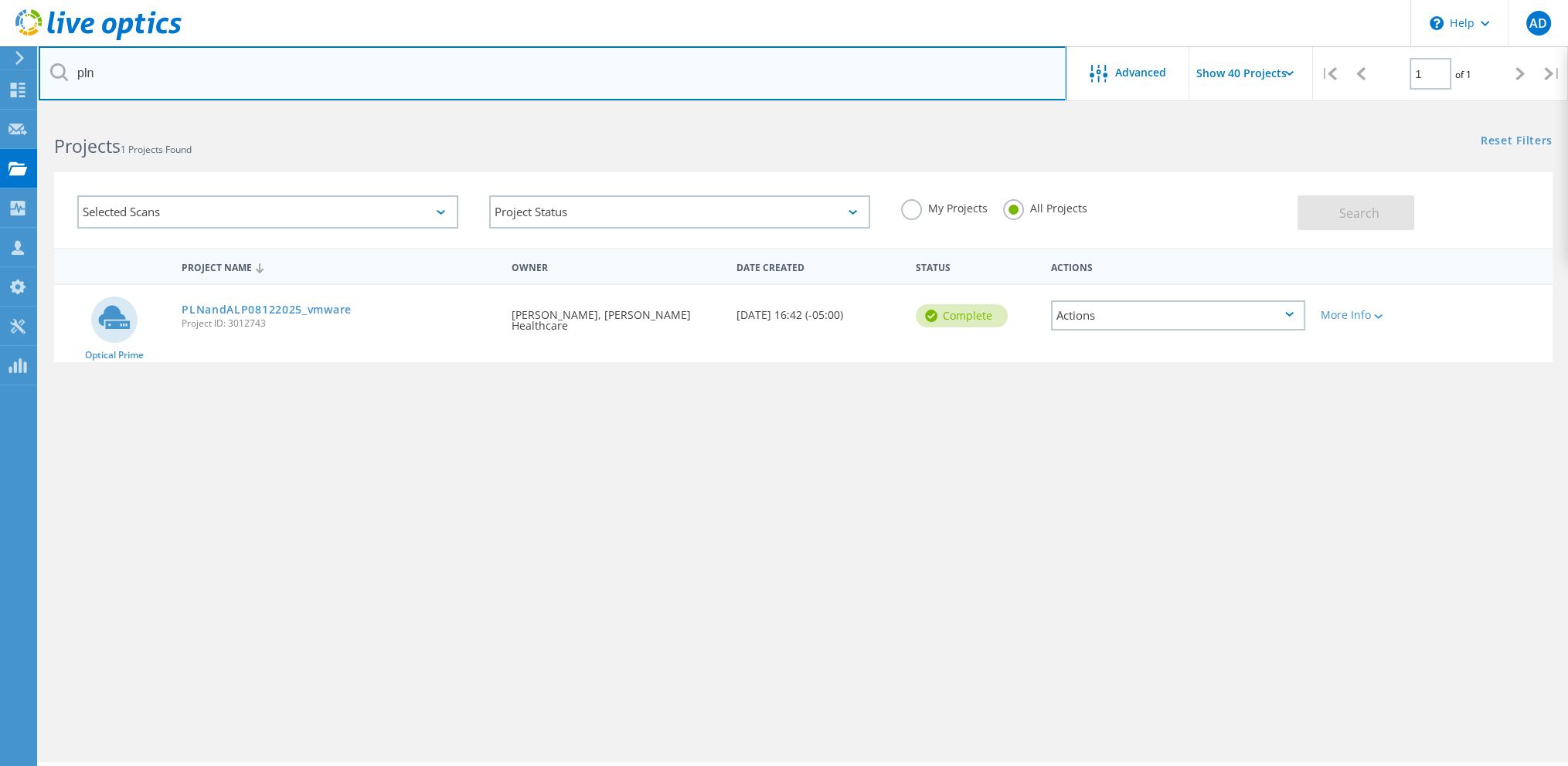
drag, startPoint x: 101, startPoint y: 71, endPoint x: 62, endPoint y: 67, distance: 39.2
click at [62, 67] on div "pln" at bounding box center [552, 73] width 1027 height 54
type input "plano"
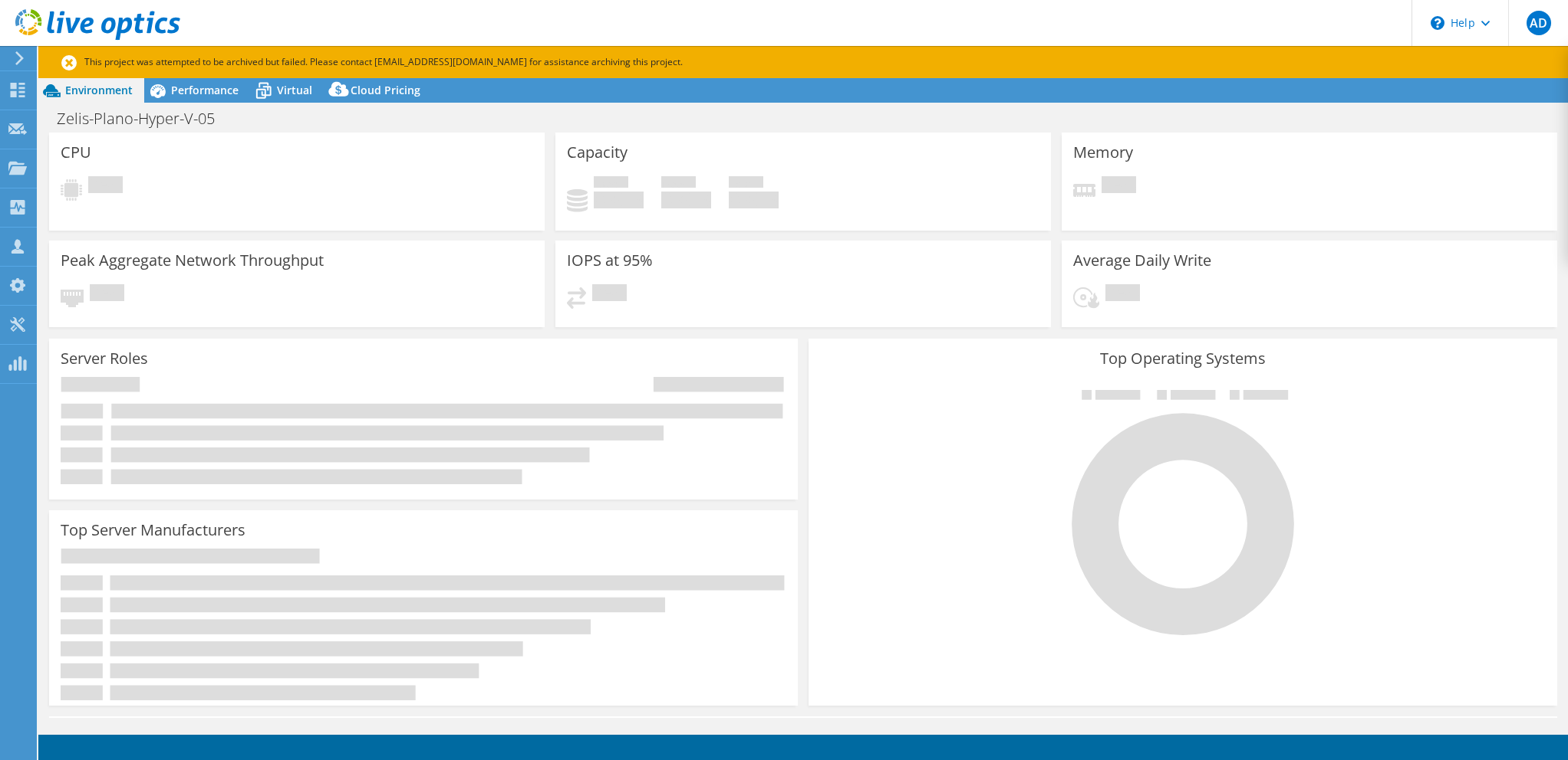
select select "USD"
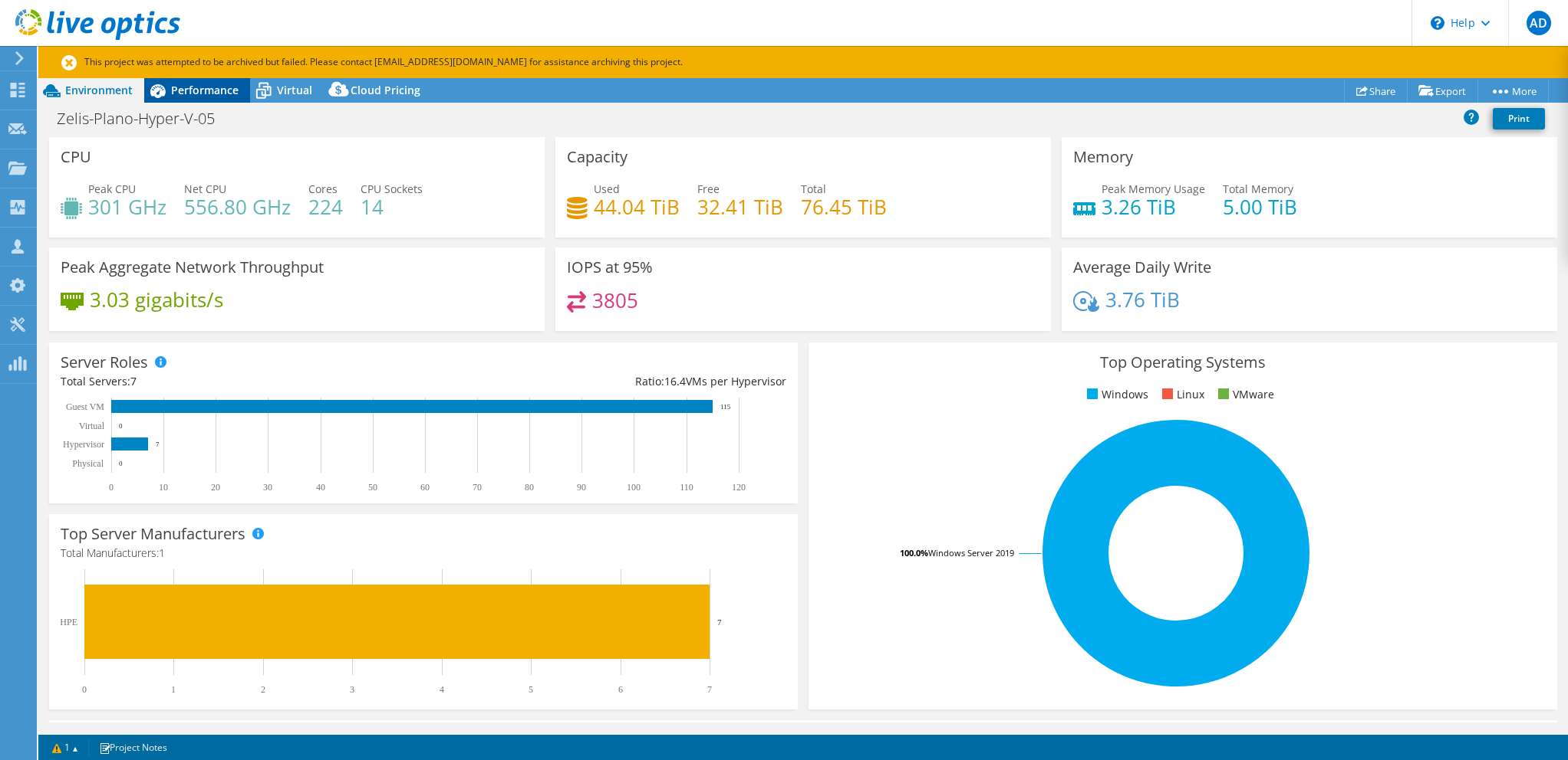
click at [197, 90] on span "Performance" at bounding box center [205, 90] width 67 height 15
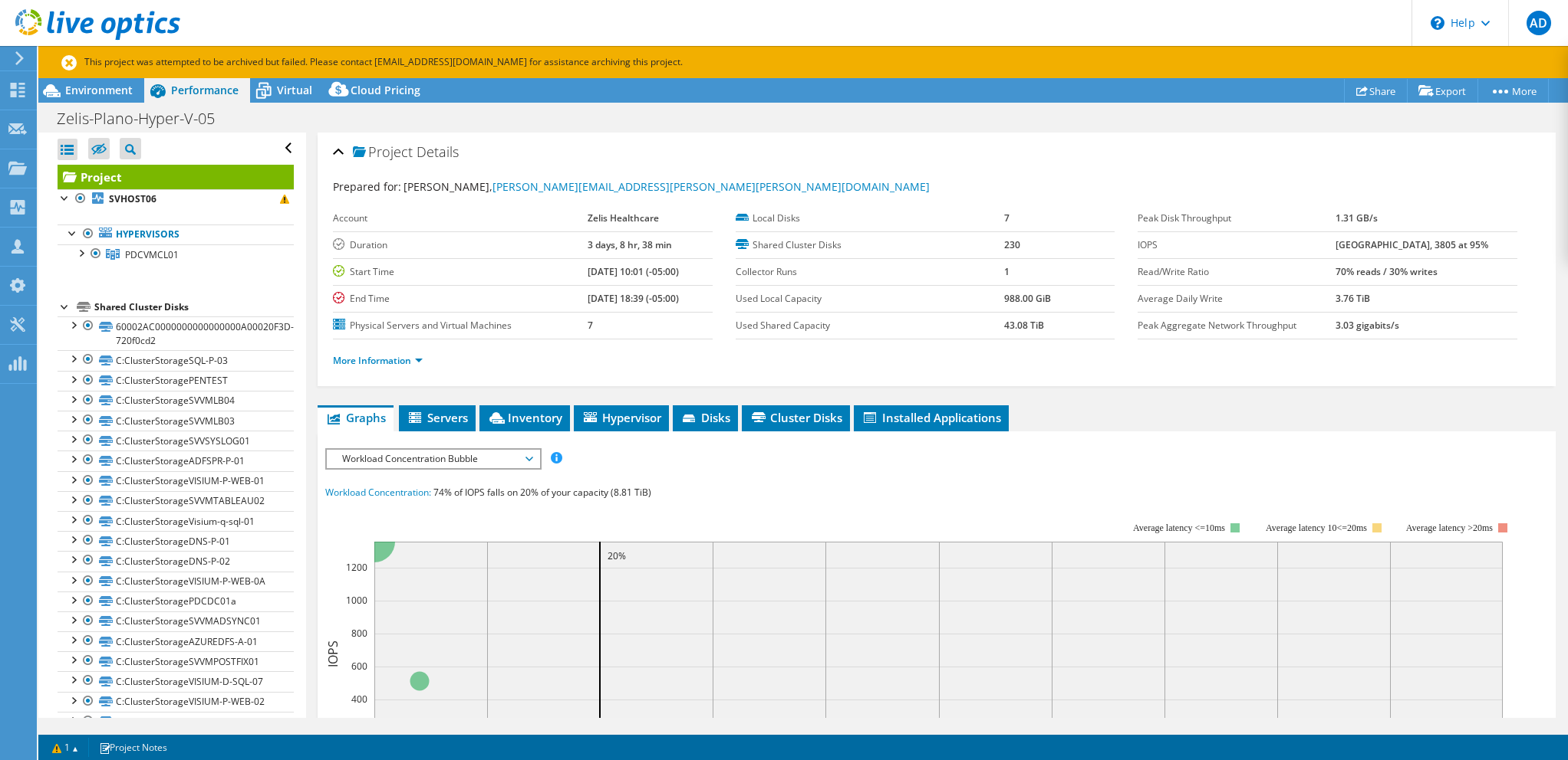
click at [439, 464] on span "Workload Concentration Bubble" at bounding box center [433, 458] width 197 height 18
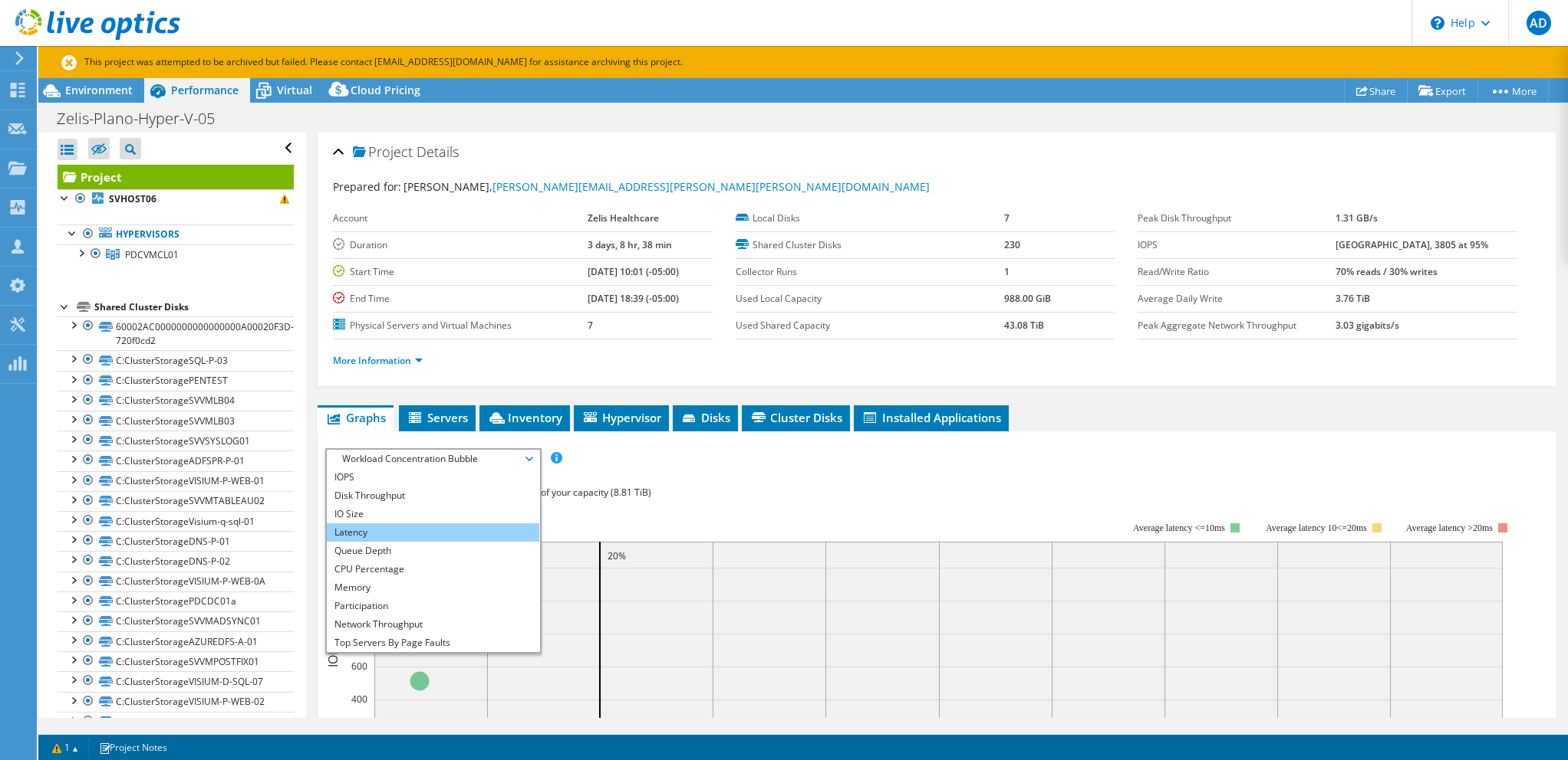
click at [377, 527] on li "Latency" at bounding box center [433, 532] width 212 height 18
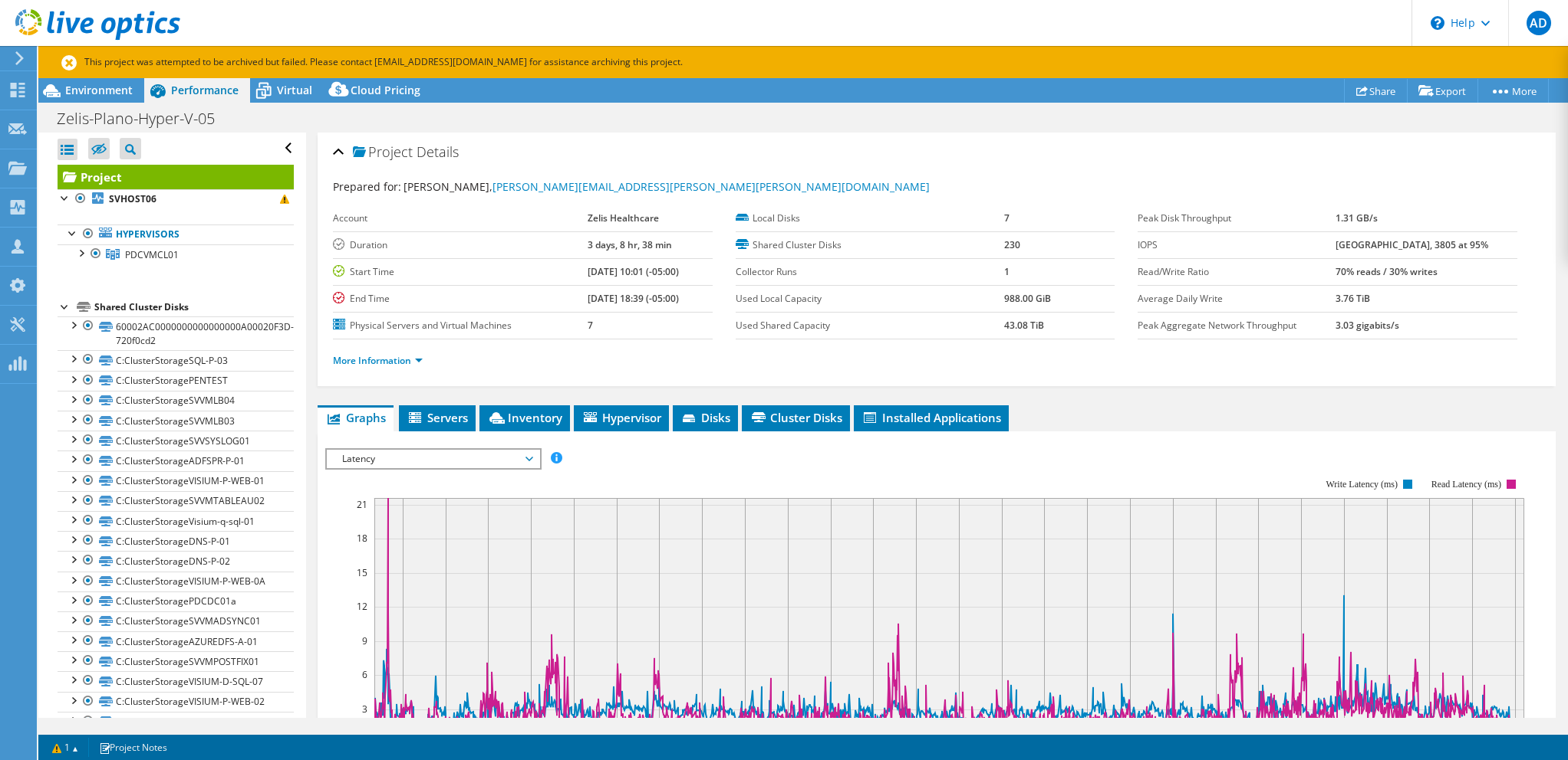
click at [666, 461] on rect at bounding box center [924, 610] width 1199 height 306
click at [380, 360] on link "More Information" at bounding box center [378, 360] width 89 height 13
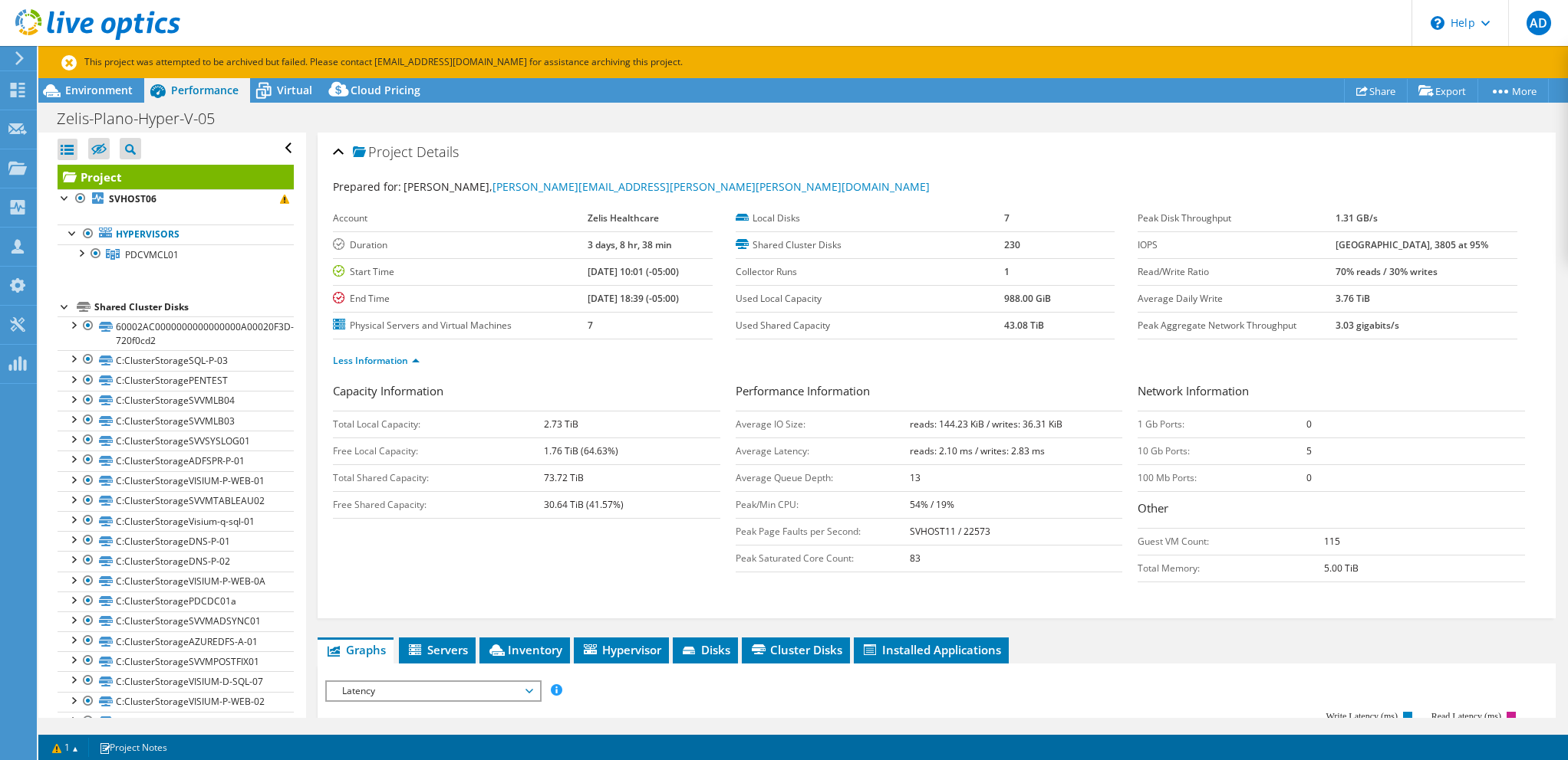
click at [414, 424] on td "Total Local Capacity:" at bounding box center [438, 424] width 211 height 27
click at [115, 91] on span "Environment" at bounding box center [99, 90] width 67 height 15
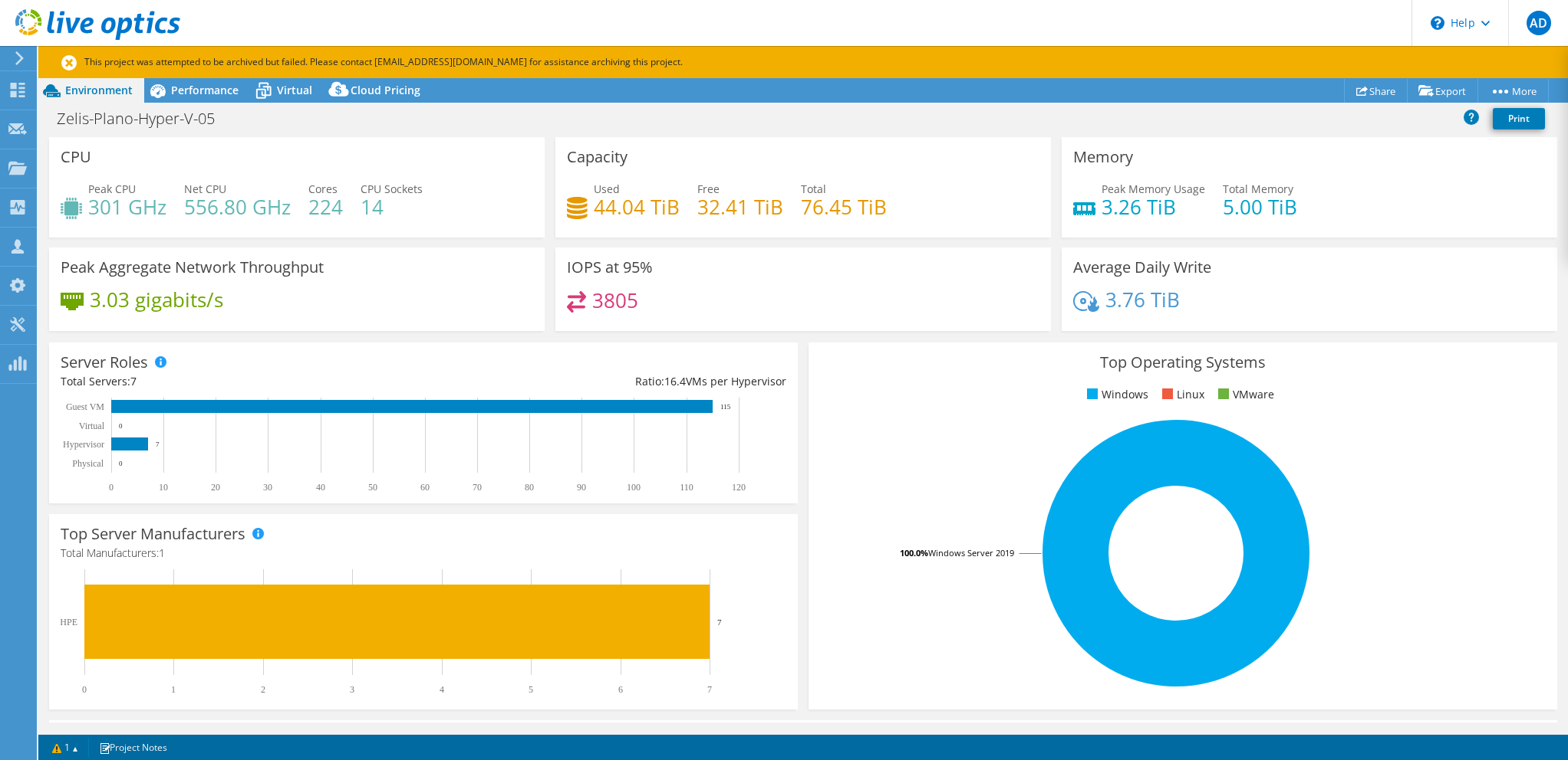
drag, startPoint x: 726, startPoint y: 342, endPoint x: 733, endPoint y: 317, distance: 26.0
click at [726, 342] on div "Server Roles Physical Servers represent bare metal servers that were targets of…" at bounding box center [423, 422] width 749 height 161
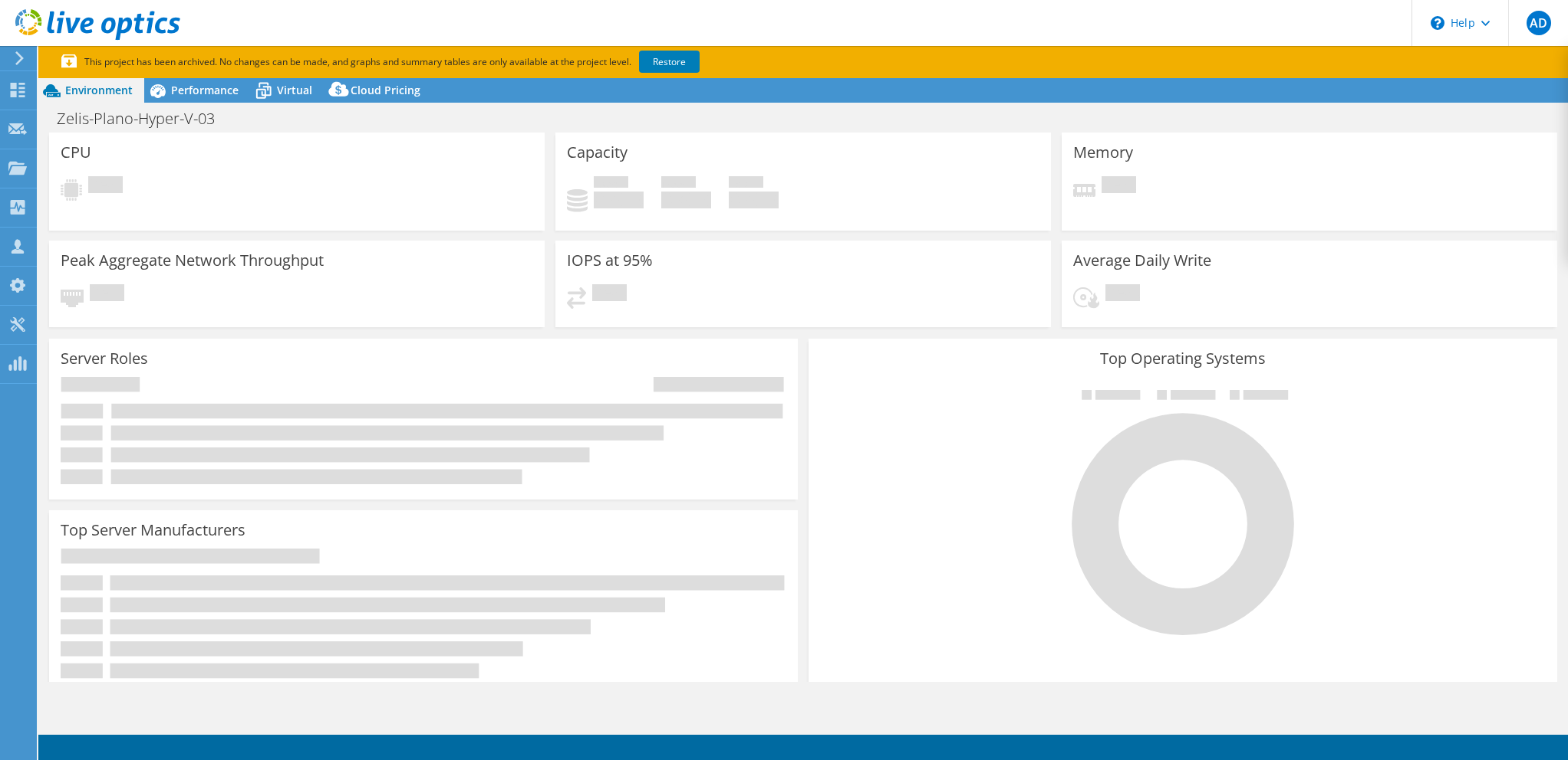
select select "USD"
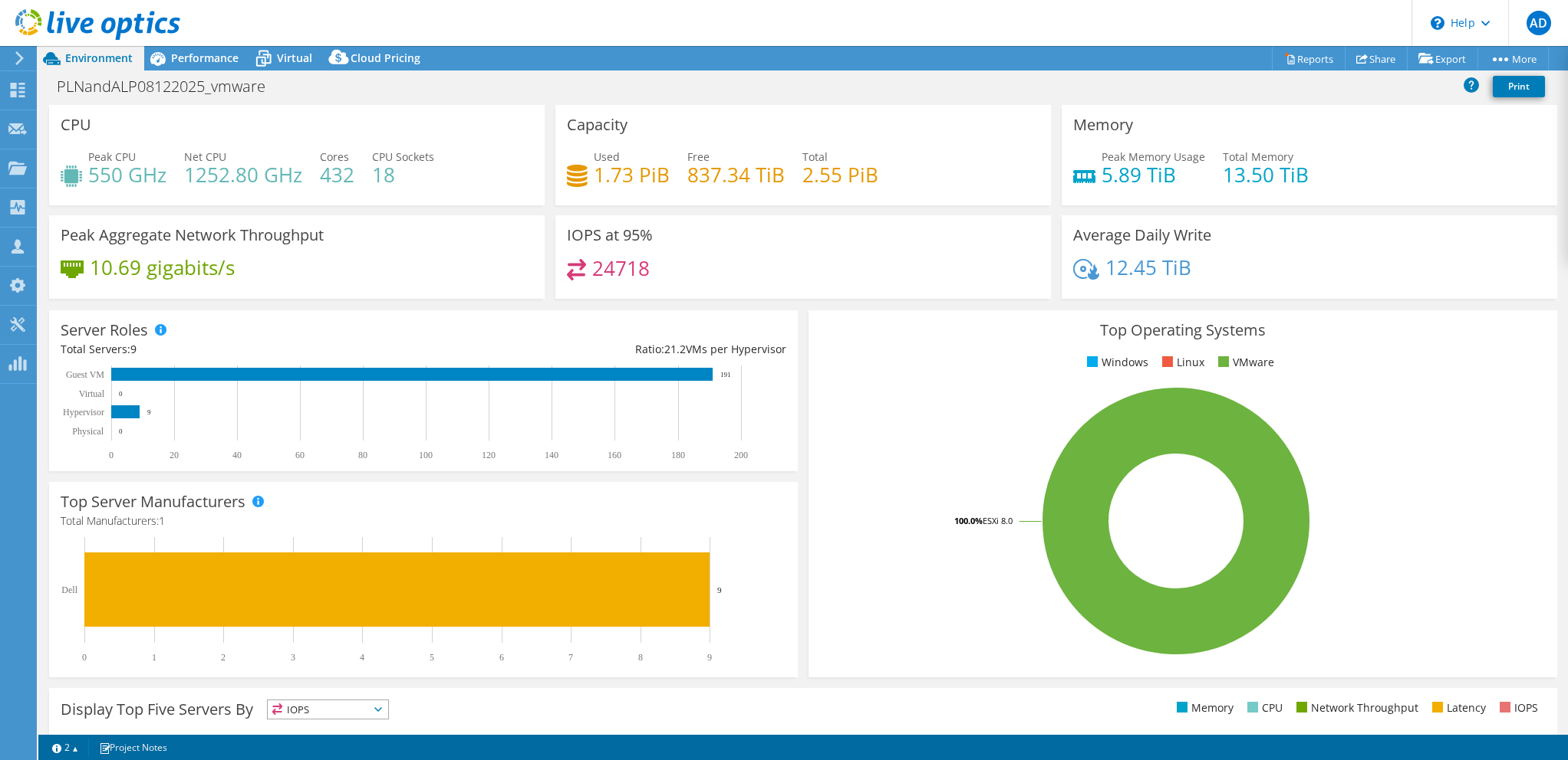
select select "USD"
click at [198, 58] on span "Performance" at bounding box center [205, 58] width 67 height 15
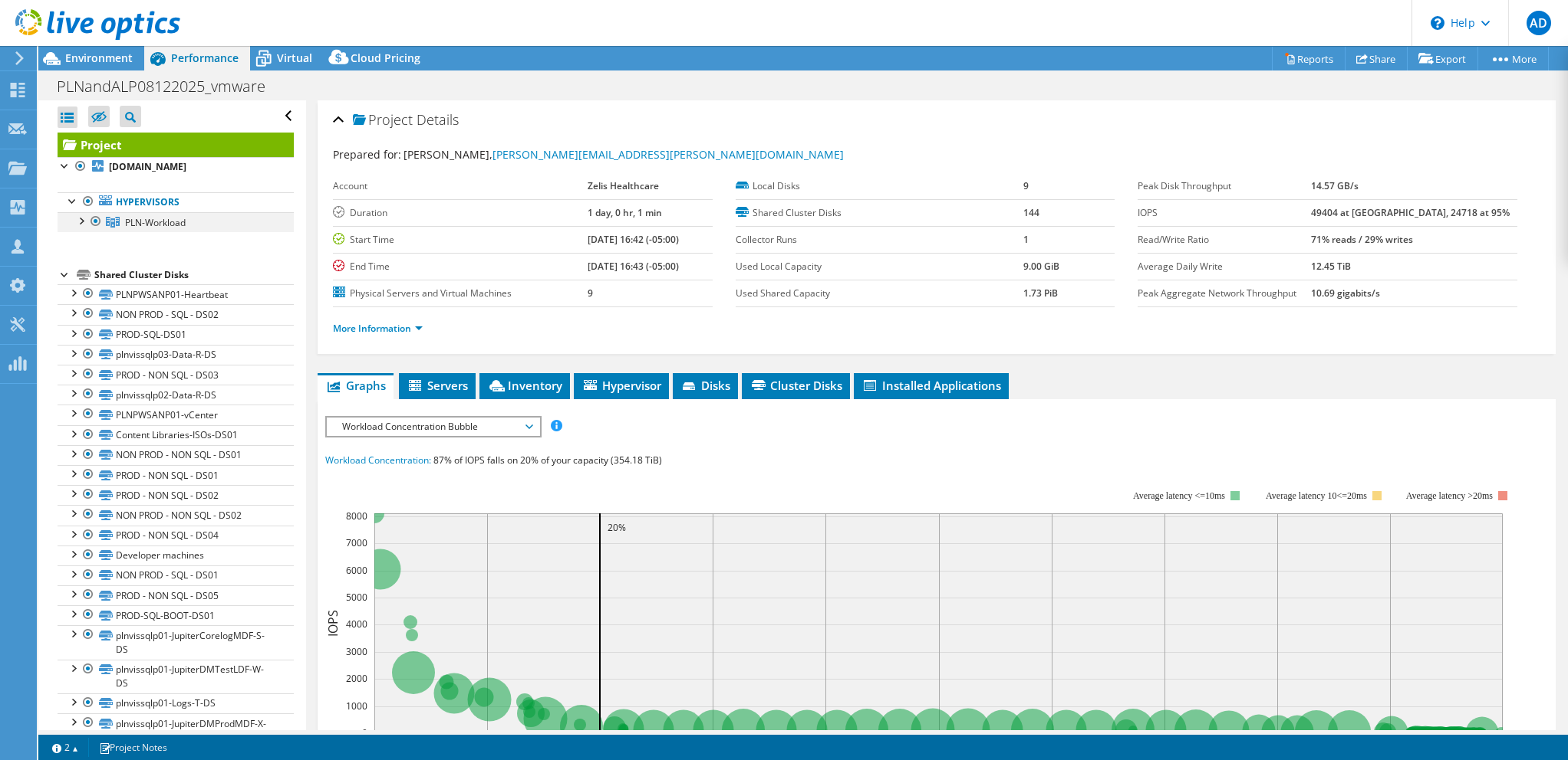
click at [80, 221] on div at bounding box center [81, 220] width 16 height 16
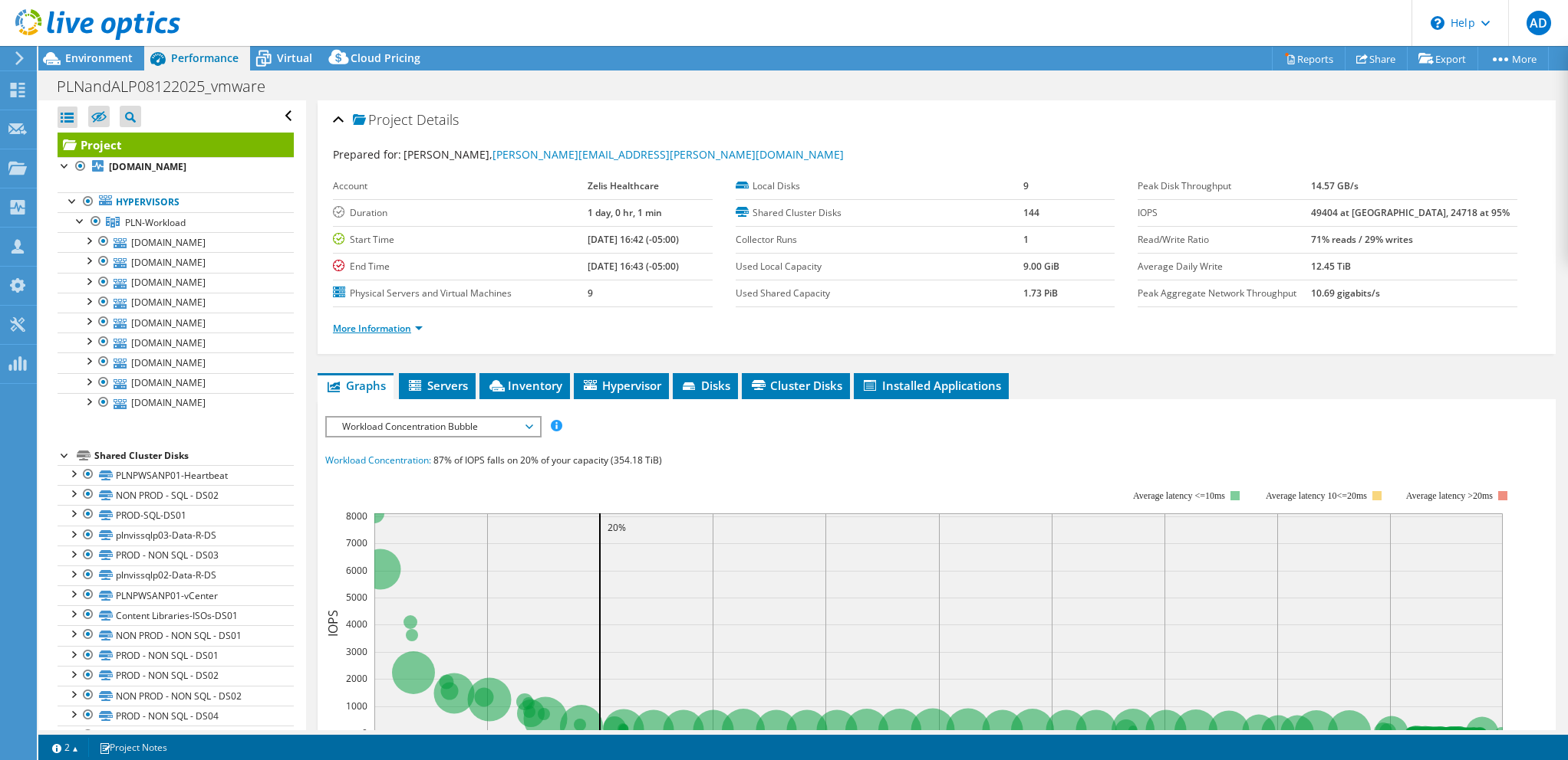
click at [394, 324] on link "More Information" at bounding box center [378, 328] width 89 height 13
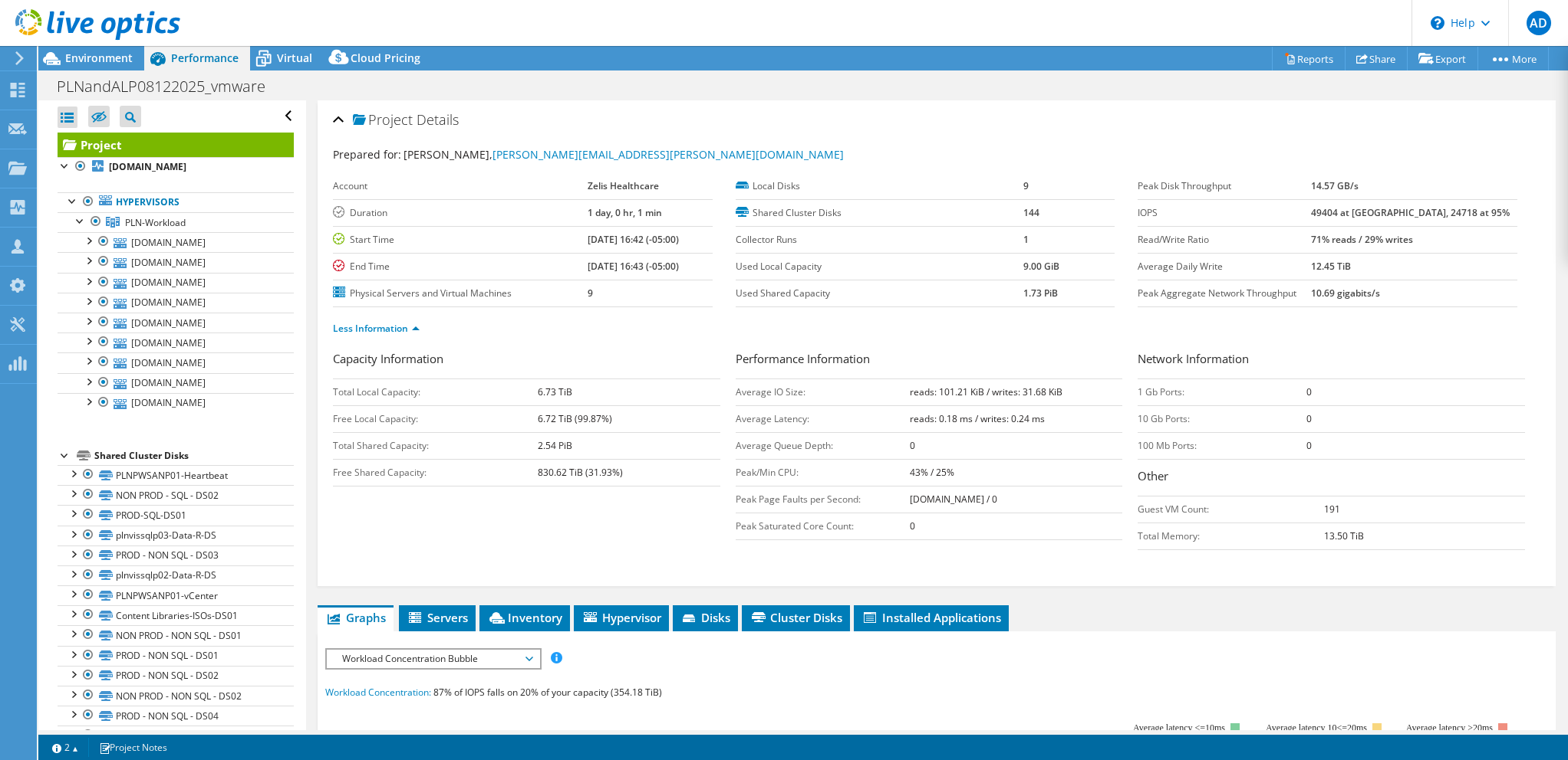
click at [1029, 130] on div "Project Details" at bounding box center [937, 121] width 1207 height 33
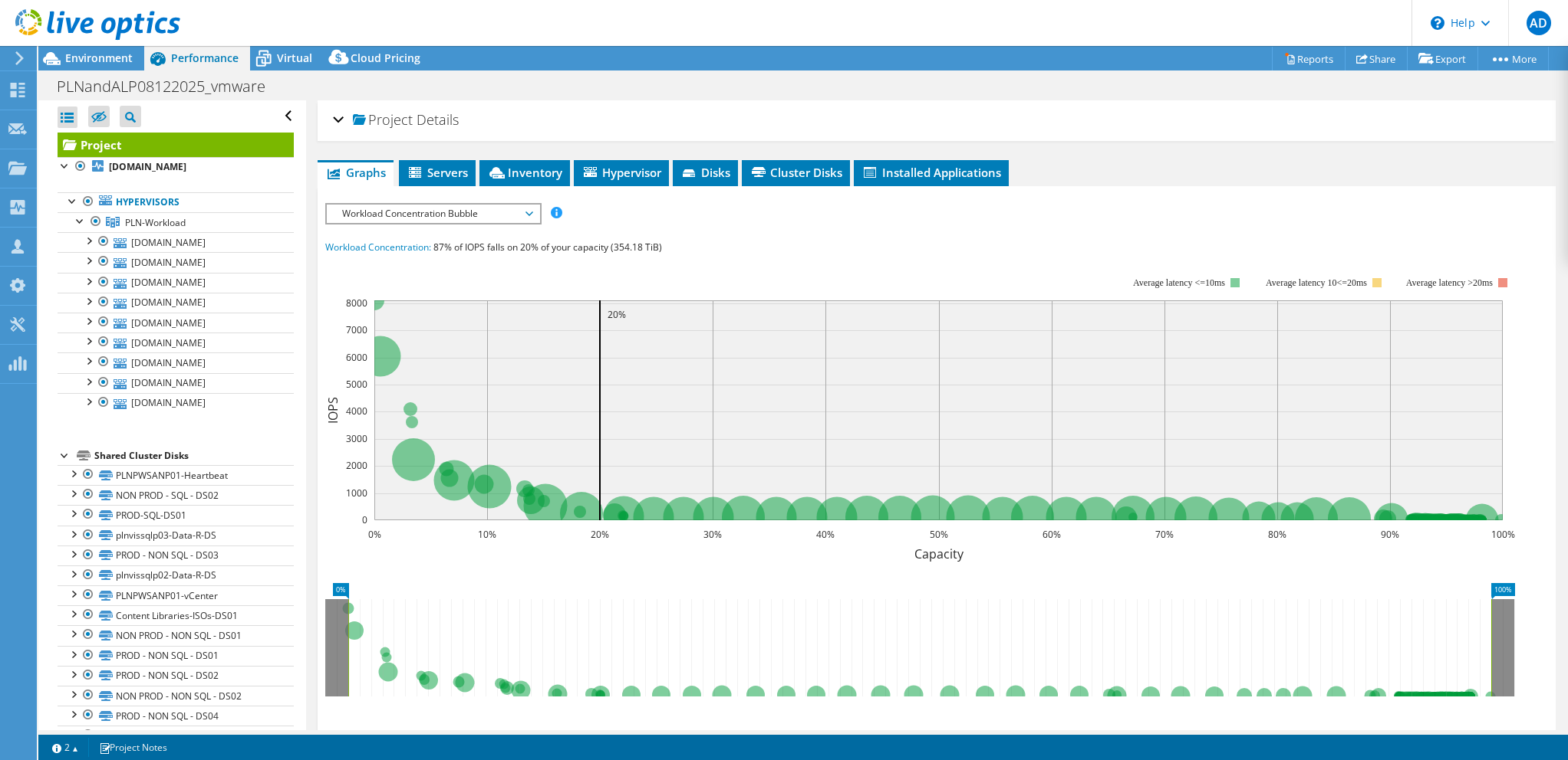
click at [1085, 130] on div "Project Details" at bounding box center [937, 121] width 1207 height 33
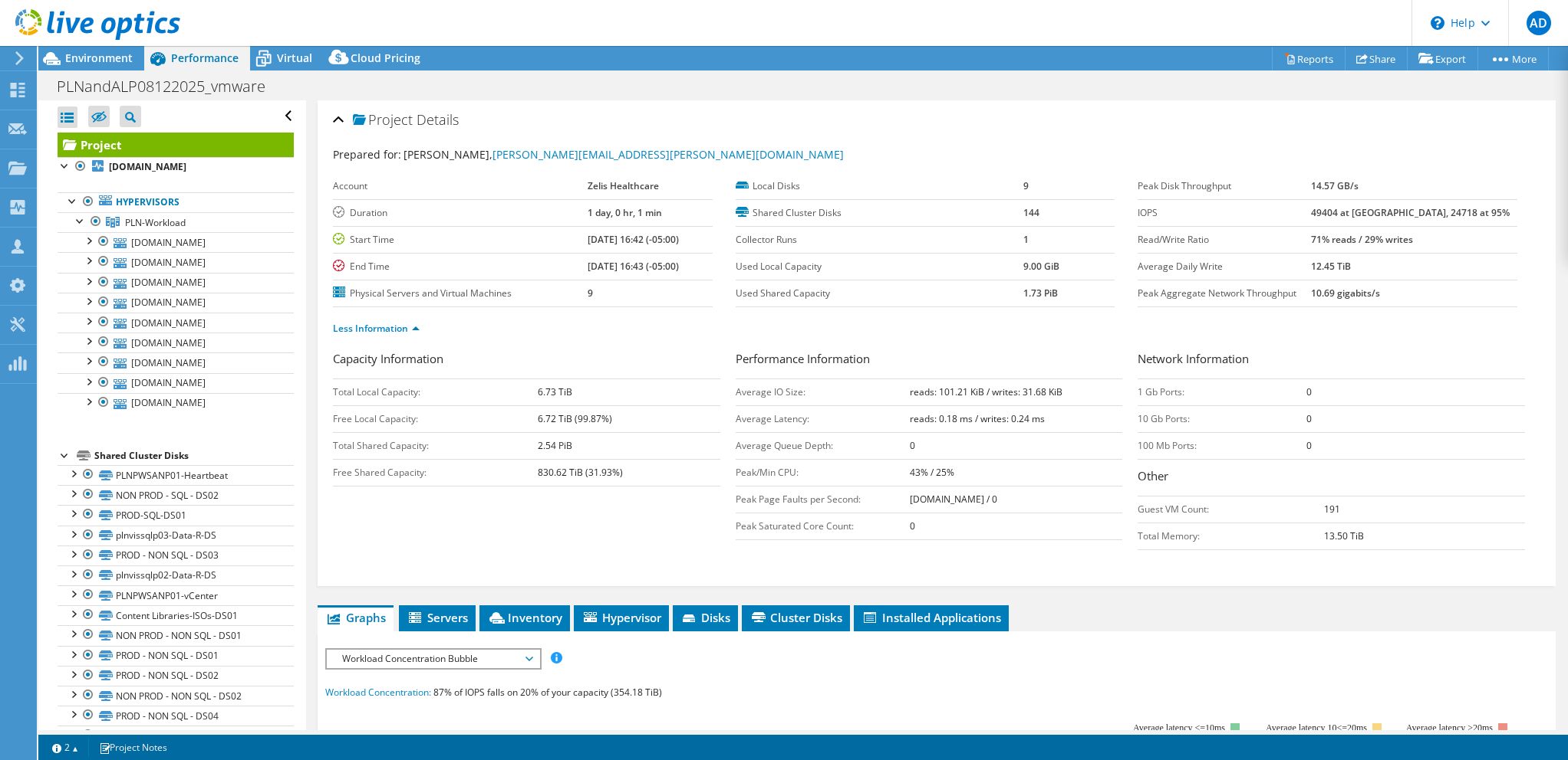
click at [794, 321] on ul "Less Information" at bounding box center [937, 327] width 1207 height 20
click at [1073, 118] on div "Project Details" at bounding box center [937, 121] width 1207 height 33
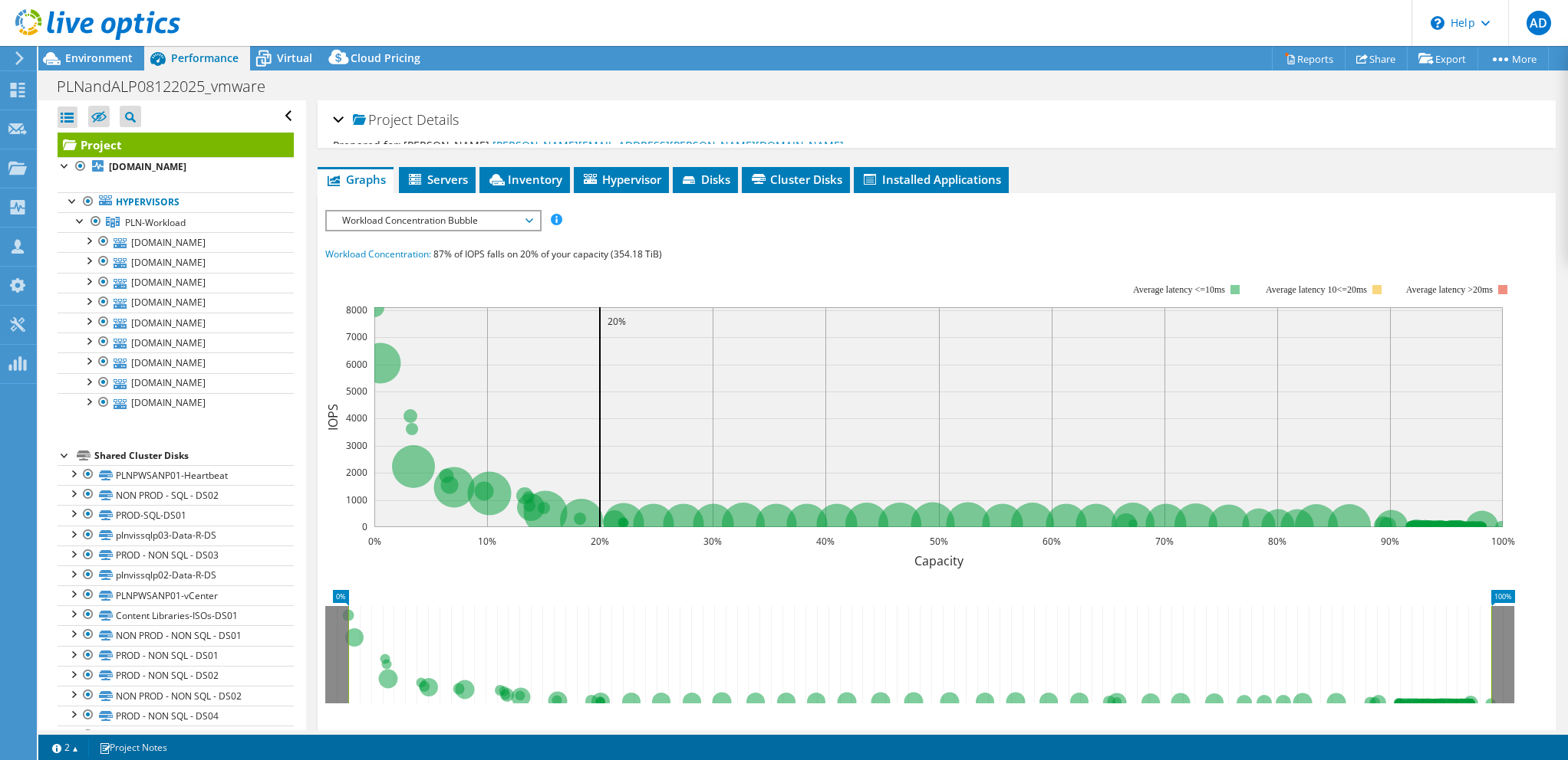
click at [1073, 118] on div "Project Details" at bounding box center [937, 121] width 1207 height 33
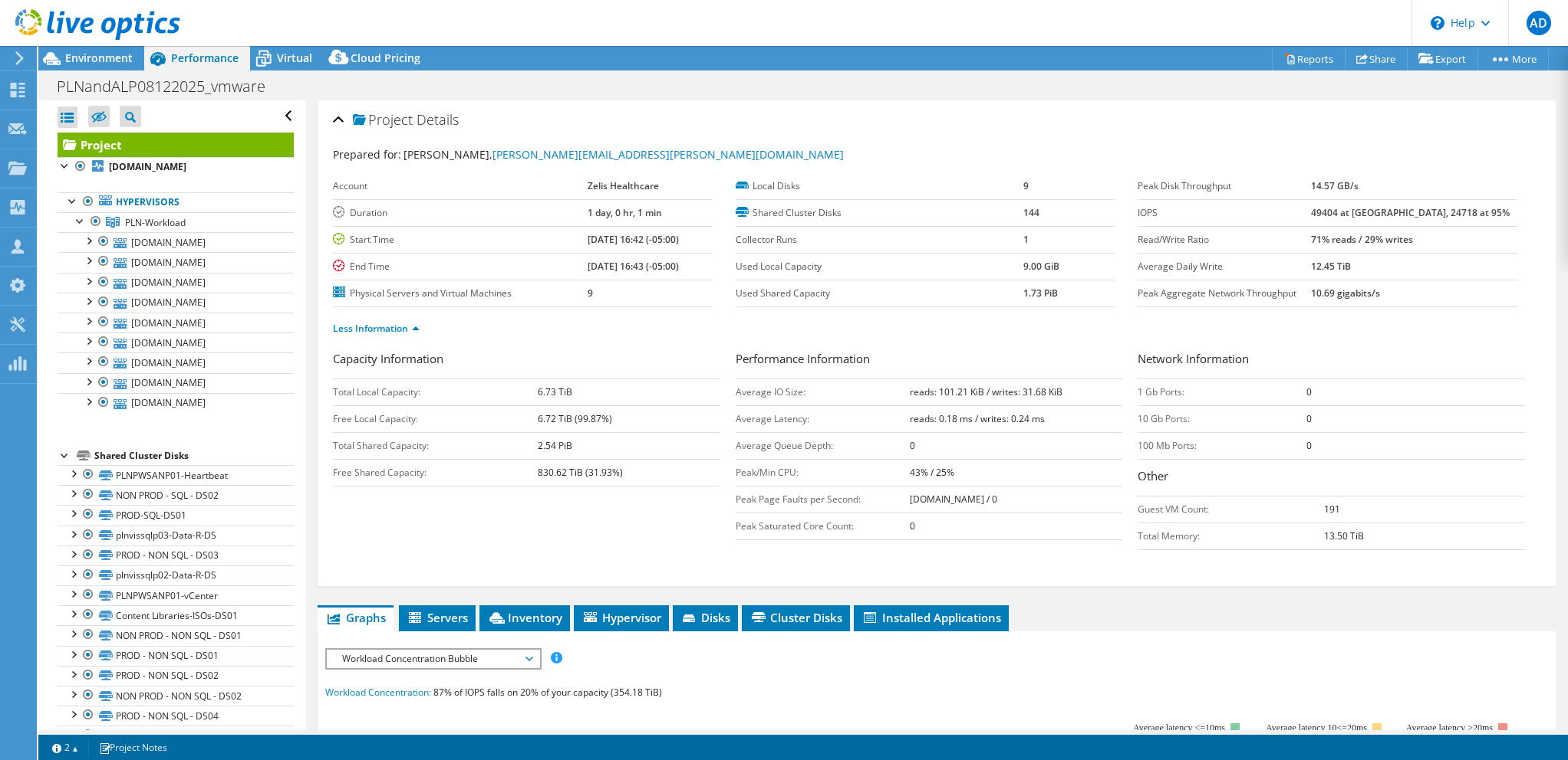
click at [761, 121] on div "Project Details" at bounding box center [937, 121] width 1207 height 33
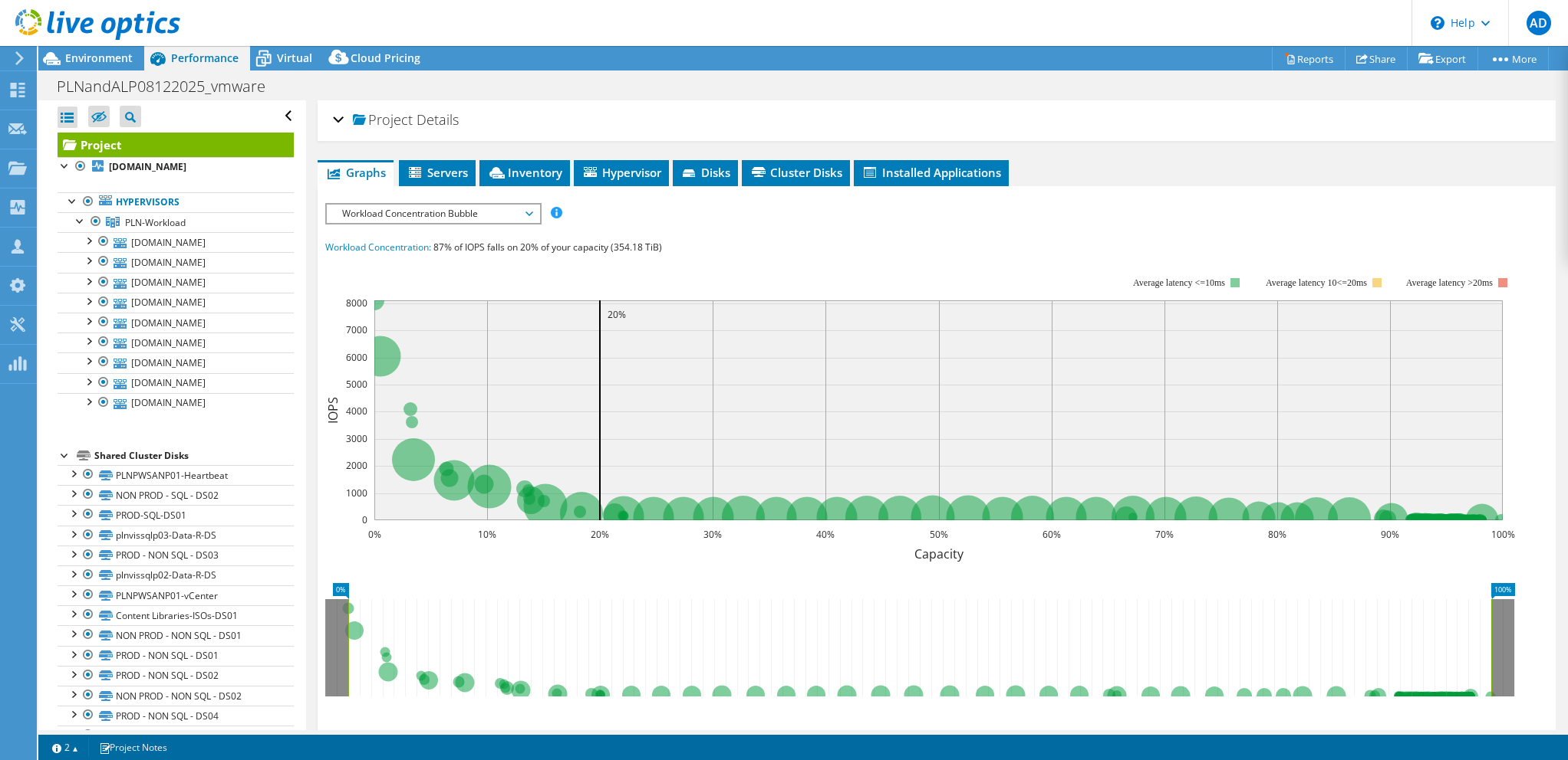
click at [761, 121] on div "Project Details" at bounding box center [937, 121] width 1207 height 33
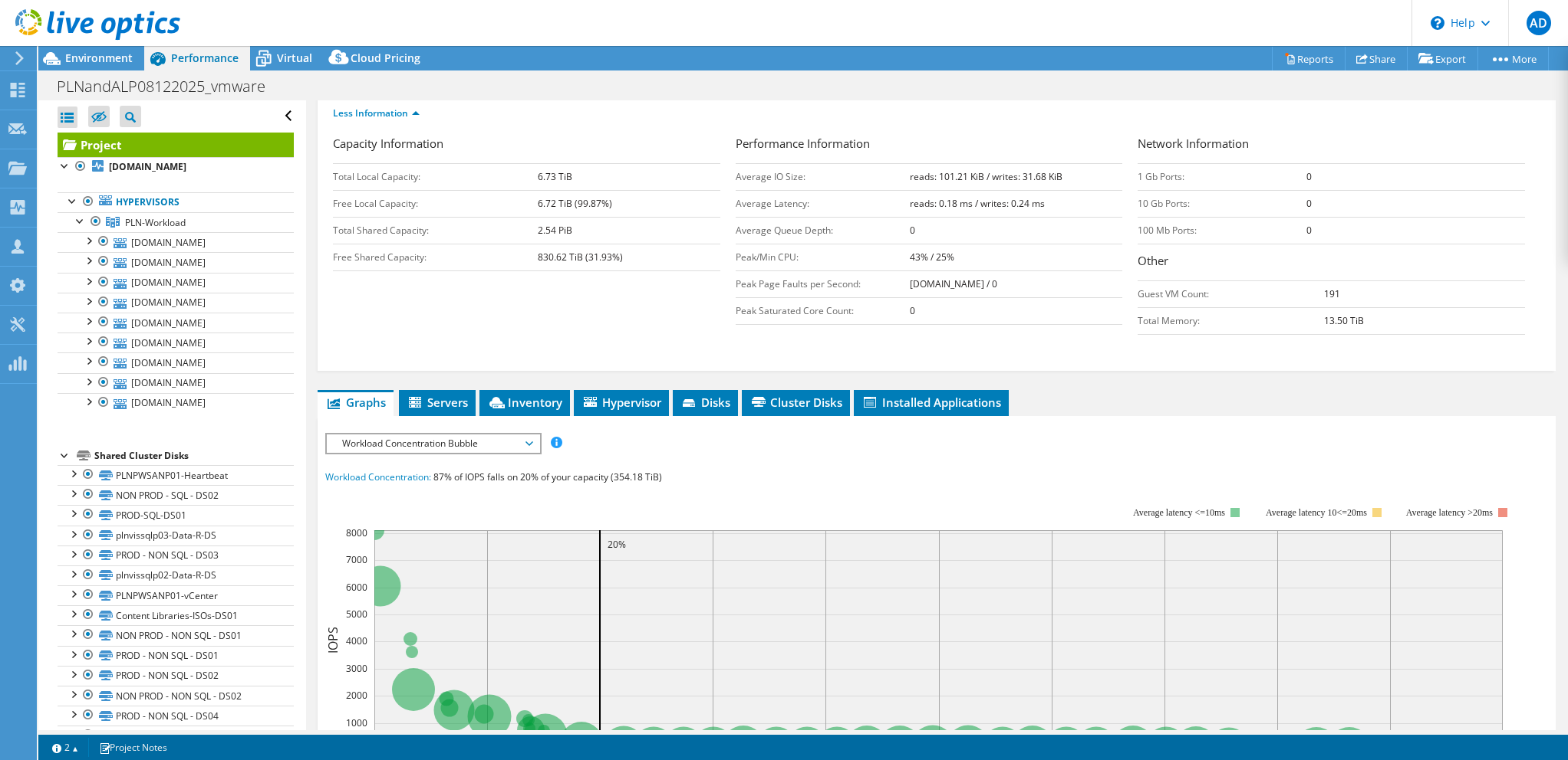
scroll to position [230, 0]
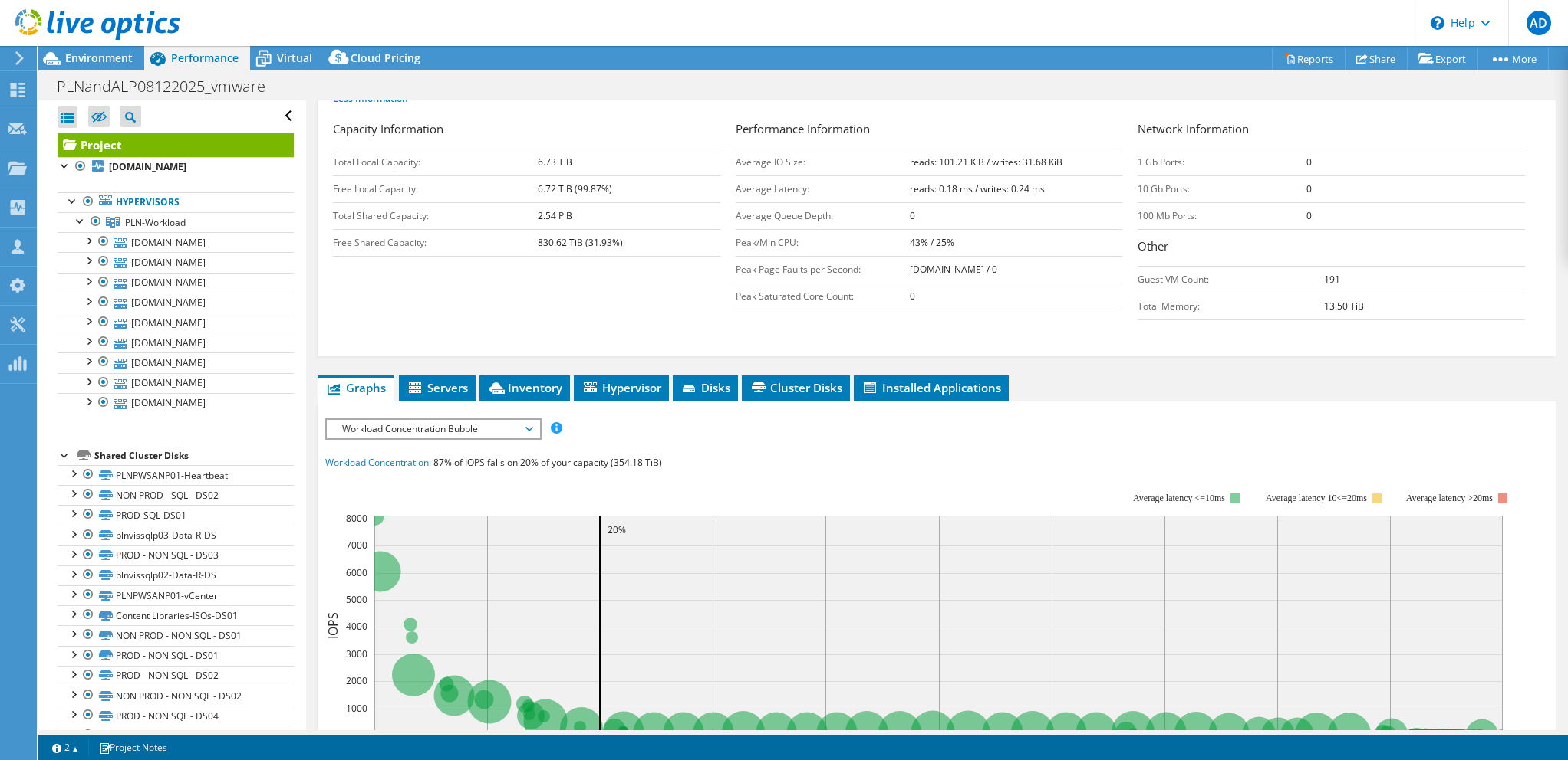
click at [419, 424] on span "Workload Concentration Bubble" at bounding box center [433, 429] width 197 height 18
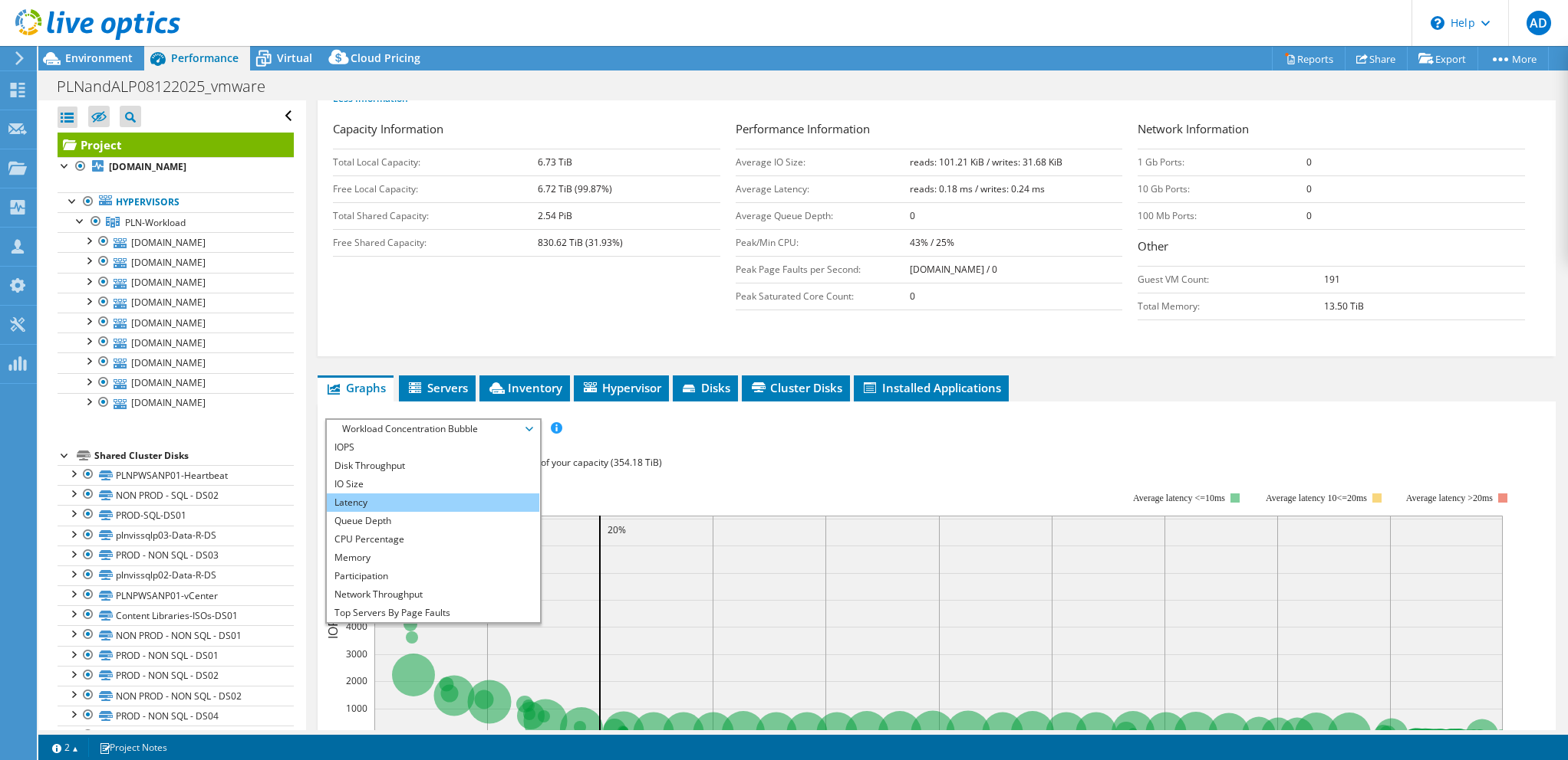
click at [368, 494] on li "Latency" at bounding box center [433, 502] width 212 height 18
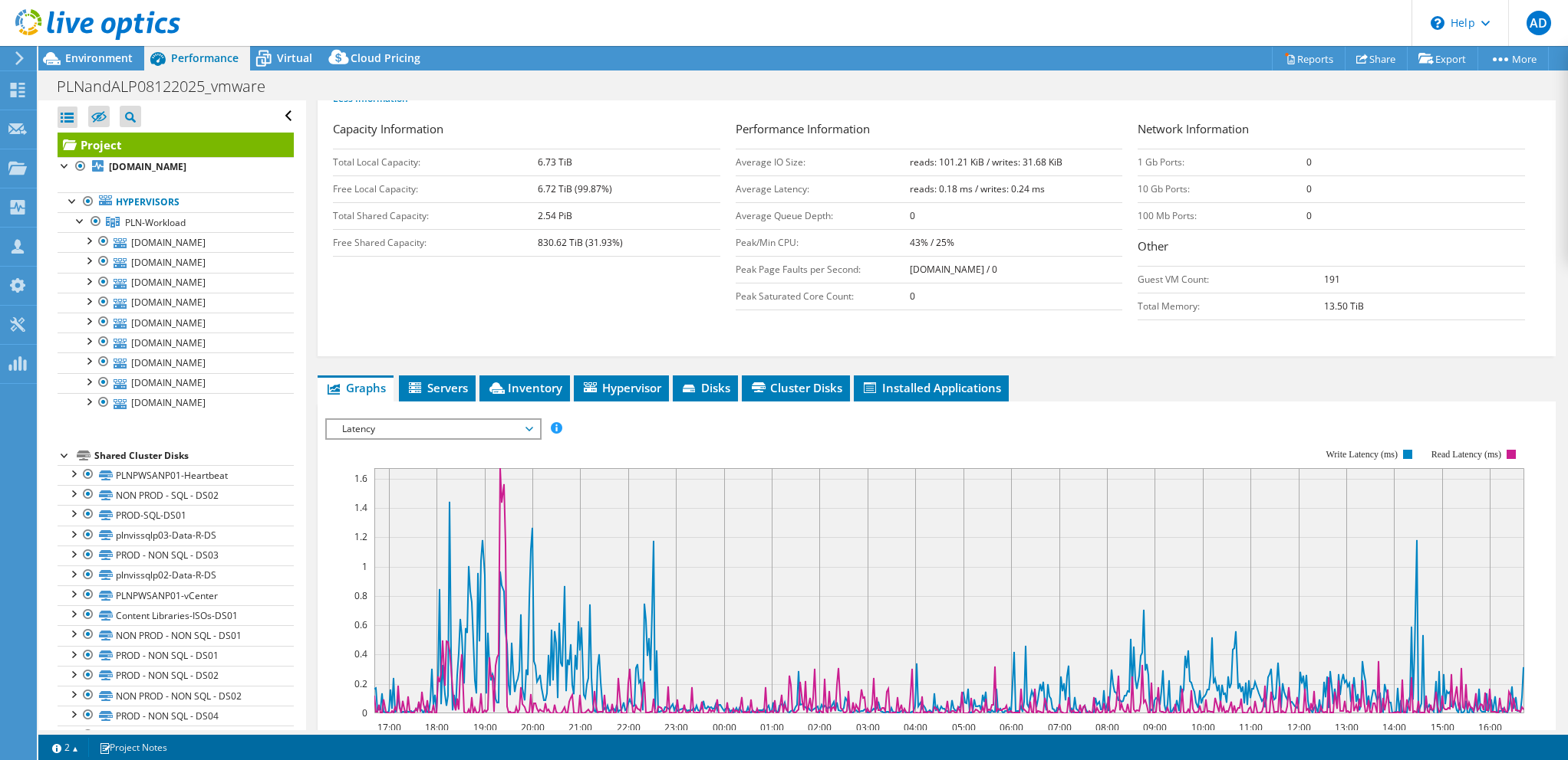
click at [680, 429] on rect at bounding box center [924, 581] width 1199 height 306
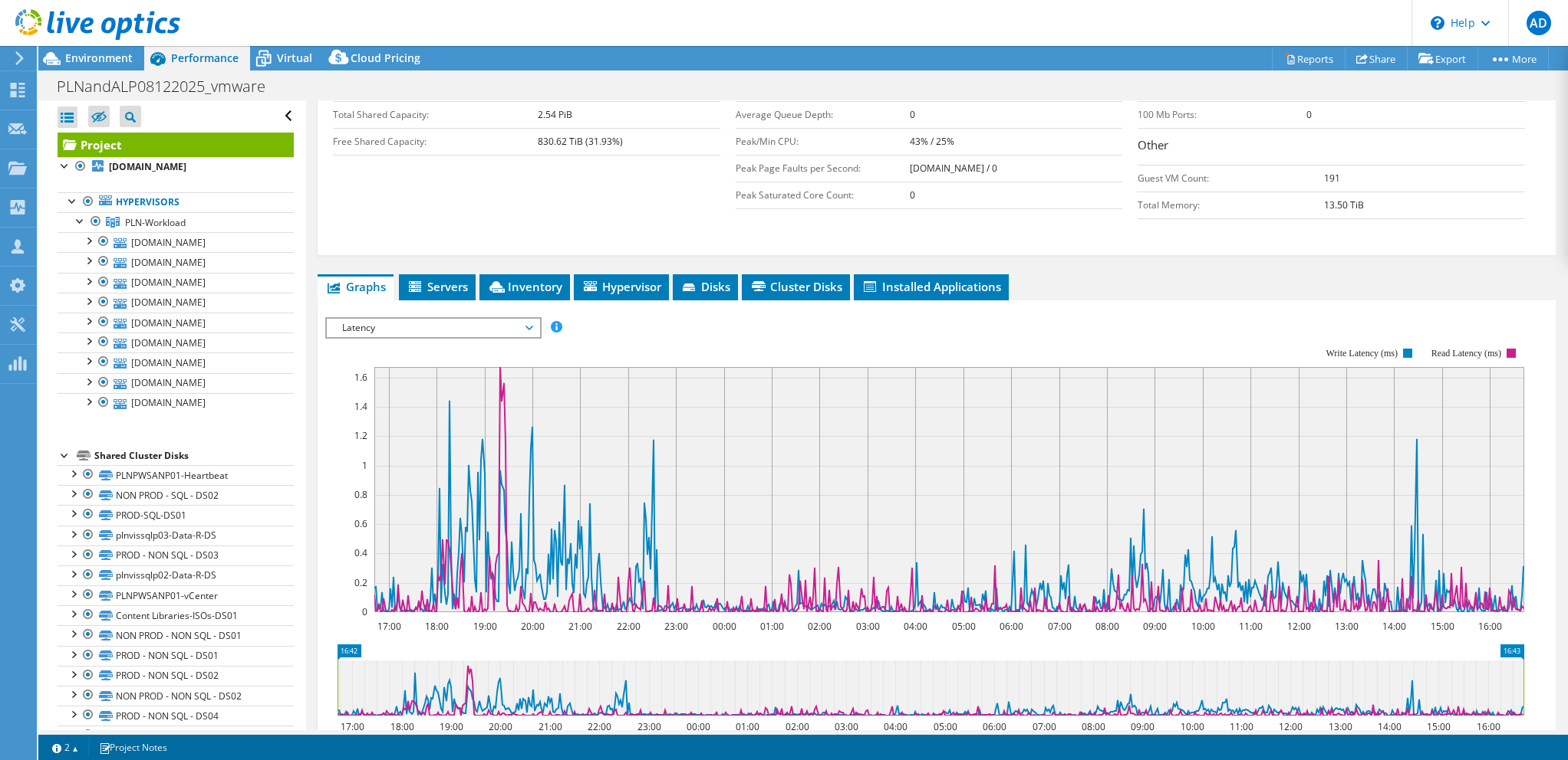
scroll to position [383, 0]
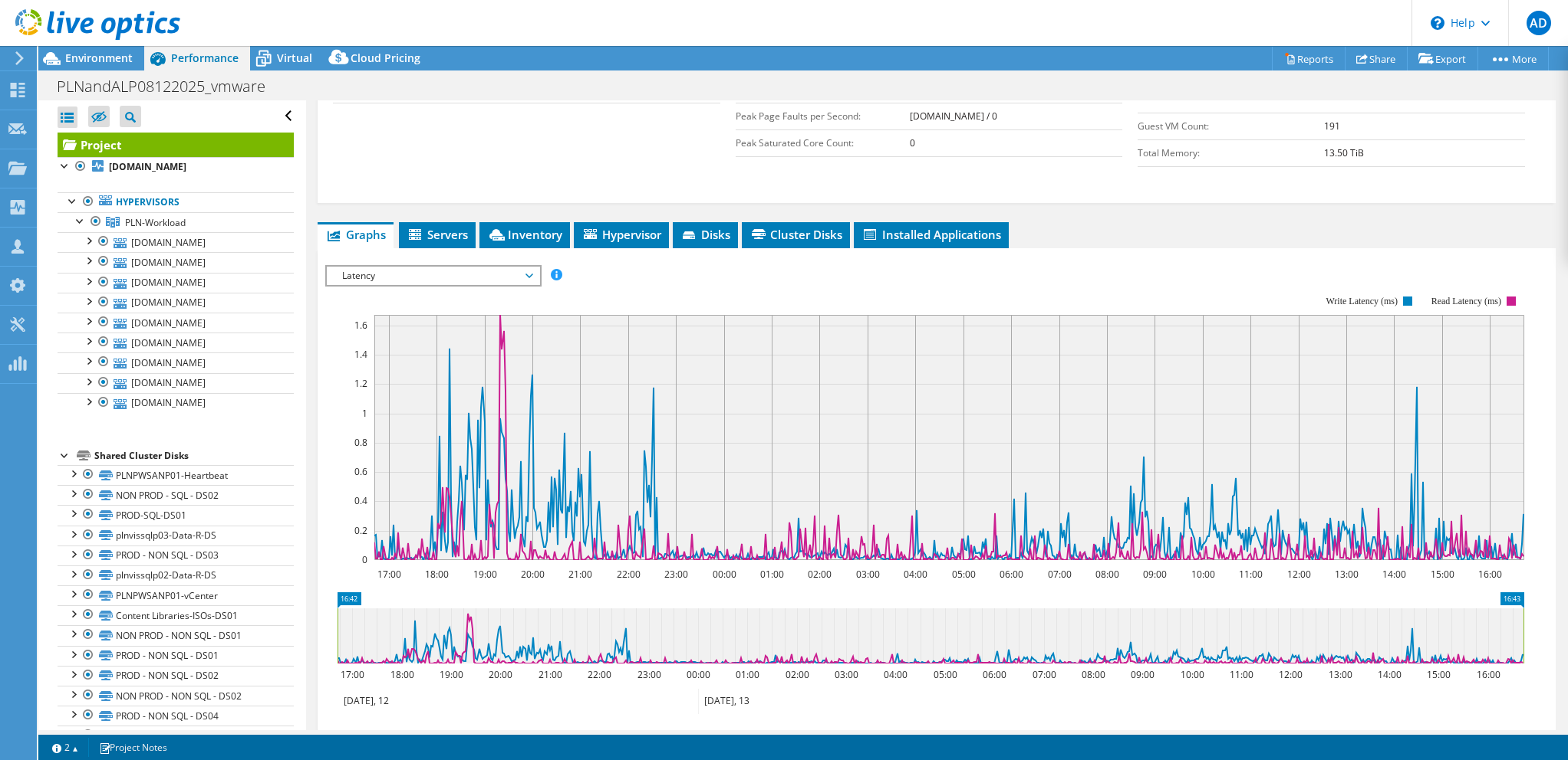
click at [754, 269] on div "IOPS Disk Throughput IO Size Latency Queue Depth CPU Percentage Memory Page Fau…" at bounding box center [936, 275] width 1222 height 20
